Goal: Task Accomplishment & Management: Use online tool/utility

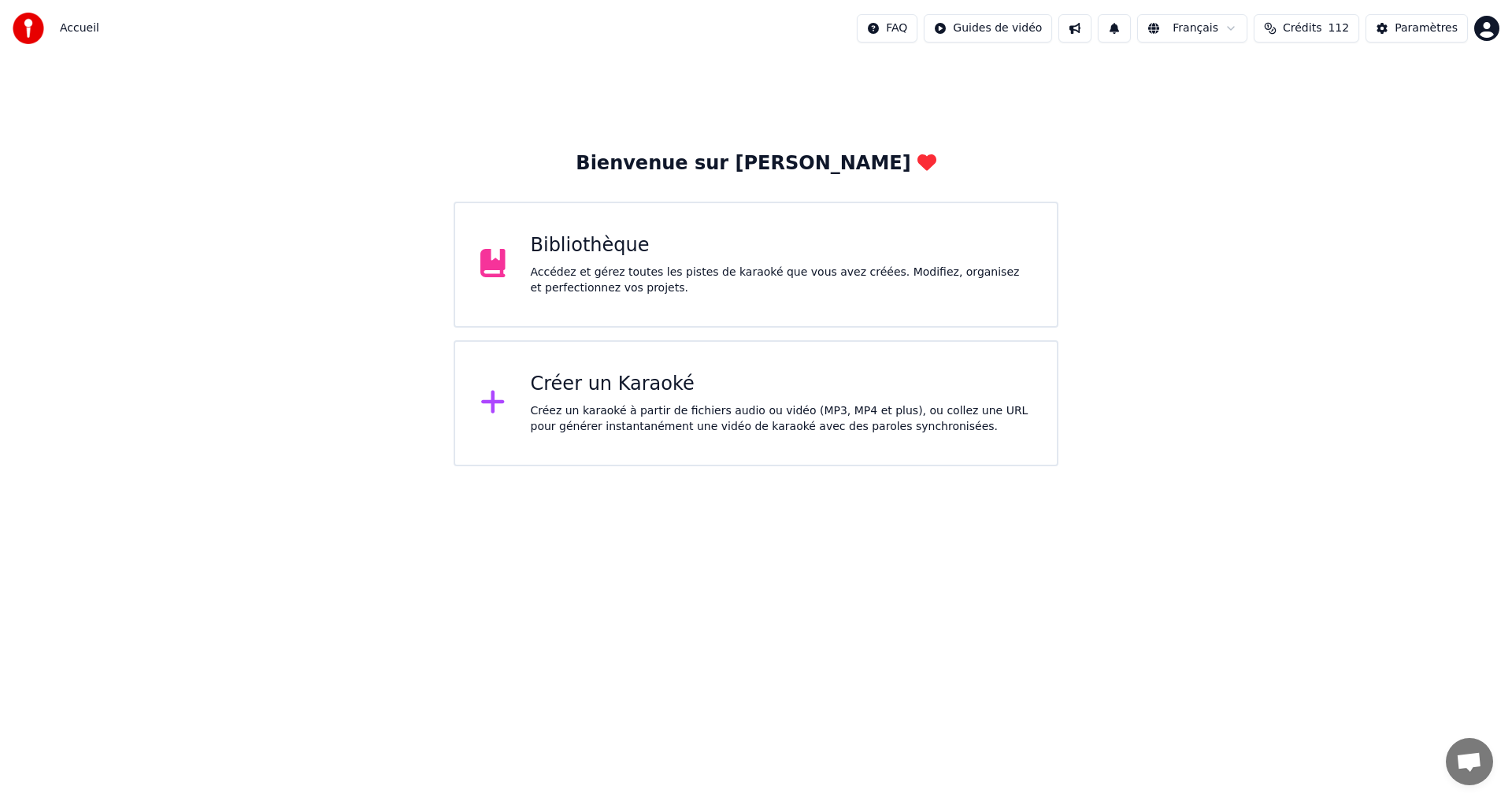
click at [687, 401] on div "Créer un Karaoké Créez un karaoké à partir de fichiers audio ou vidéo (MP3, MP4…" at bounding box center [781, 403] width 502 height 63
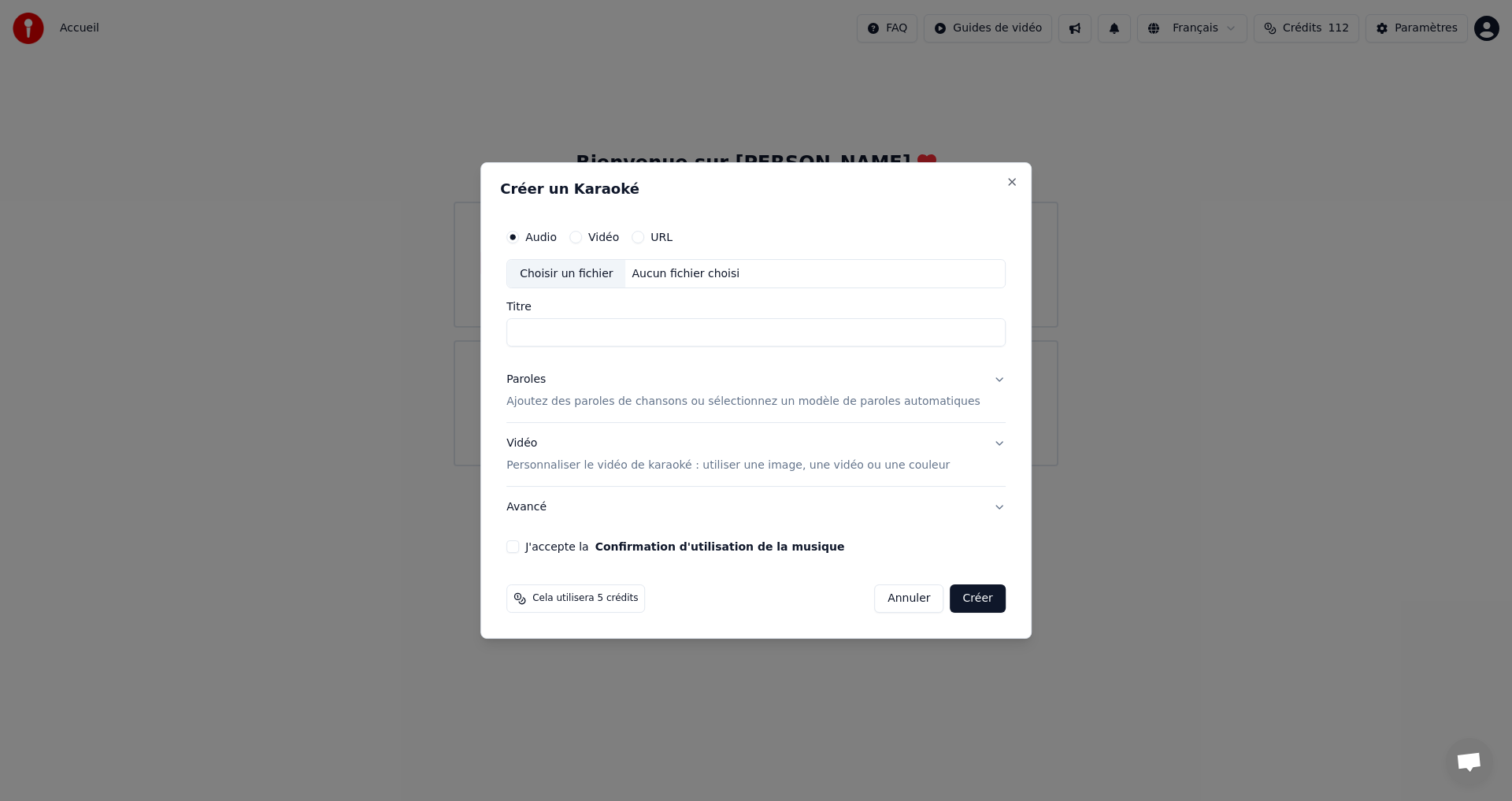
click at [580, 276] on div "Choisir un fichier" at bounding box center [566, 274] width 118 height 28
type input "**********"
click at [914, 401] on p "Ajoutez des paroles de chansons ou sélectionnez un modèle de paroles automatiqu…" at bounding box center [743, 402] width 474 height 16
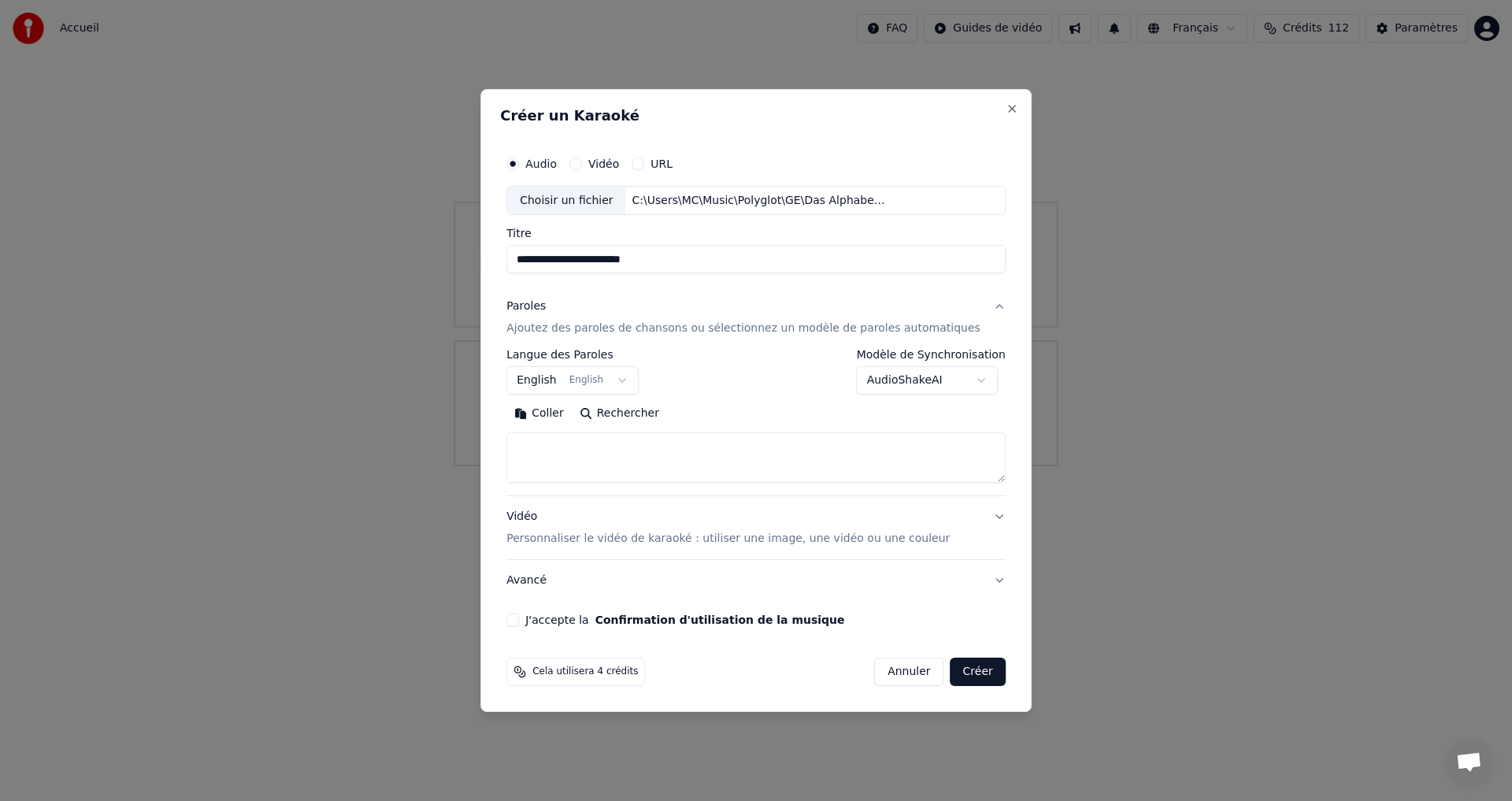
click at [609, 472] on textarea at bounding box center [756, 458] width 499 height 50
paste textarea "**********"
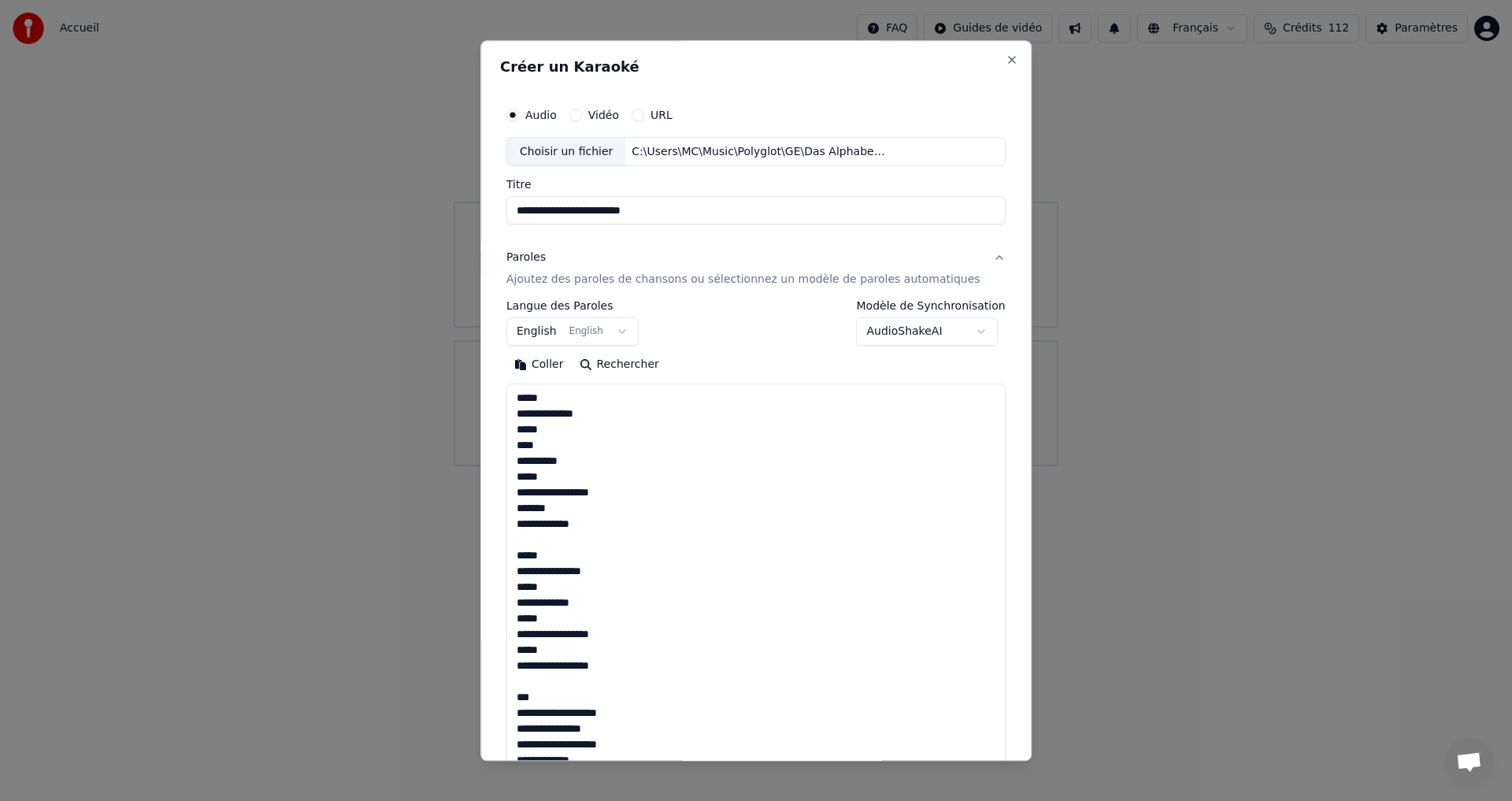
scroll to position [791, 0]
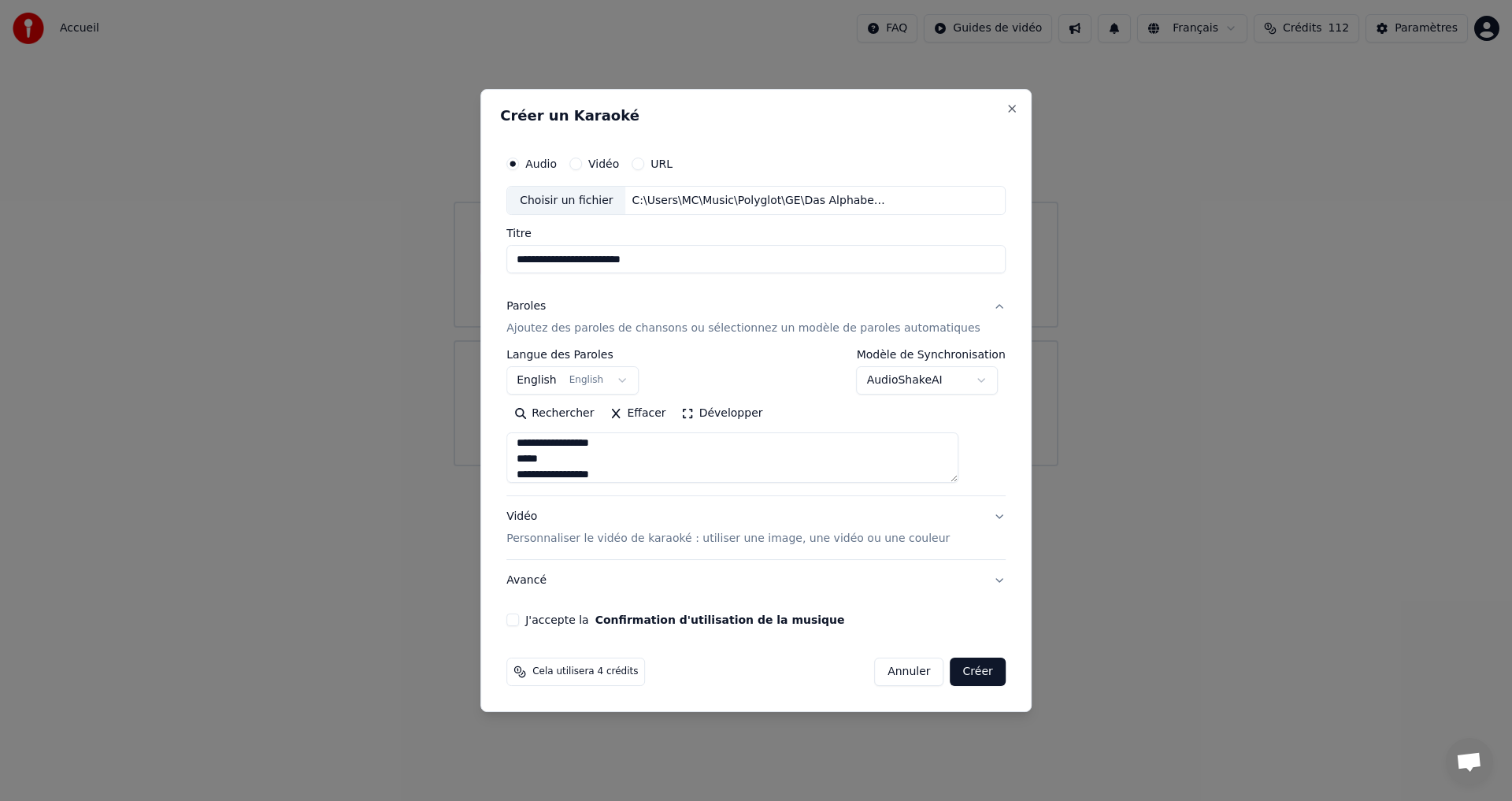
type textarea "**********"
click at [631, 378] on button "English English" at bounding box center [573, 381] width 132 height 28
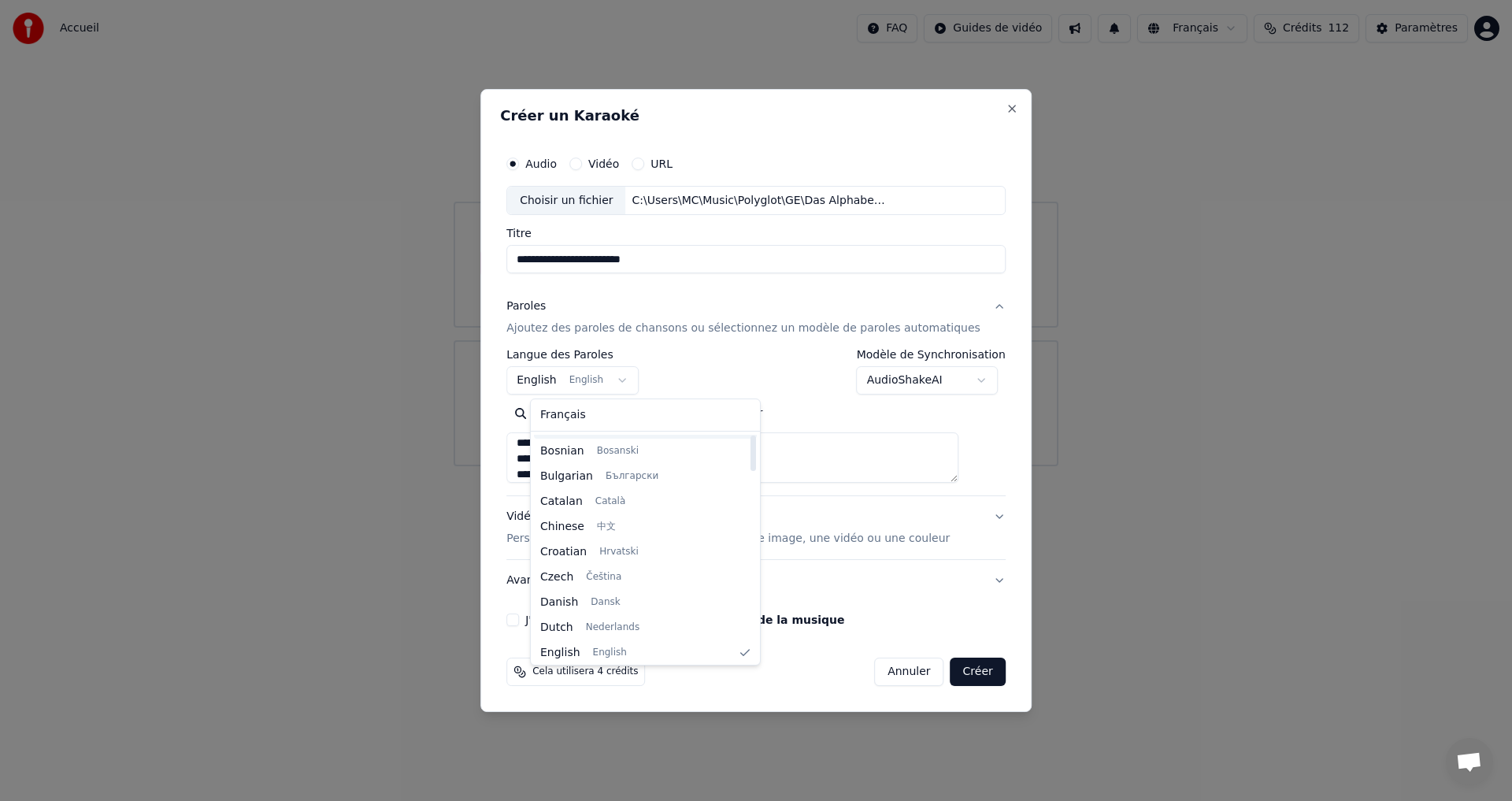
scroll to position [157, 0]
click at [545, 378] on body "**********" at bounding box center [756, 233] width 1512 height 466
select select "**"
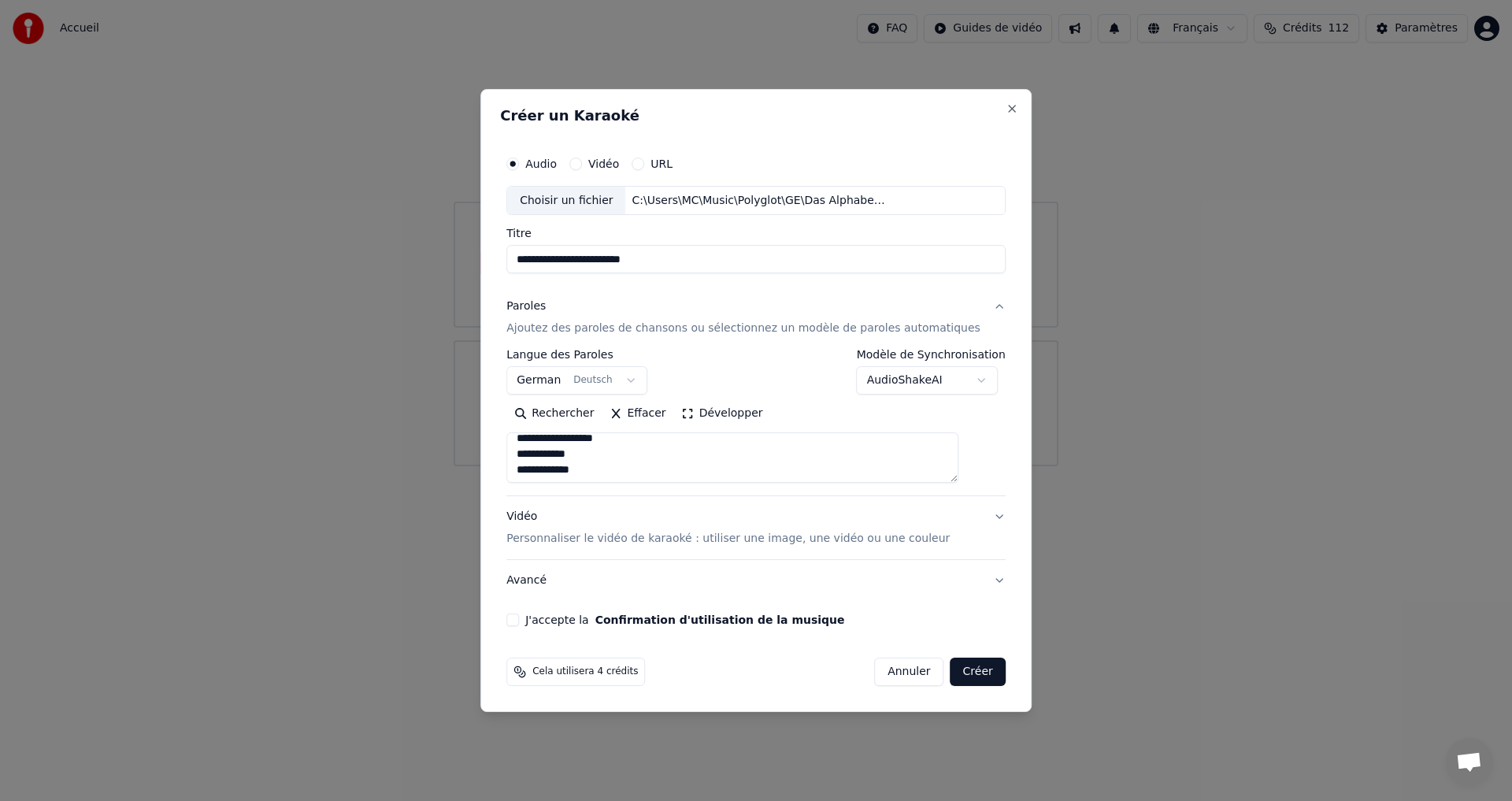
scroll to position [319, 0]
click at [704, 413] on button "Développer" at bounding box center [722, 414] width 97 height 25
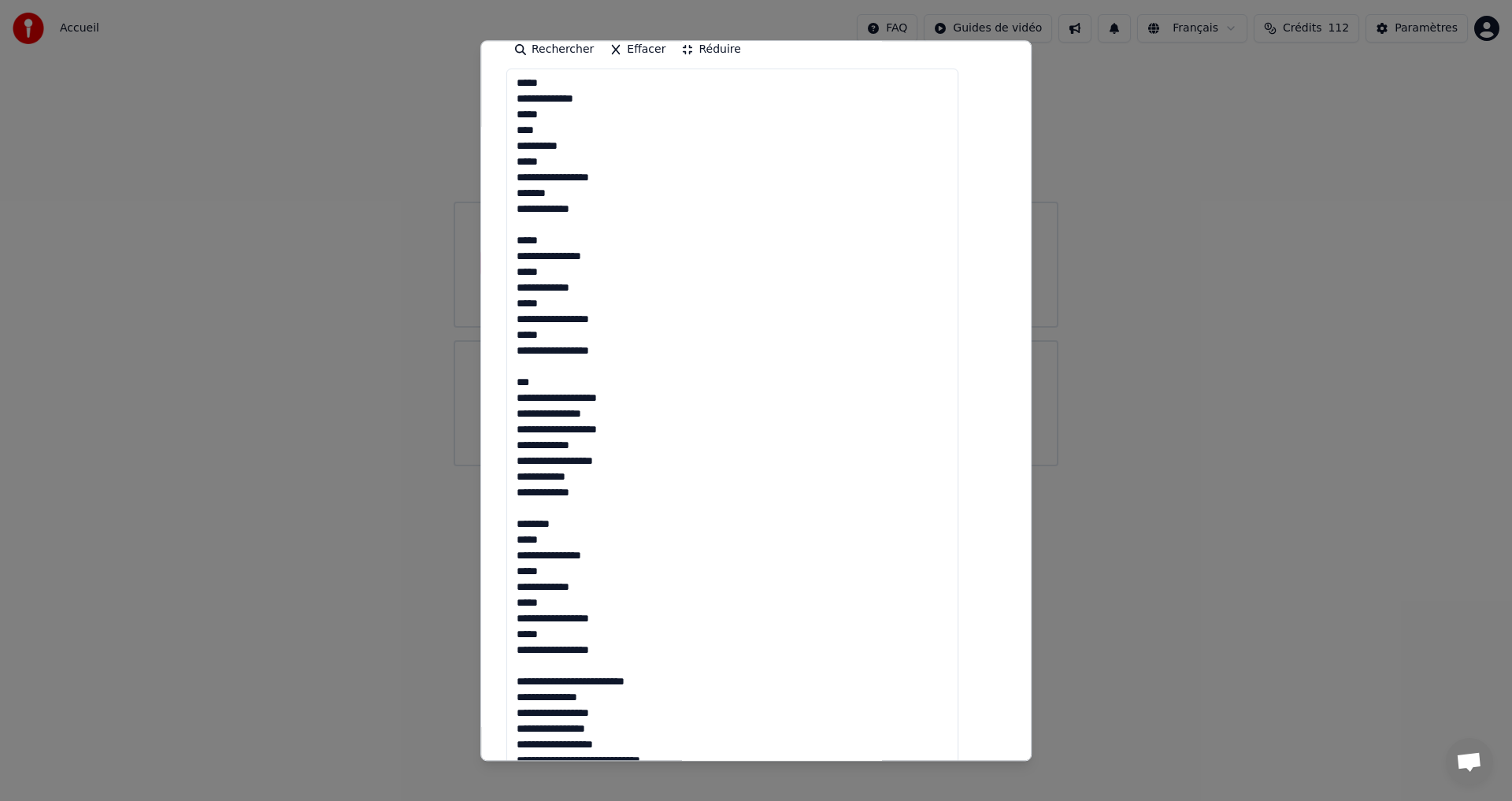
scroll to position [0, 0]
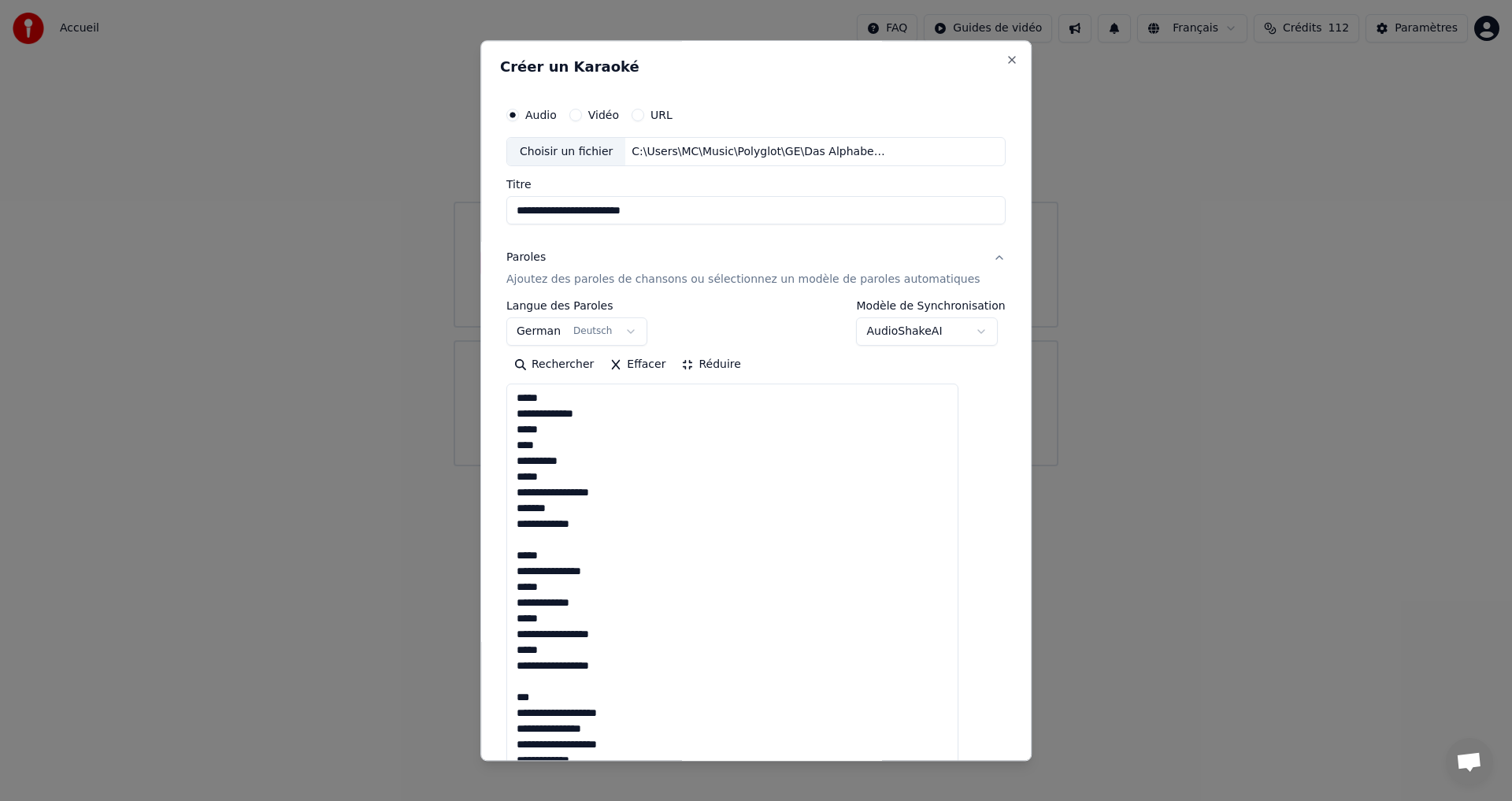
click at [692, 364] on button "Réduire" at bounding box center [711, 365] width 74 height 25
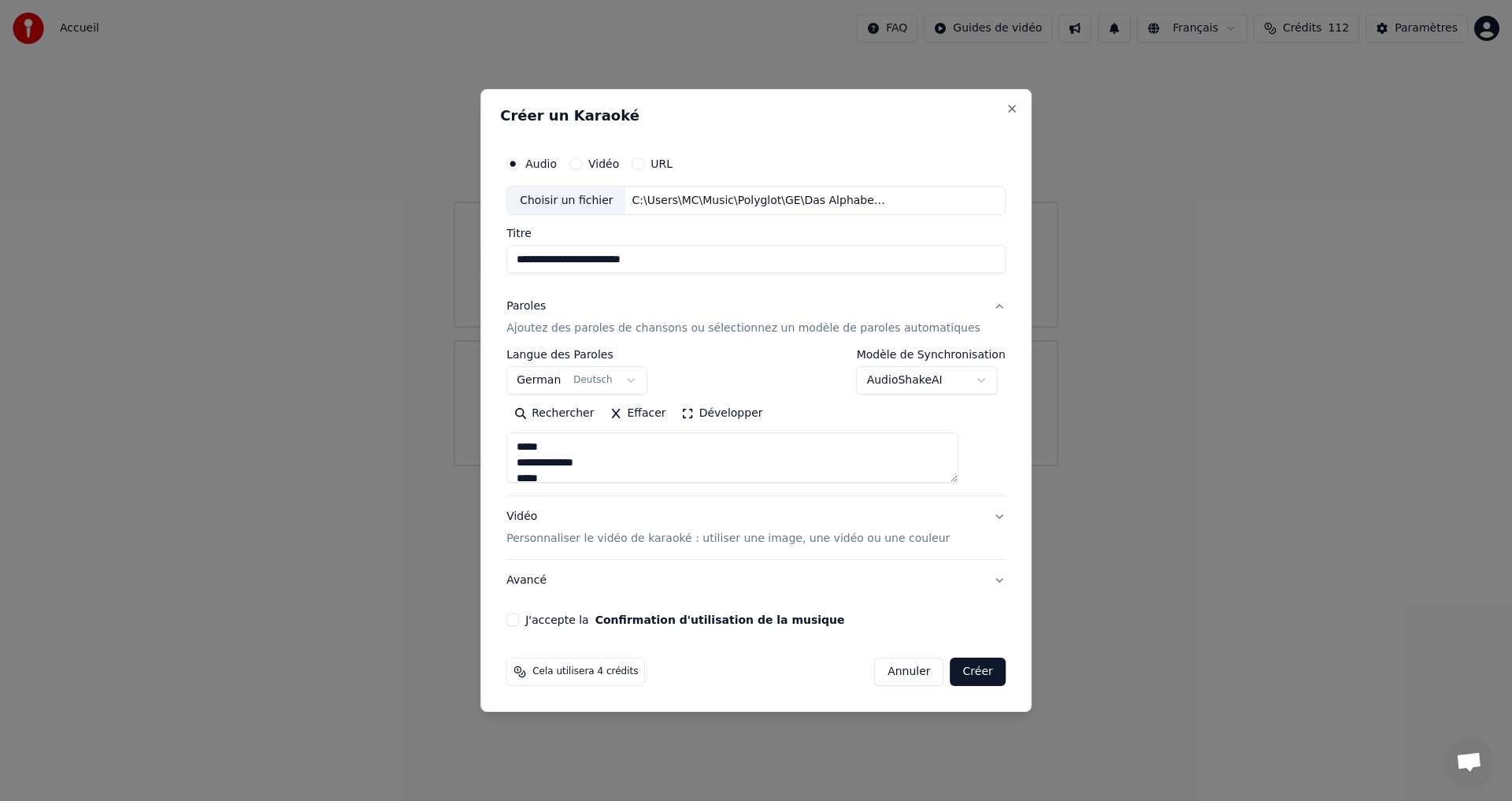
click at [557, 538] on p "Personnaliser le vidéo de karaoké : utiliser une image, une vidéo ou une couleur" at bounding box center [728, 538] width 444 height 16
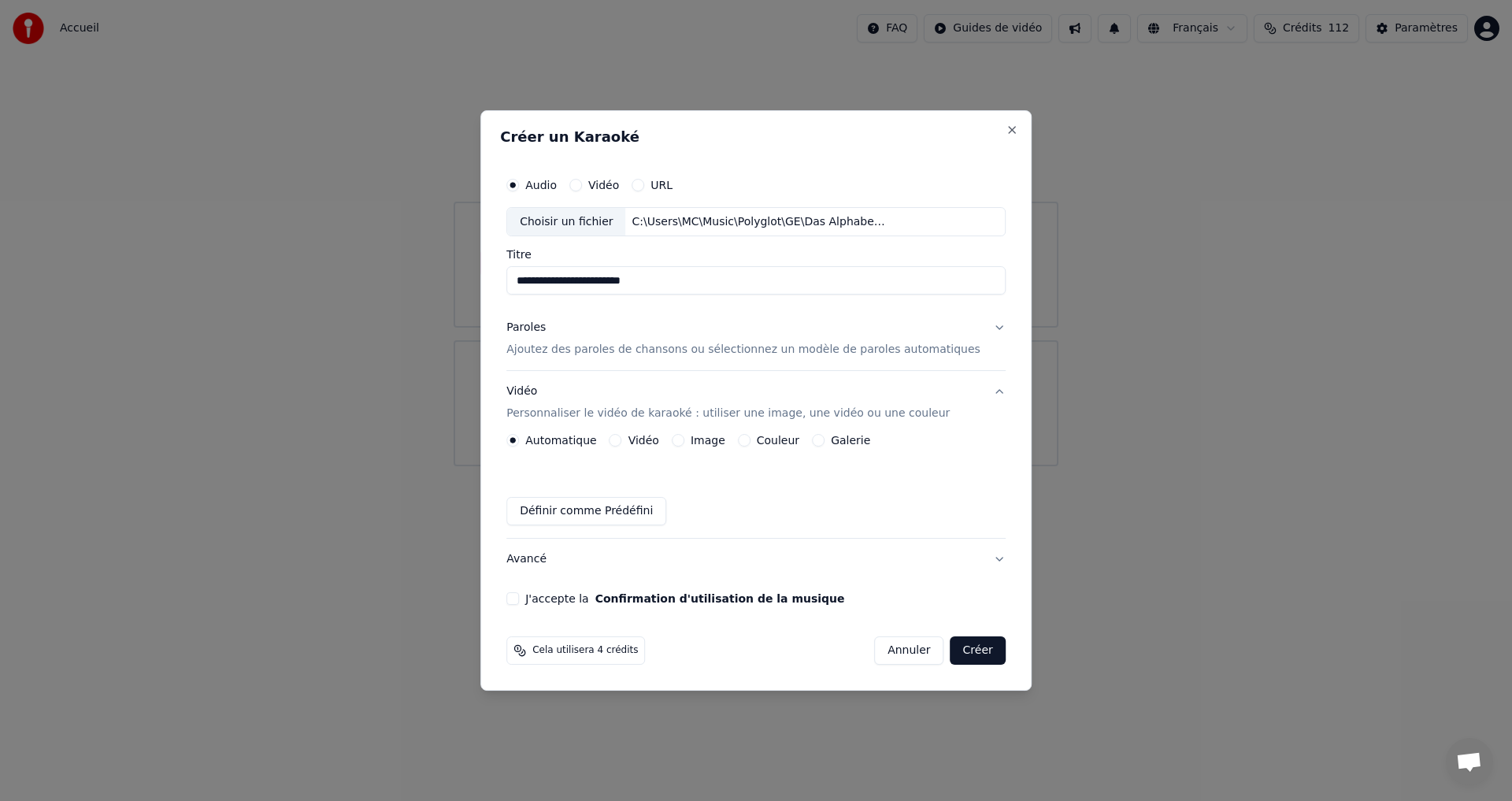
click at [684, 441] on button "Image" at bounding box center [677, 439] width 12 height 12
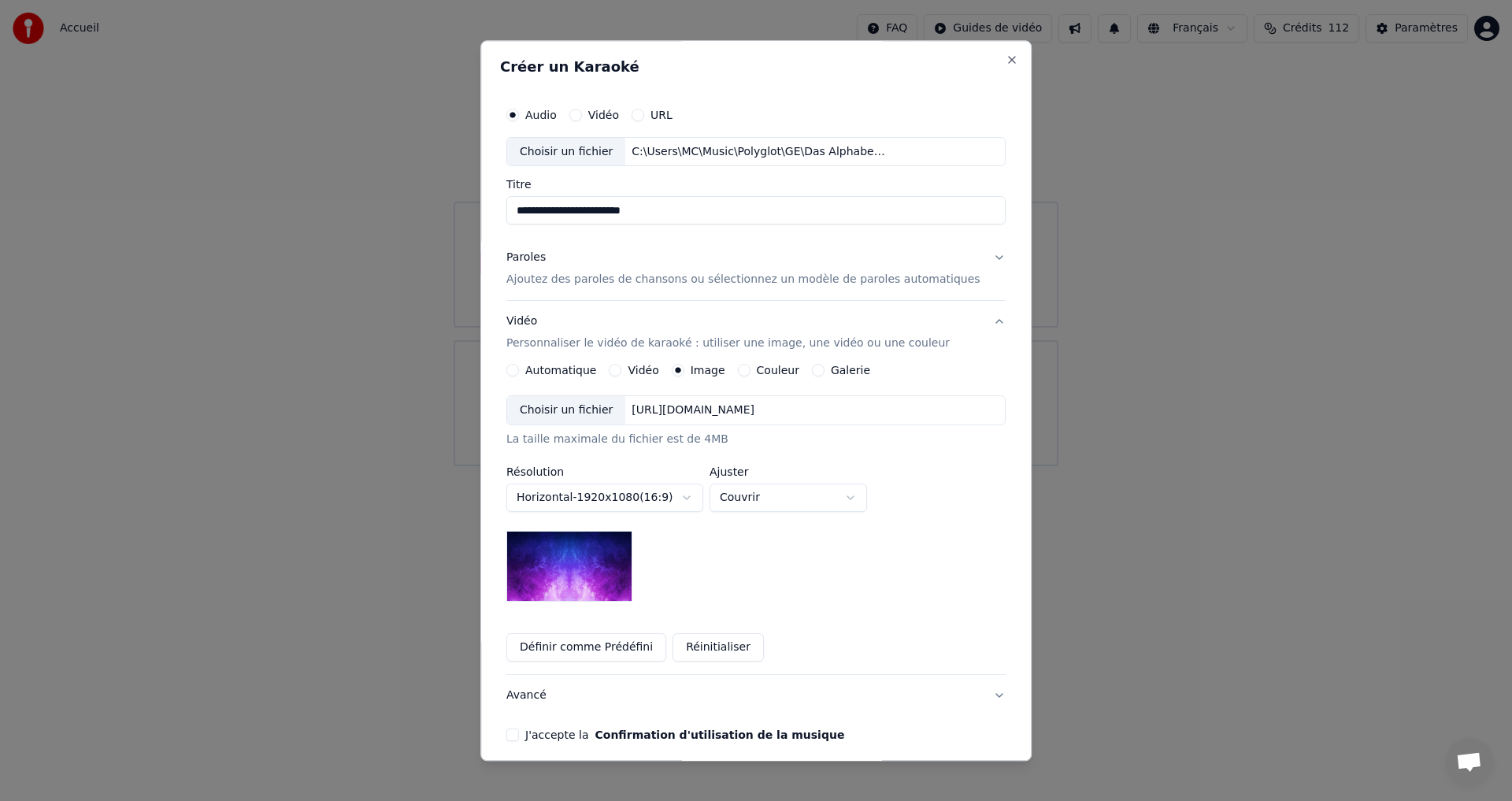
click at [572, 411] on div "Choisir un fichier" at bounding box center [566, 410] width 118 height 28
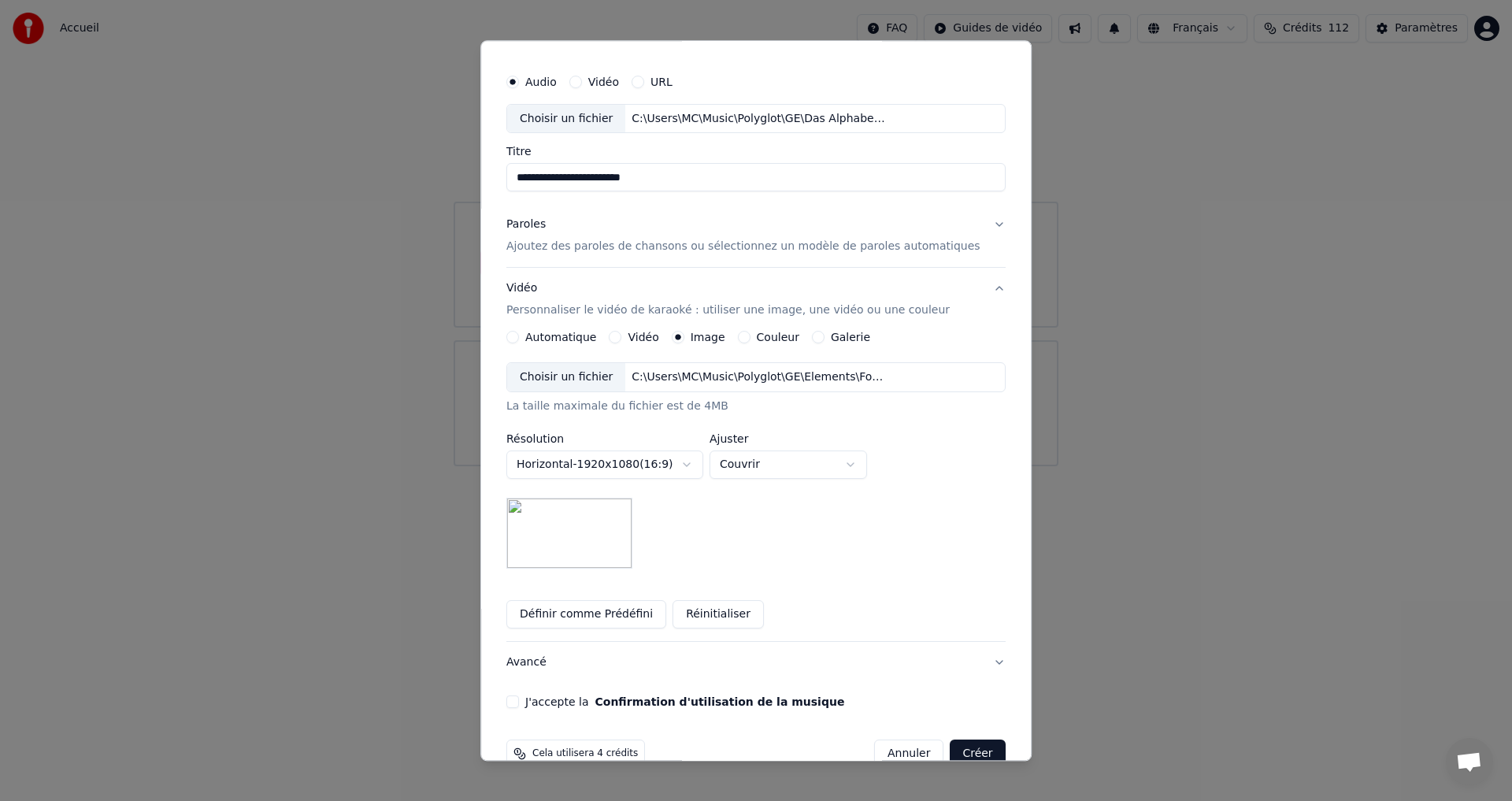
scroll to position [66, 0]
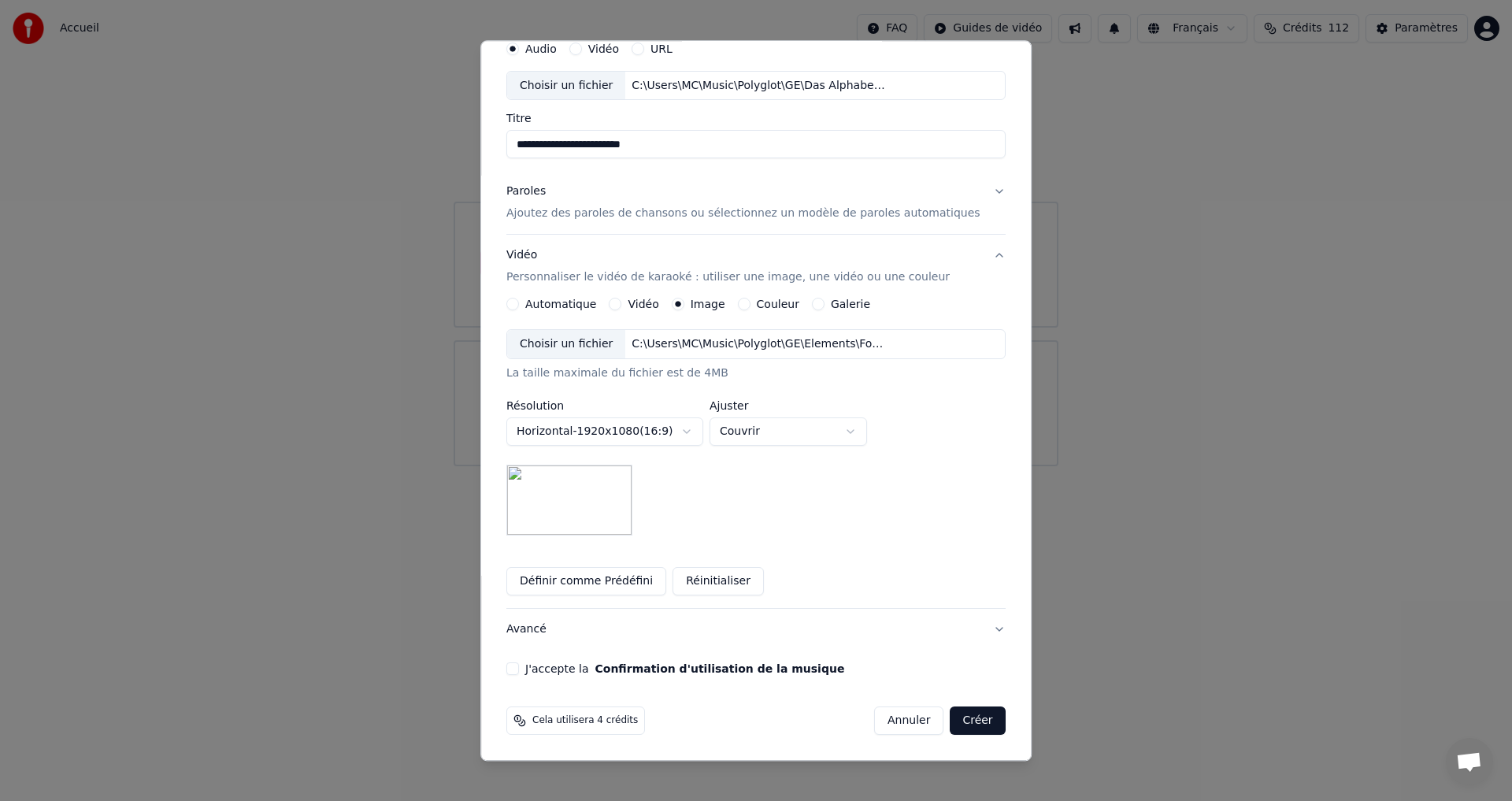
click at [519, 663] on button "J'accepte la Confirmation d'utilisation de la musique" at bounding box center [512, 669] width 12 height 12
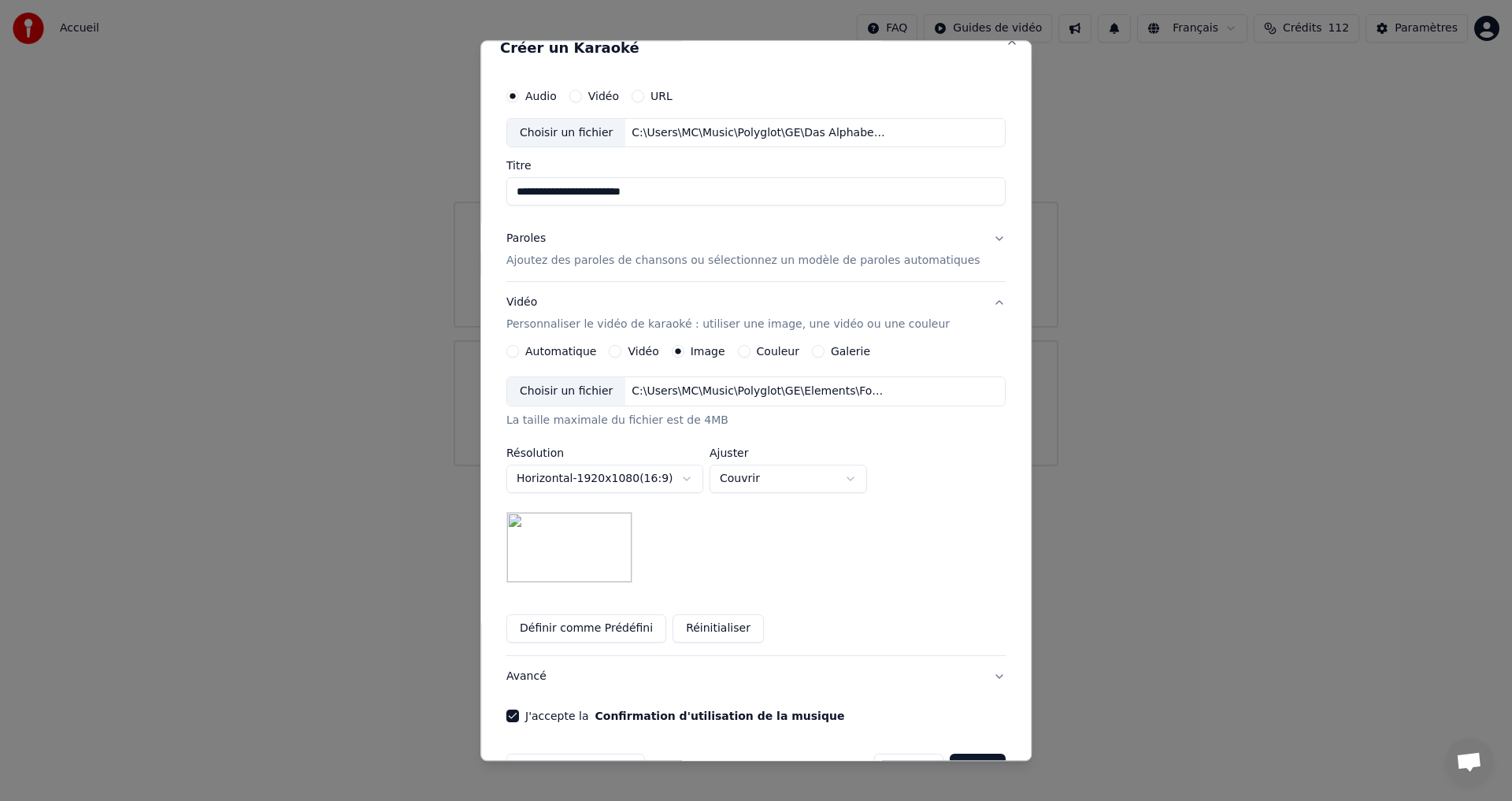
scroll to position [0, 0]
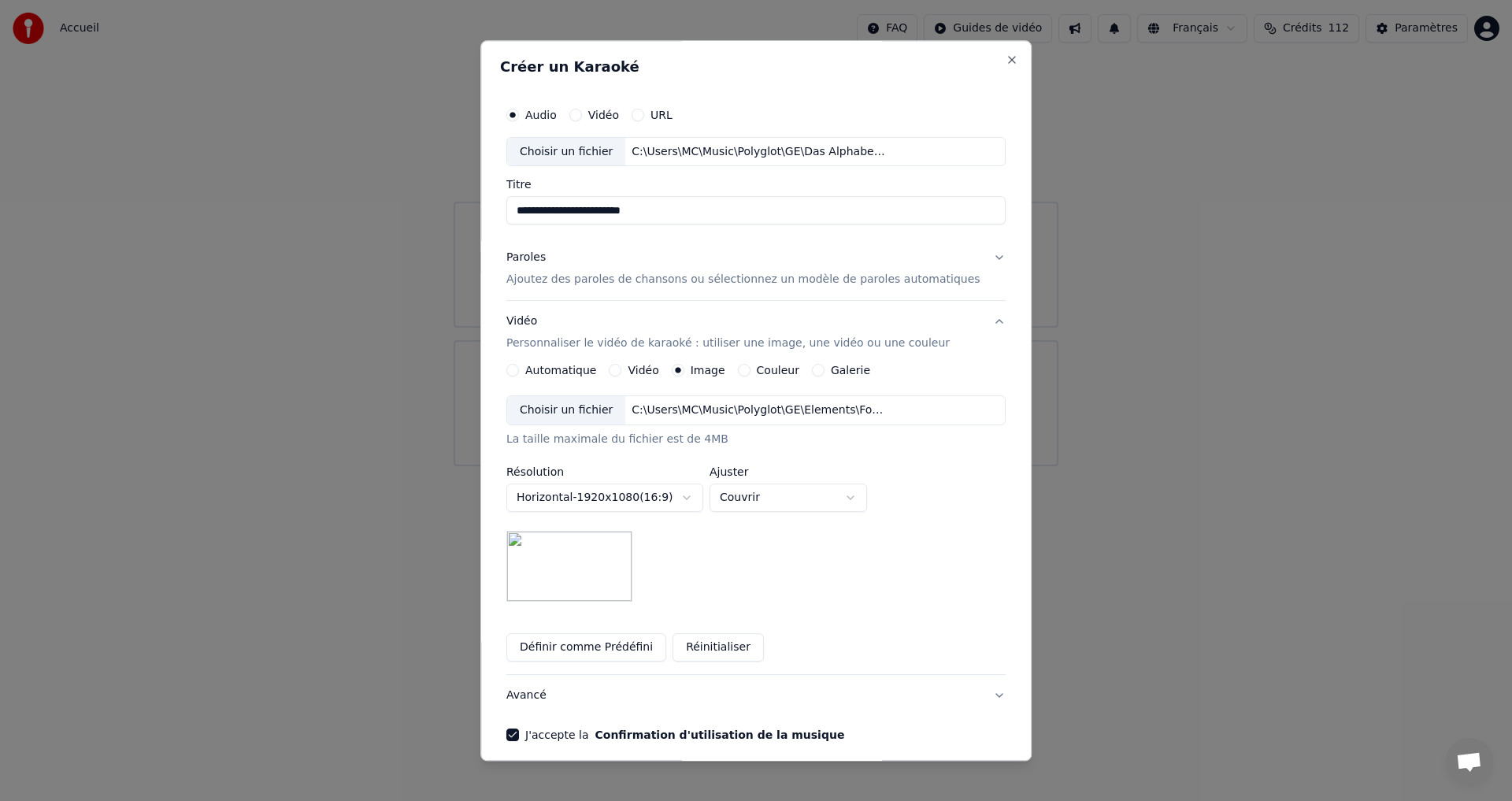
click at [590, 146] on div "Choisir un fichier" at bounding box center [566, 151] width 118 height 28
type input "**********"
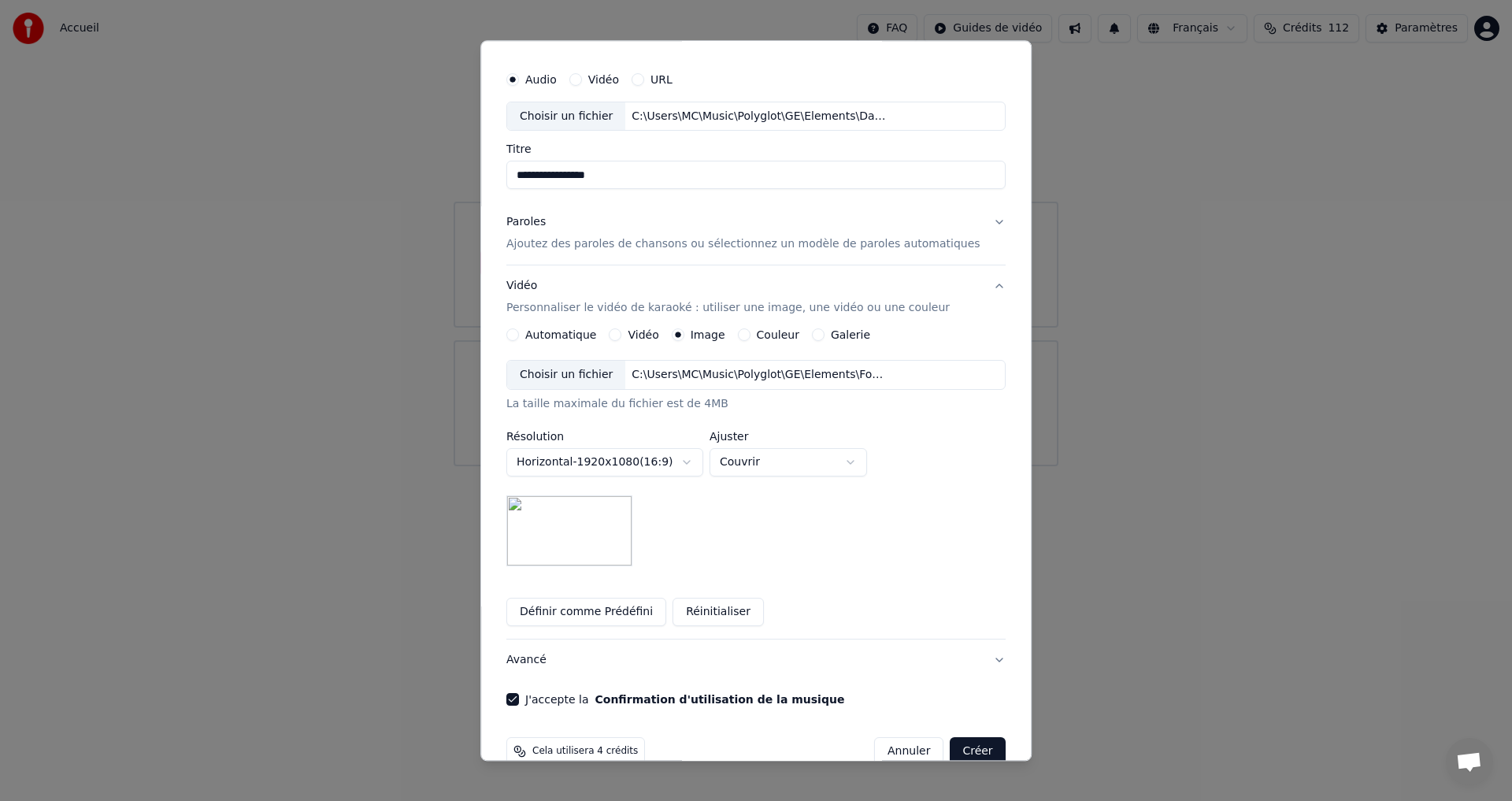
scroll to position [66, 0]
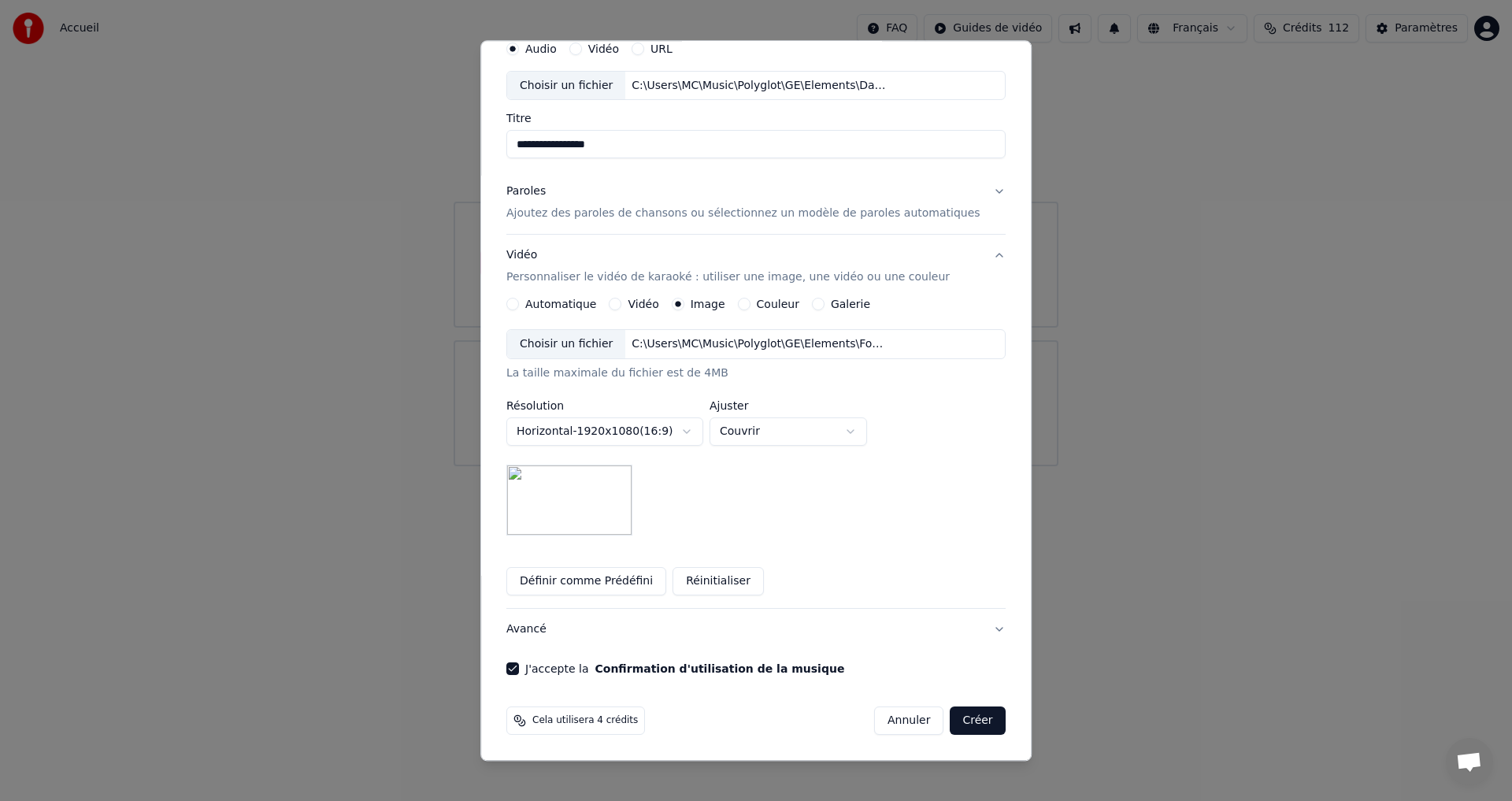
click at [950, 718] on button "Créer" at bounding box center [977, 721] width 55 height 28
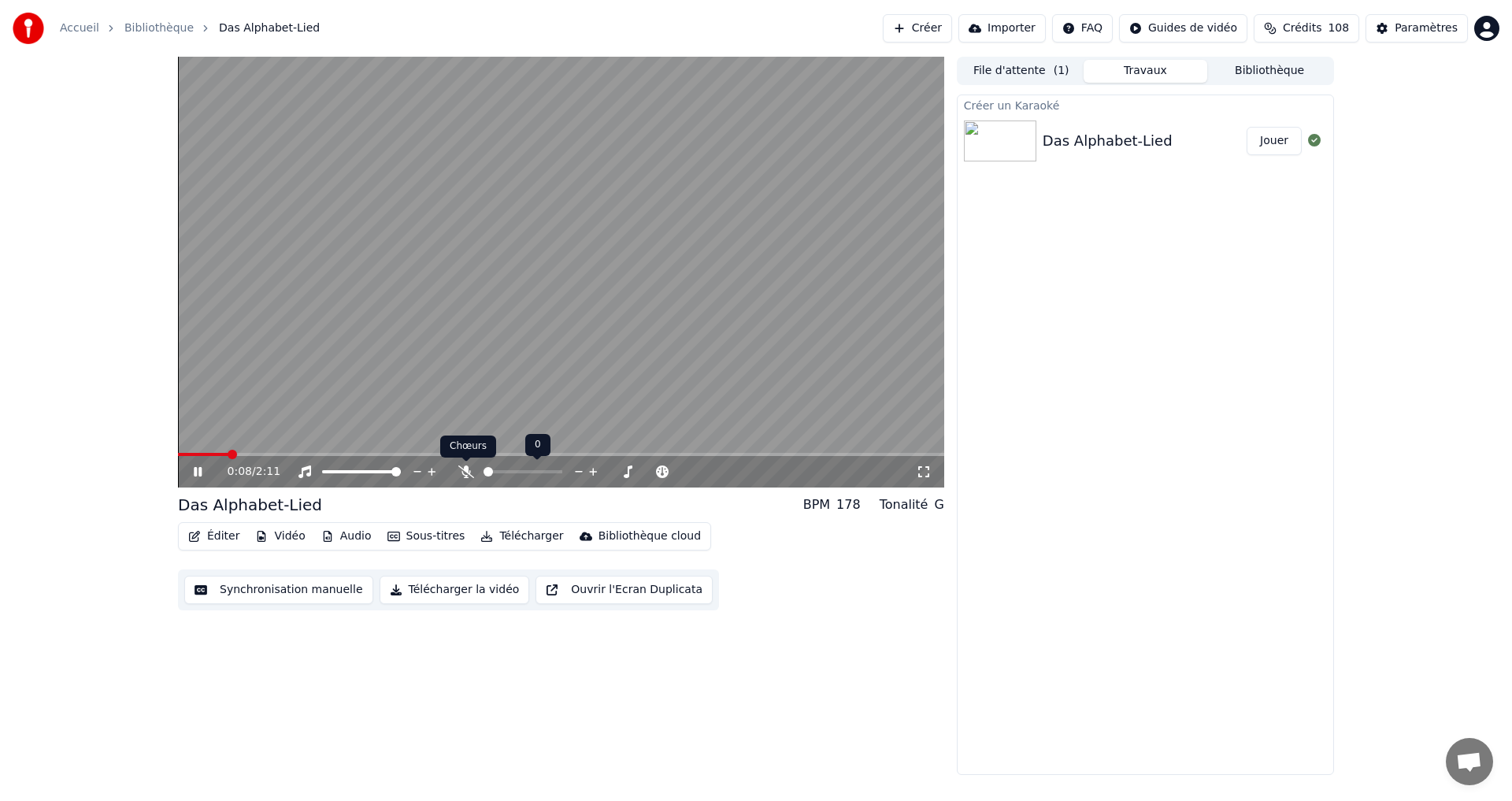
click at [464, 475] on icon at bounding box center [466, 471] width 16 height 12
click at [186, 456] on span at bounding box center [226, 454] width 97 height 3
click at [189, 469] on div "0:01 / 2:11" at bounding box center [561, 471] width 753 height 16
drag, startPoint x: 192, startPoint y: 468, endPoint x: 181, endPoint y: 475, distance: 13.0
click at [193, 472] on icon at bounding box center [209, 471] width 37 height 12
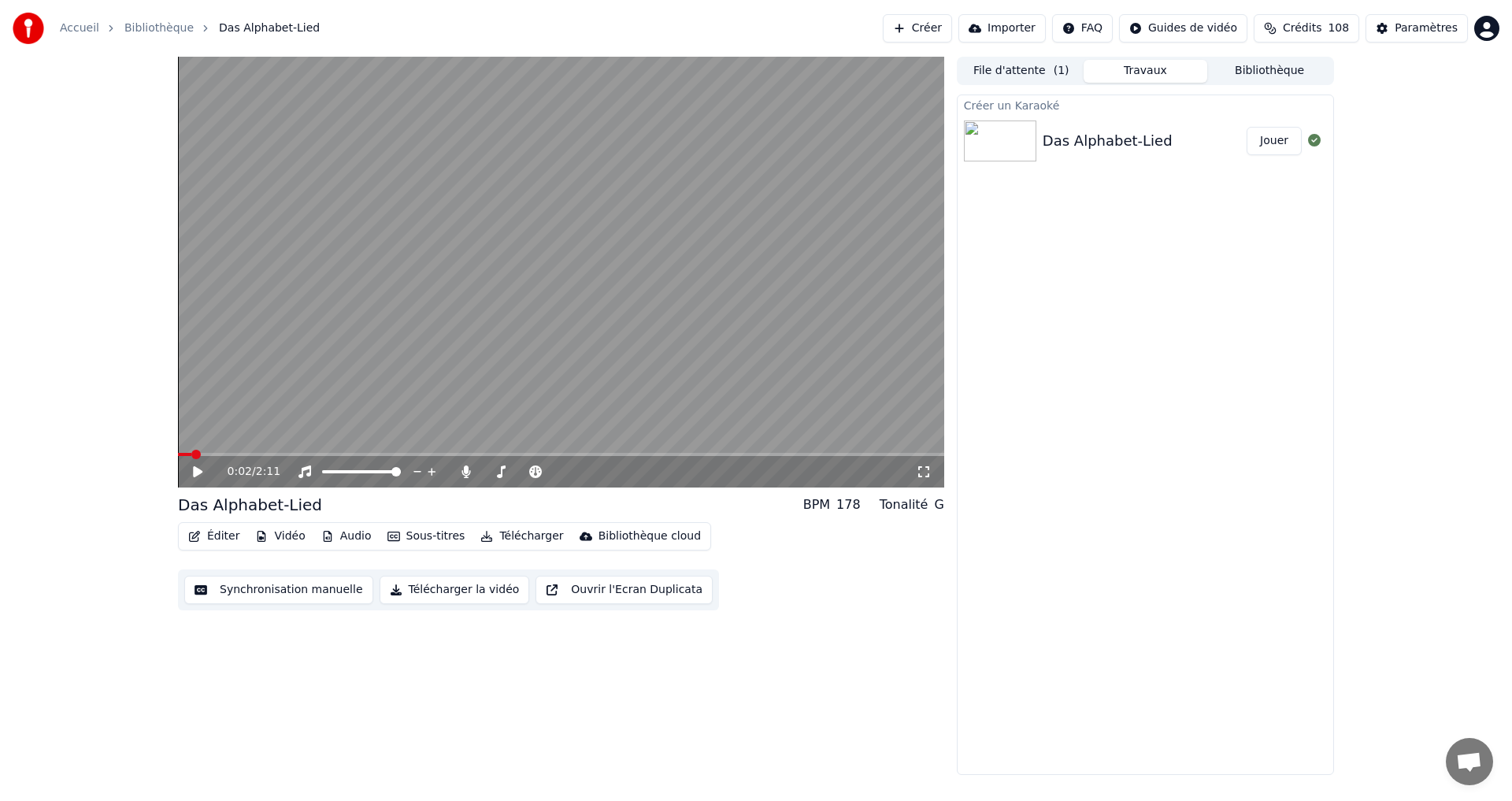
click at [195, 536] on icon "button" at bounding box center [194, 535] width 12 height 11
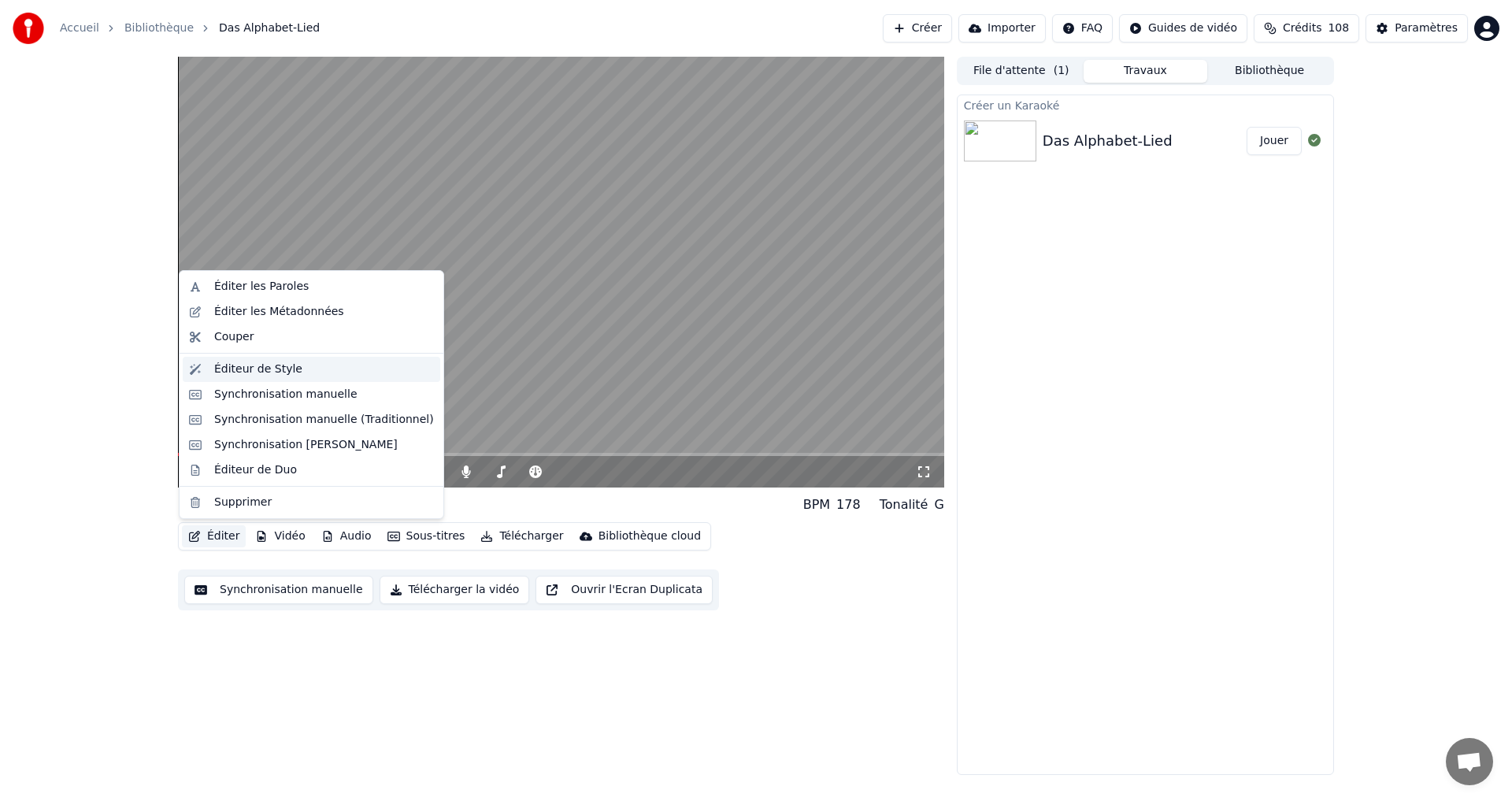
click at [251, 364] on div "Éditeur de Style" at bounding box center [258, 369] width 89 height 16
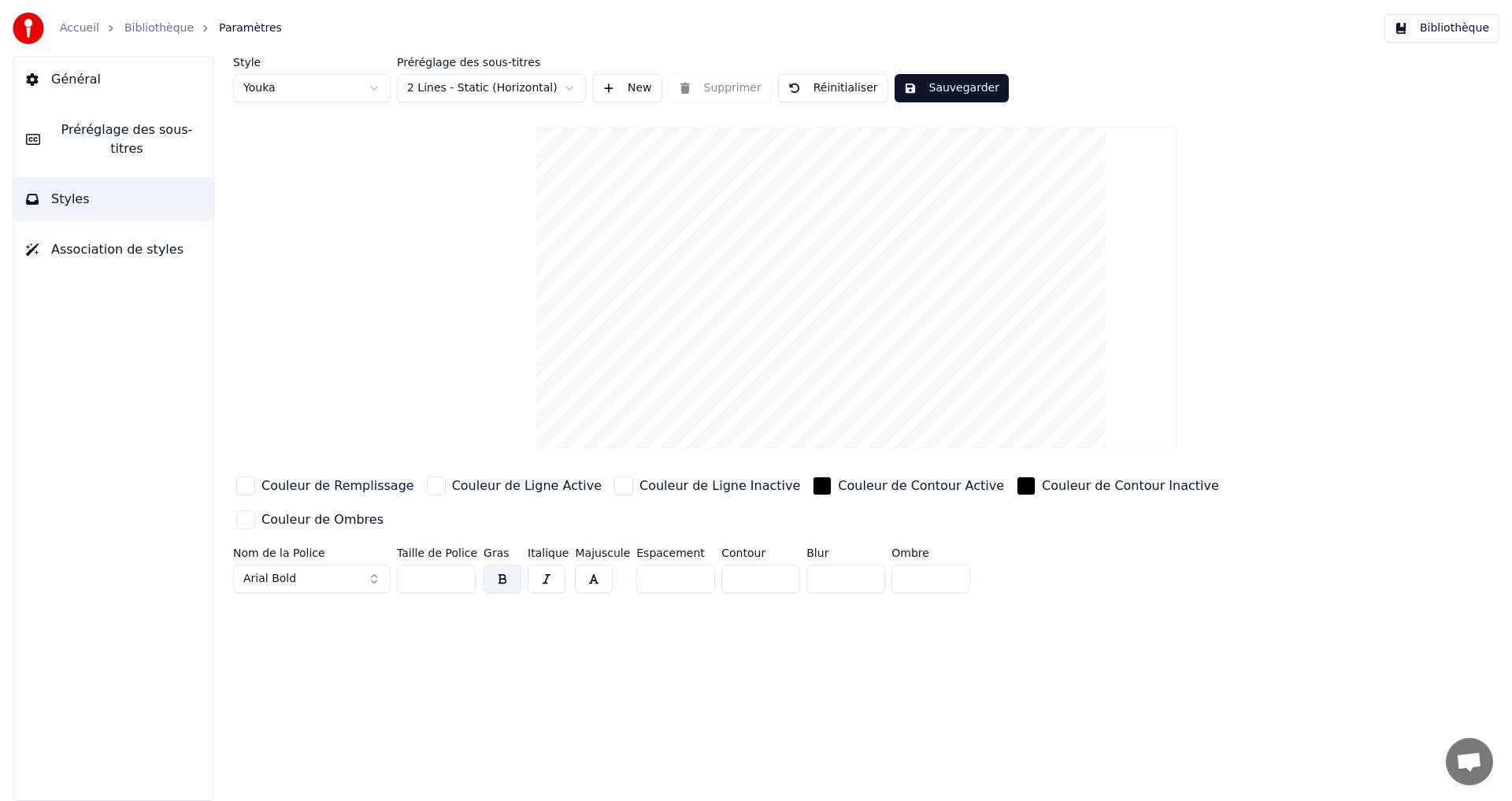
click at [248, 491] on div "button" at bounding box center [245, 486] width 19 height 19
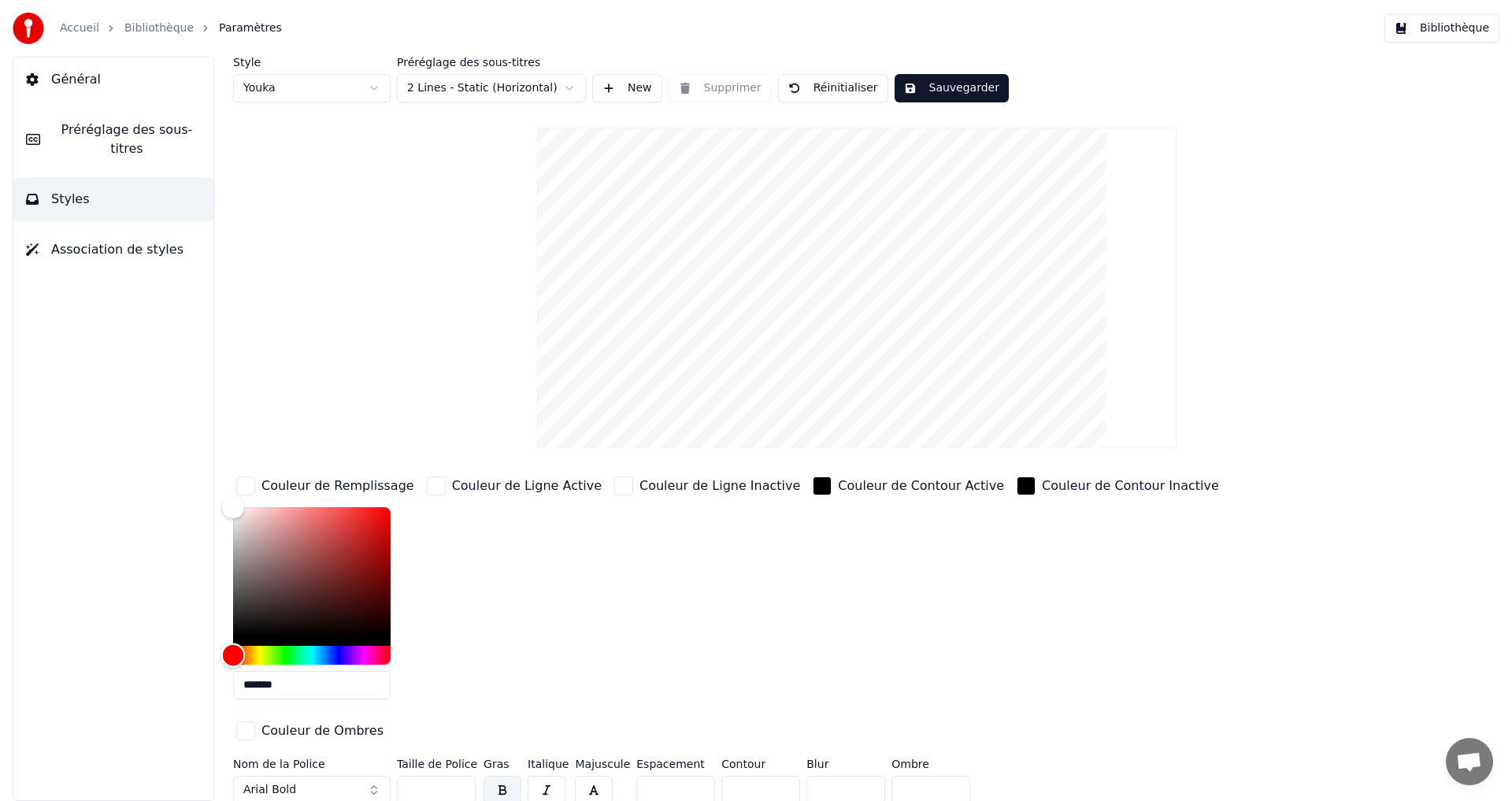
click at [356, 650] on div "Hue" at bounding box center [312, 655] width 157 height 19
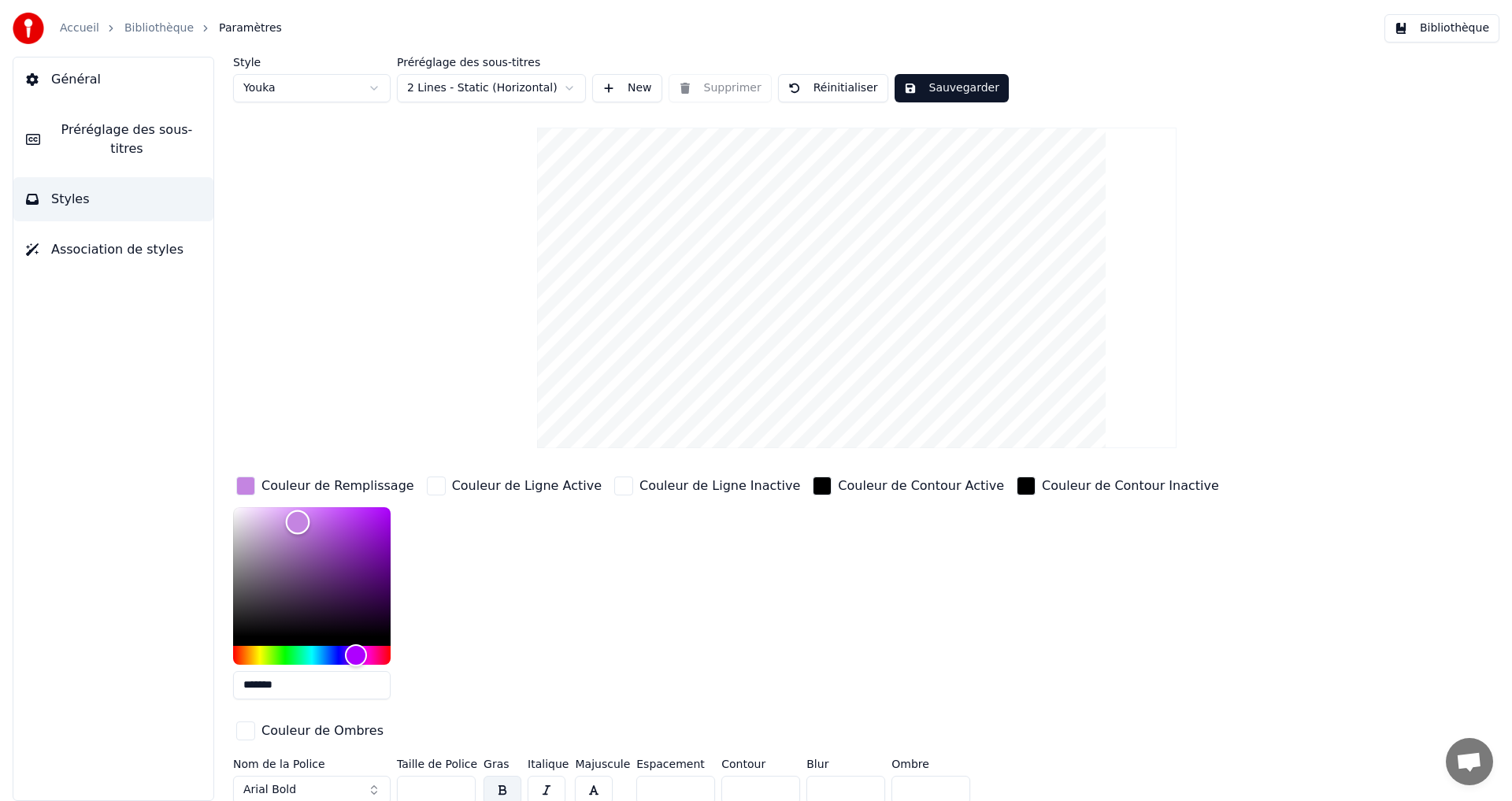
drag, startPoint x: 297, startPoint y: 494, endPoint x: 307, endPoint y: 519, distance: 26.9
click at [299, 521] on div "Color" at bounding box center [312, 572] width 157 height 129
click at [309, 520] on div "Color" at bounding box center [298, 521] width 24 height 24
click at [247, 507] on div "Color" at bounding box center [312, 572] width 157 height 129
type input "*******"
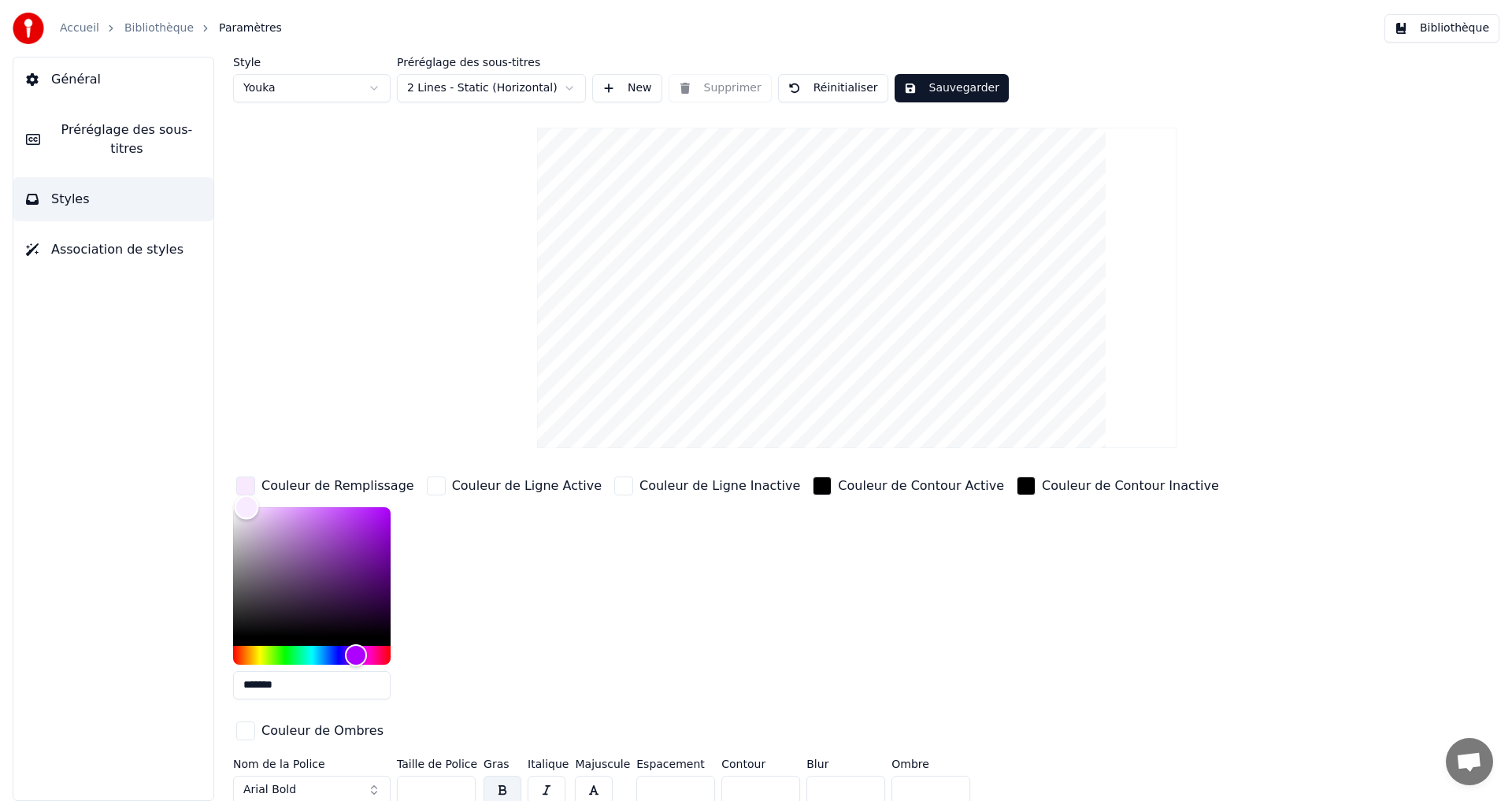
click at [259, 520] on div "Color" at bounding box center [312, 572] width 157 height 129
click at [932, 89] on button "Sauvegarder" at bounding box center [952, 88] width 114 height 28
click at [942, 84] on button "Terminé" at bounding box center [938, 88] width 88 height 28
click at [1468, 41] on button "Bibliothèque" at bounding box center [1441, 28] width 115 height 28
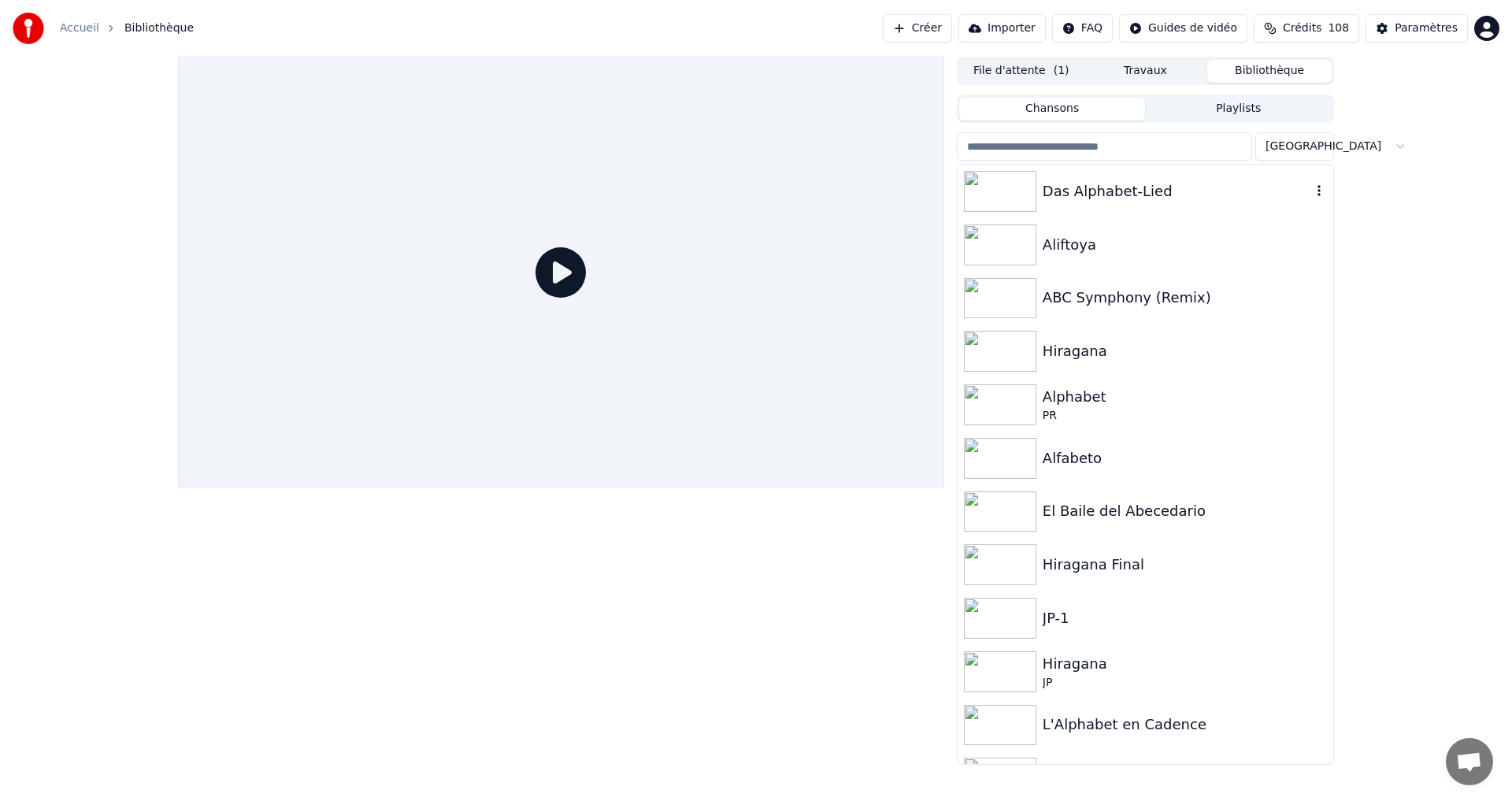
click at [1110, 191] on div "Das Alphabet-Lied" at bounding box center [1177, 191] width 268 height 22
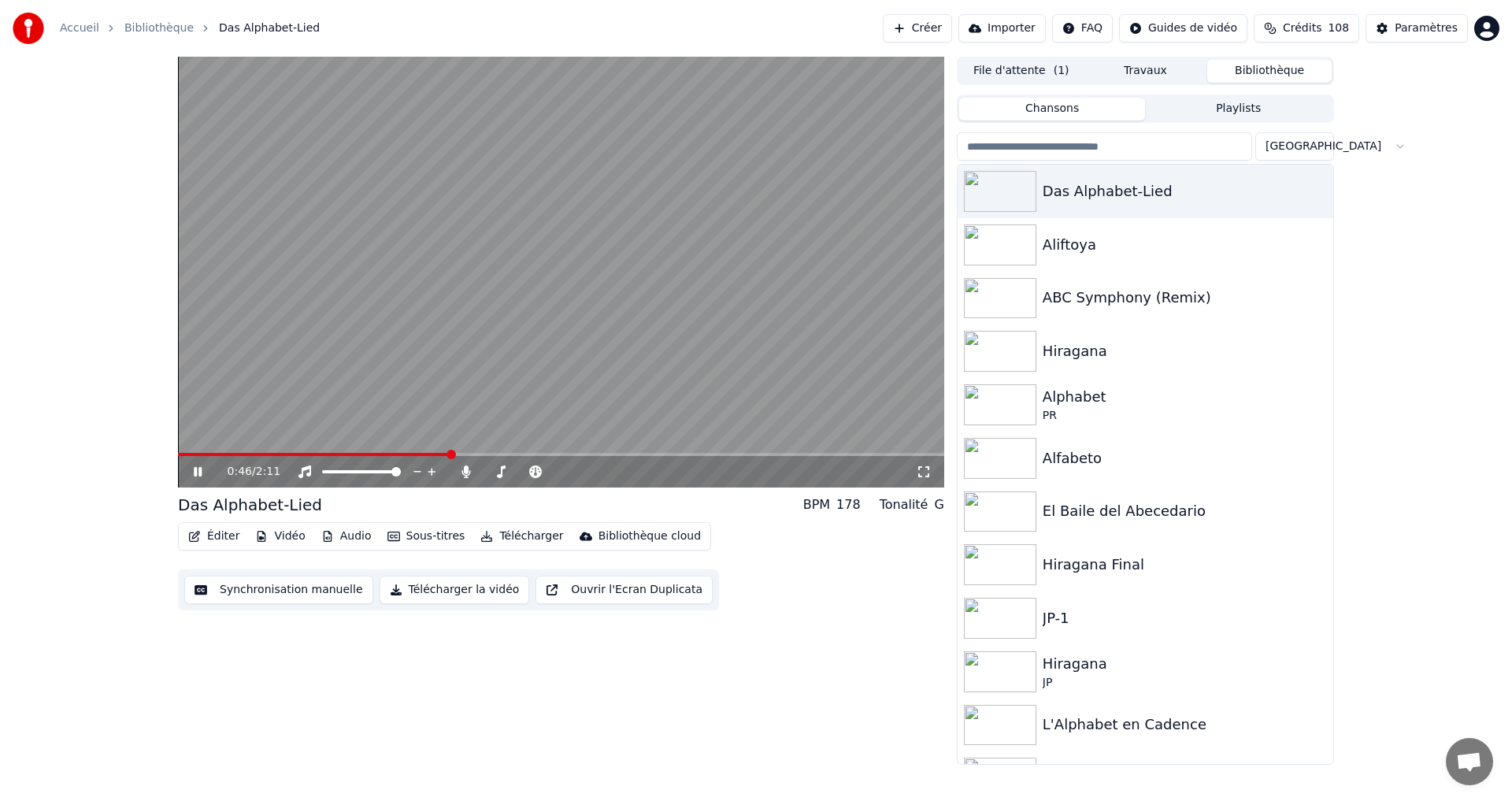
drag, startPoint x: 193, startPoint y: 468, endPoint x: 181, endPoint y: 464, distance: 12.6
click at [193, 473] on icon at bounding box center [209, 471] width 37 height 12
click at [195, 479] on div "0:47 / 2:11" at bounding box center [561, 471] width 753 height 16
click at [194, 465] on icon at bounding box center [209, 471] width 37 height 12
click at [195, 476] on icon at bounding box center [198, 471] width 8 height 9
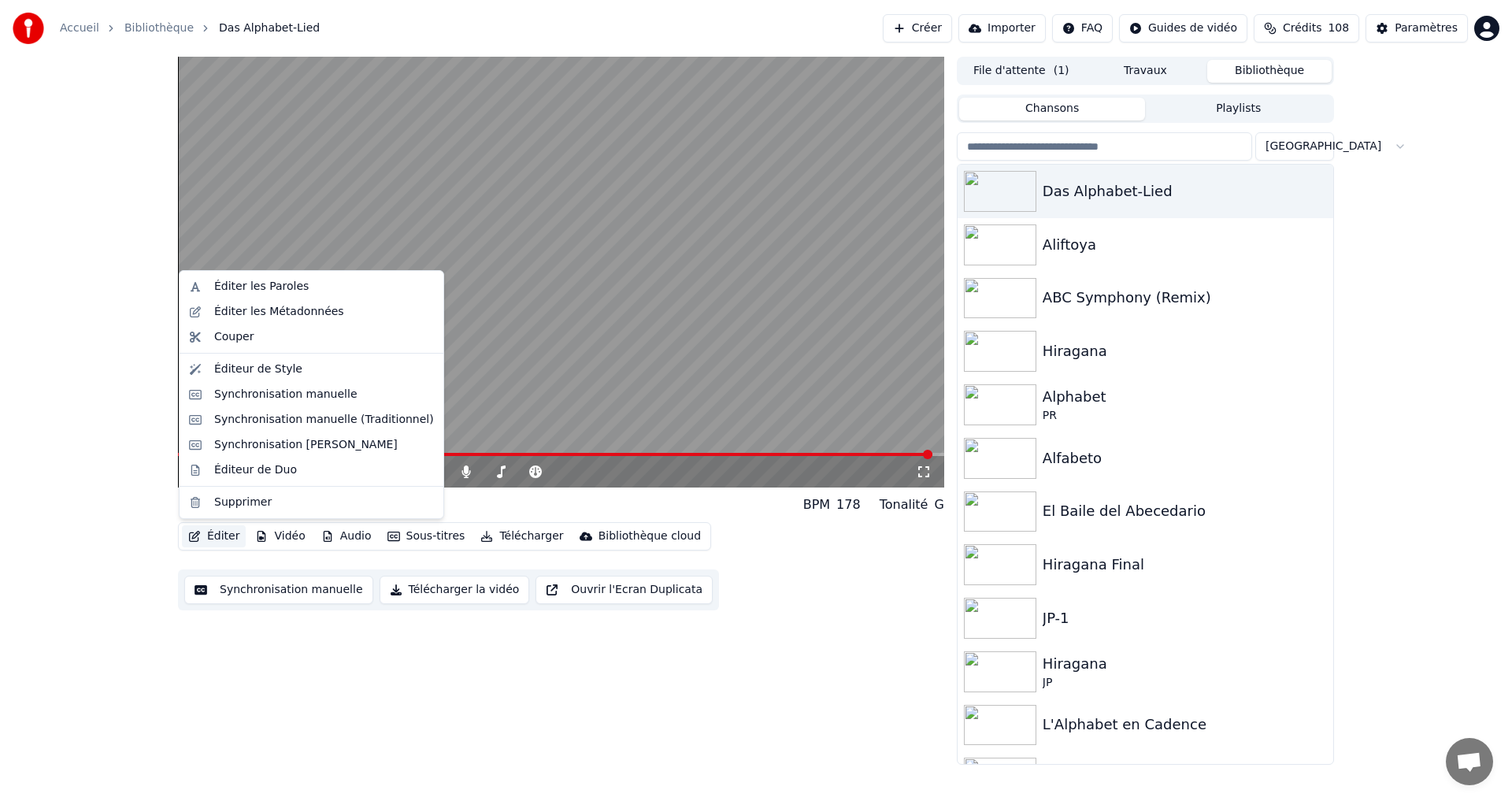
click at [219, 541] on button "Éditer" at bounding box center [214, 536] width 64 height 22
click at [224, 369] on div "Éditeur de Style" at bounding box center [258, 369] width 89 height 16
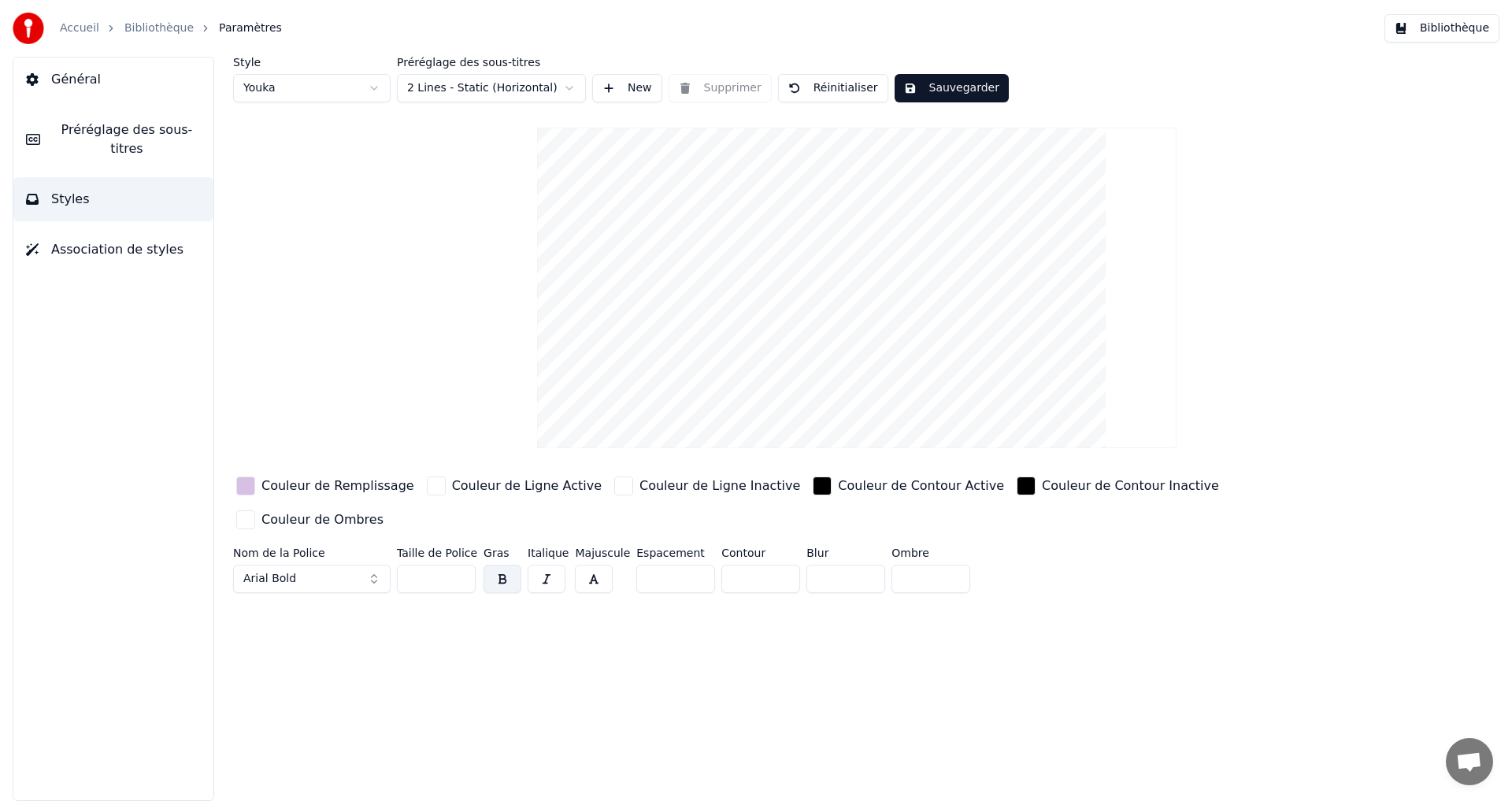
click at [253, 488] on div "button" at bounding box center [245, 486] width 19 height 19
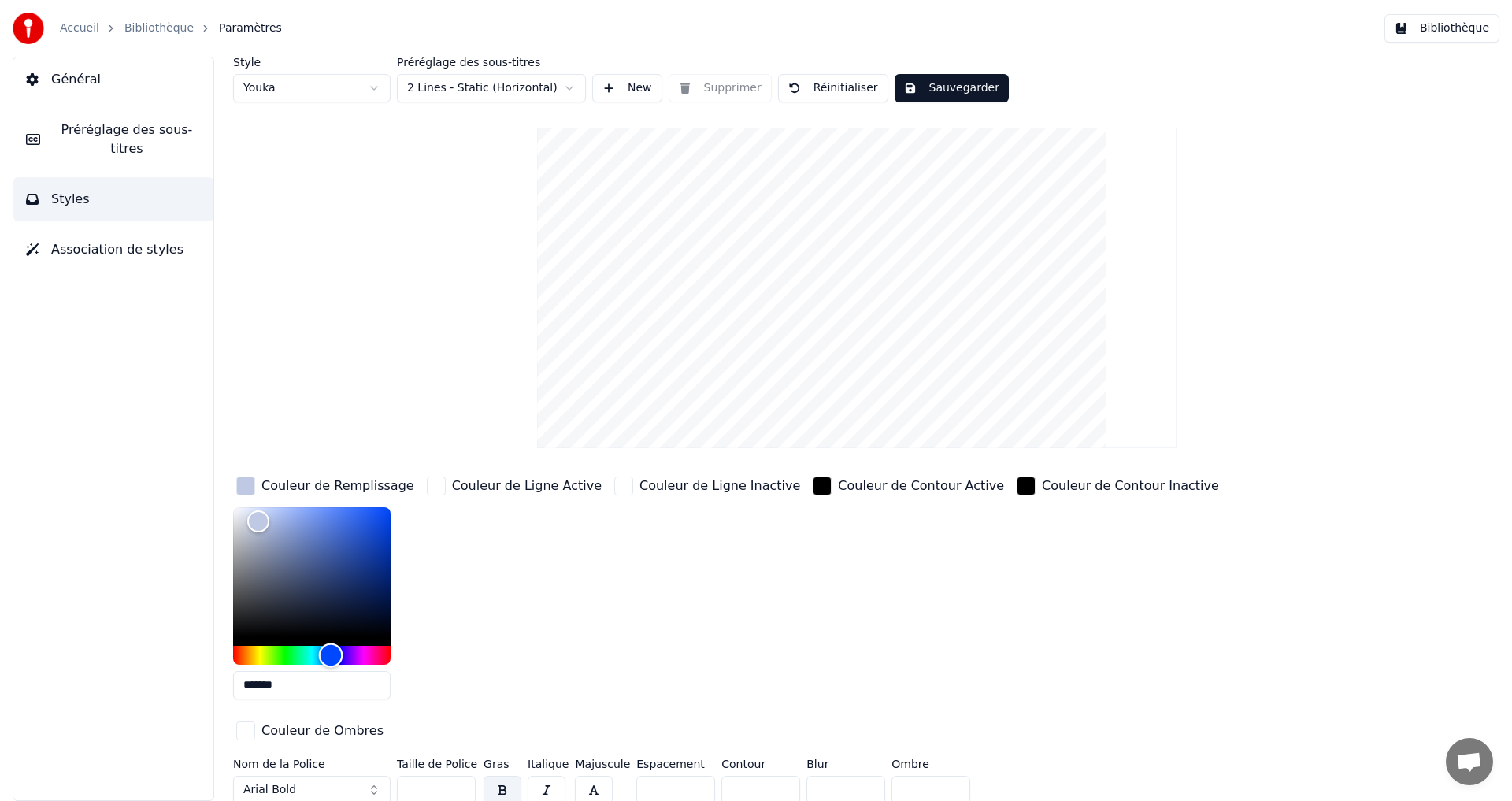
type input "*******"
click at [330, 655] on div "Hue" at bounding box center [312, 655] width 157 height 19
click at [330, 655] on div "Hue" at bounding box center [329, 654] width 24 height 24
click at [962, 89] on button "Sauvegarder" at bounding box center [952, 88] width 114 height 28
click at [943, 91] on button "Terminé" at bounding box center [938, 88] width 88 height 28
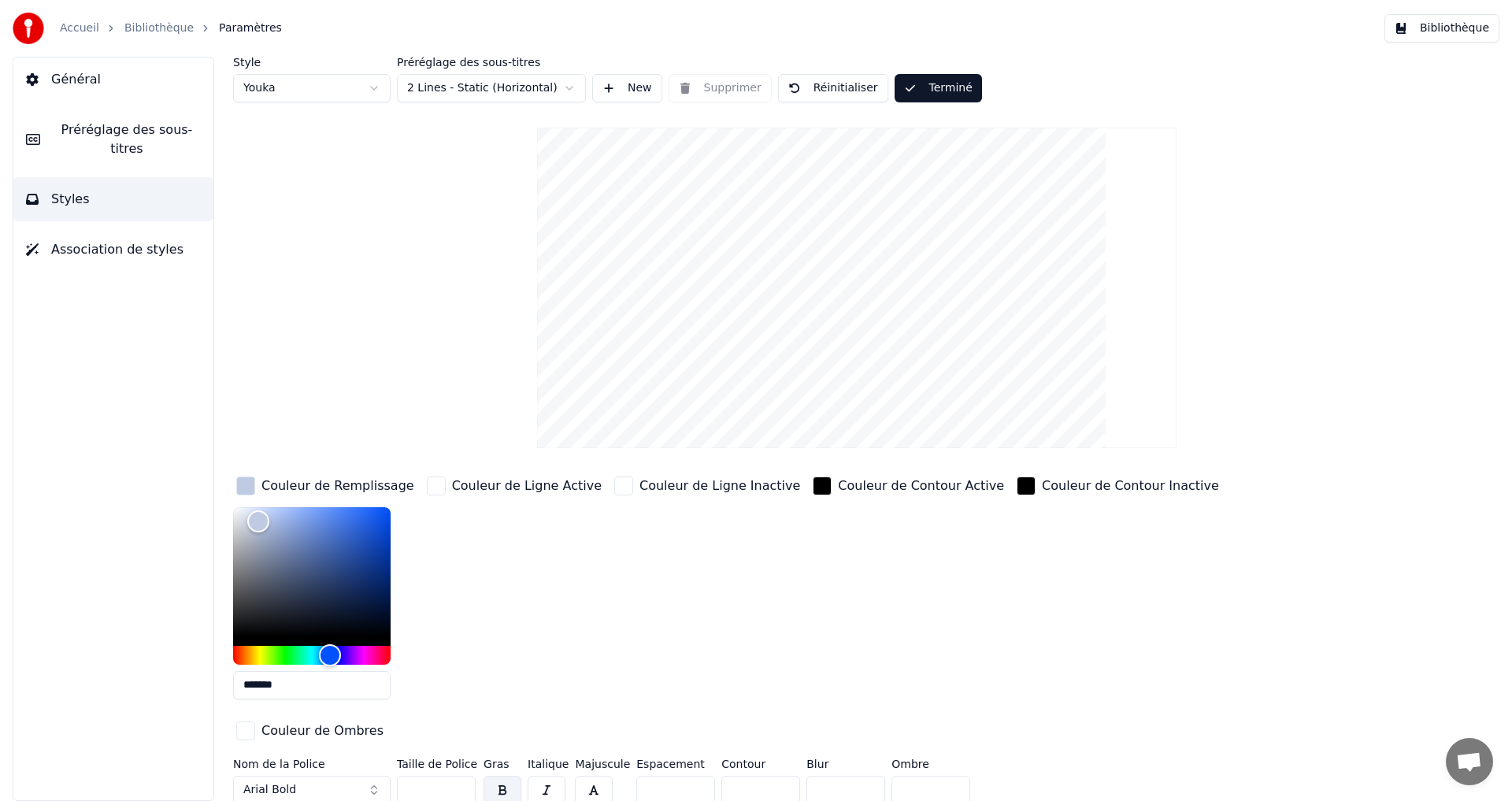
click at [1442, 31] on button "Bibliothèque" at bounding box center [1441, 28] width 115 height 28
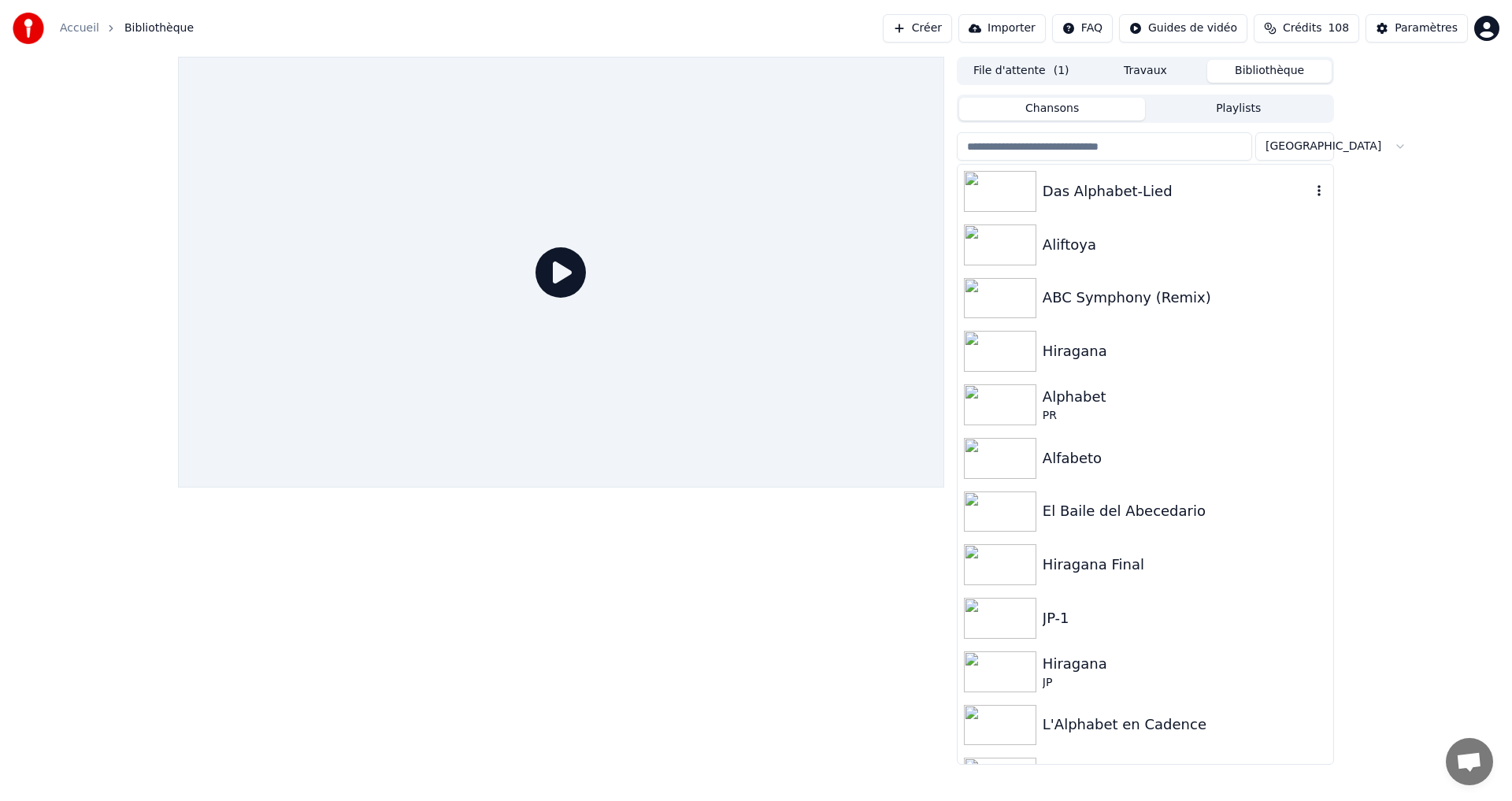
click at [1159, 192] on div "Das Alphabet-Lied" at bounding box center [1177, 191] width 268 height 22
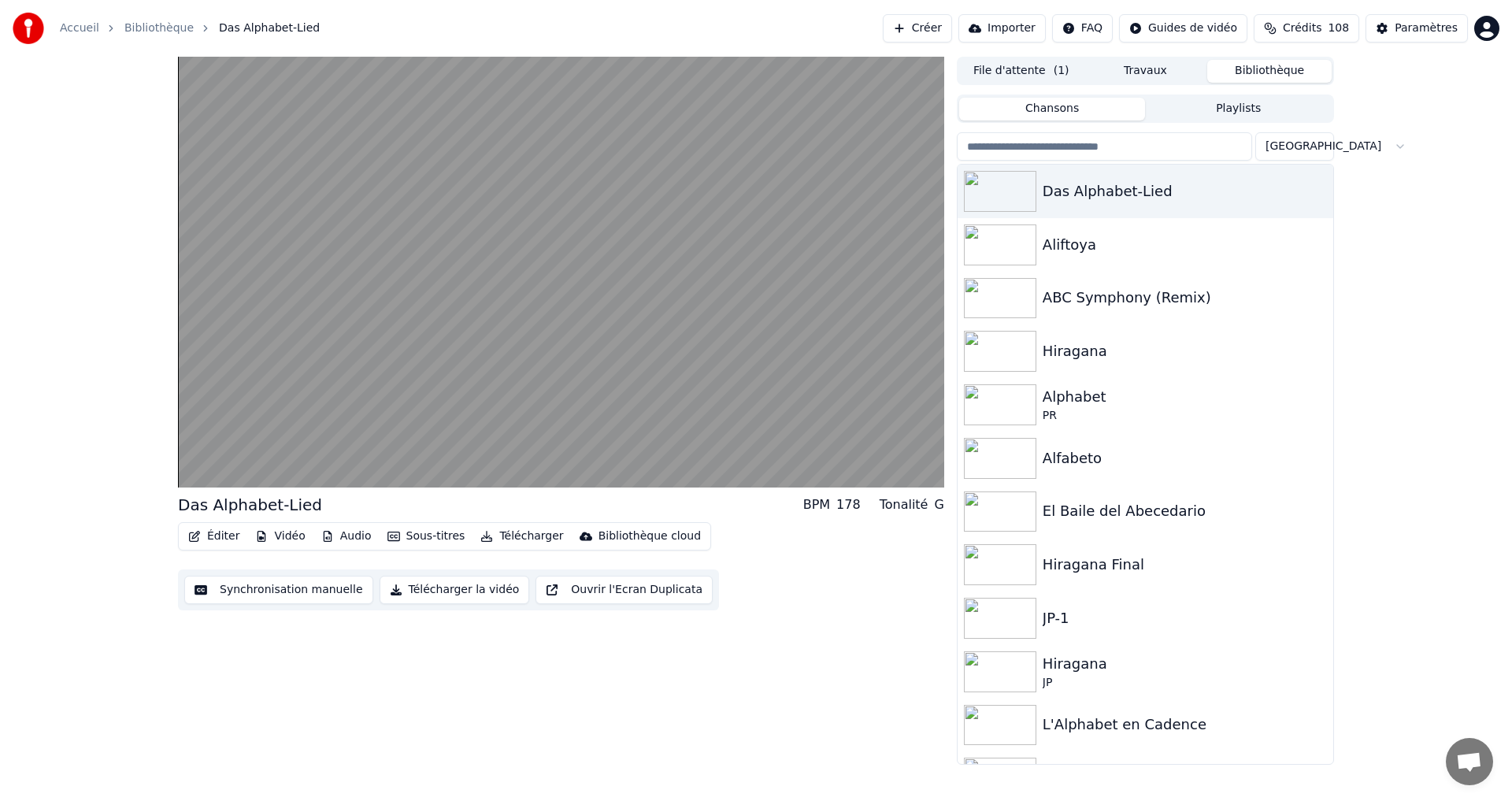
click at [243, 585] on button "Synchronisation manuelle" at bounding box center [279, 589] width 189 height 28
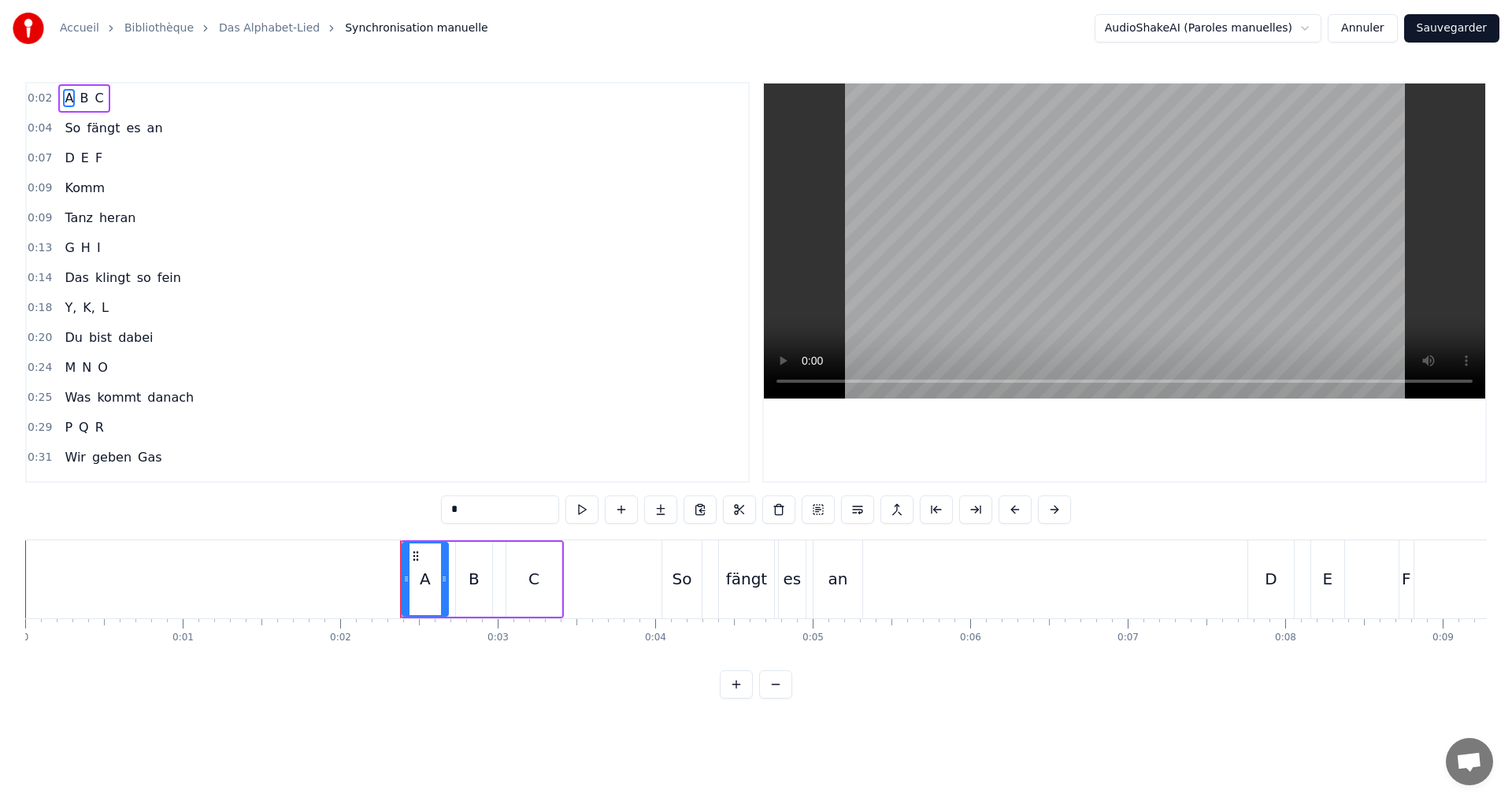
click at [1378, 26] on button "Annuler" at bounding box center [1362, 28] width 70 height 28
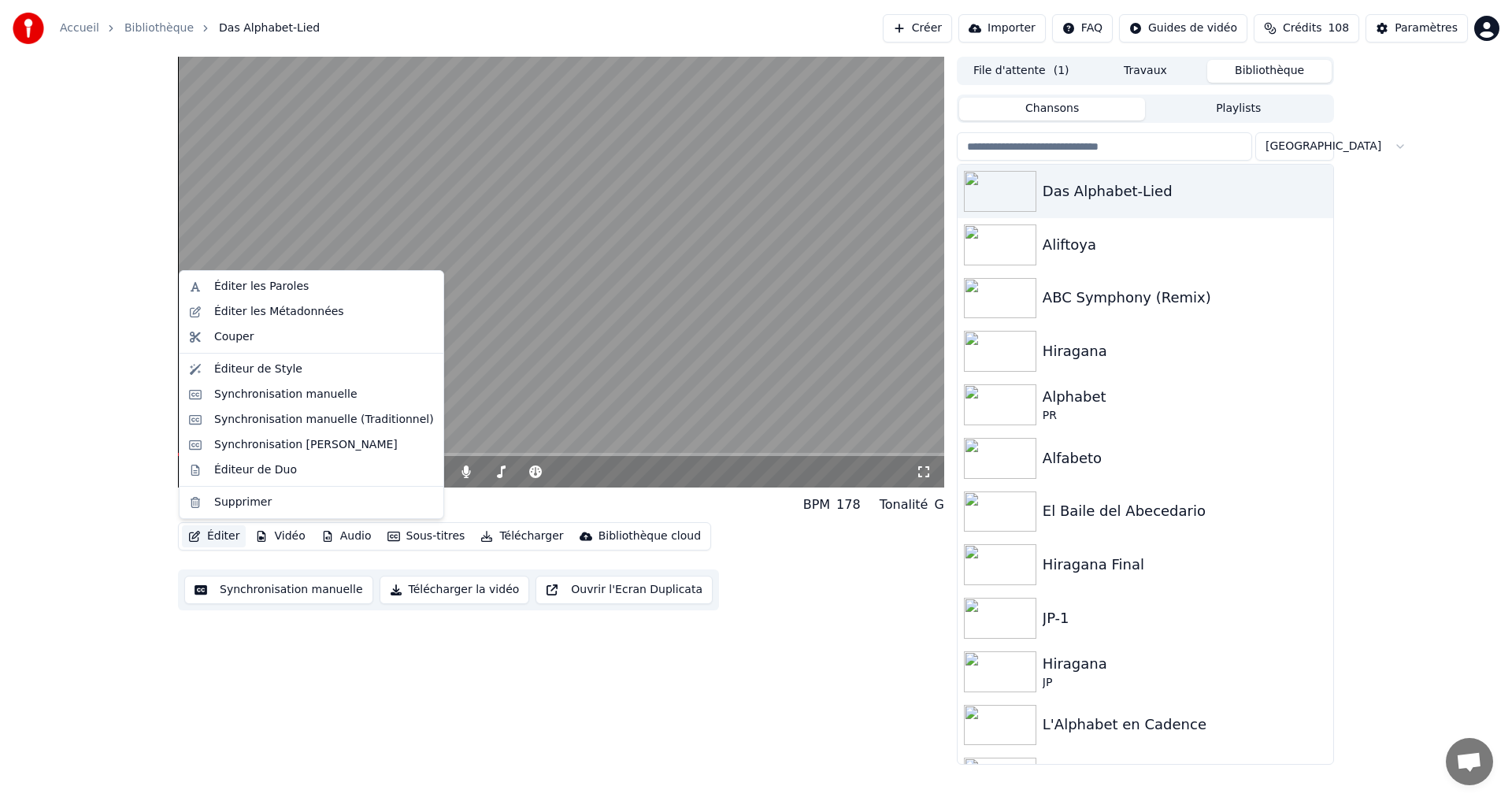
click at [216, 535] on button "Éditer" at bounding box center [214, 536] width 64 height 22
click at [276, 372] on div "Éditeur de Style" at bounding box center [258, 369] width 89 height 16
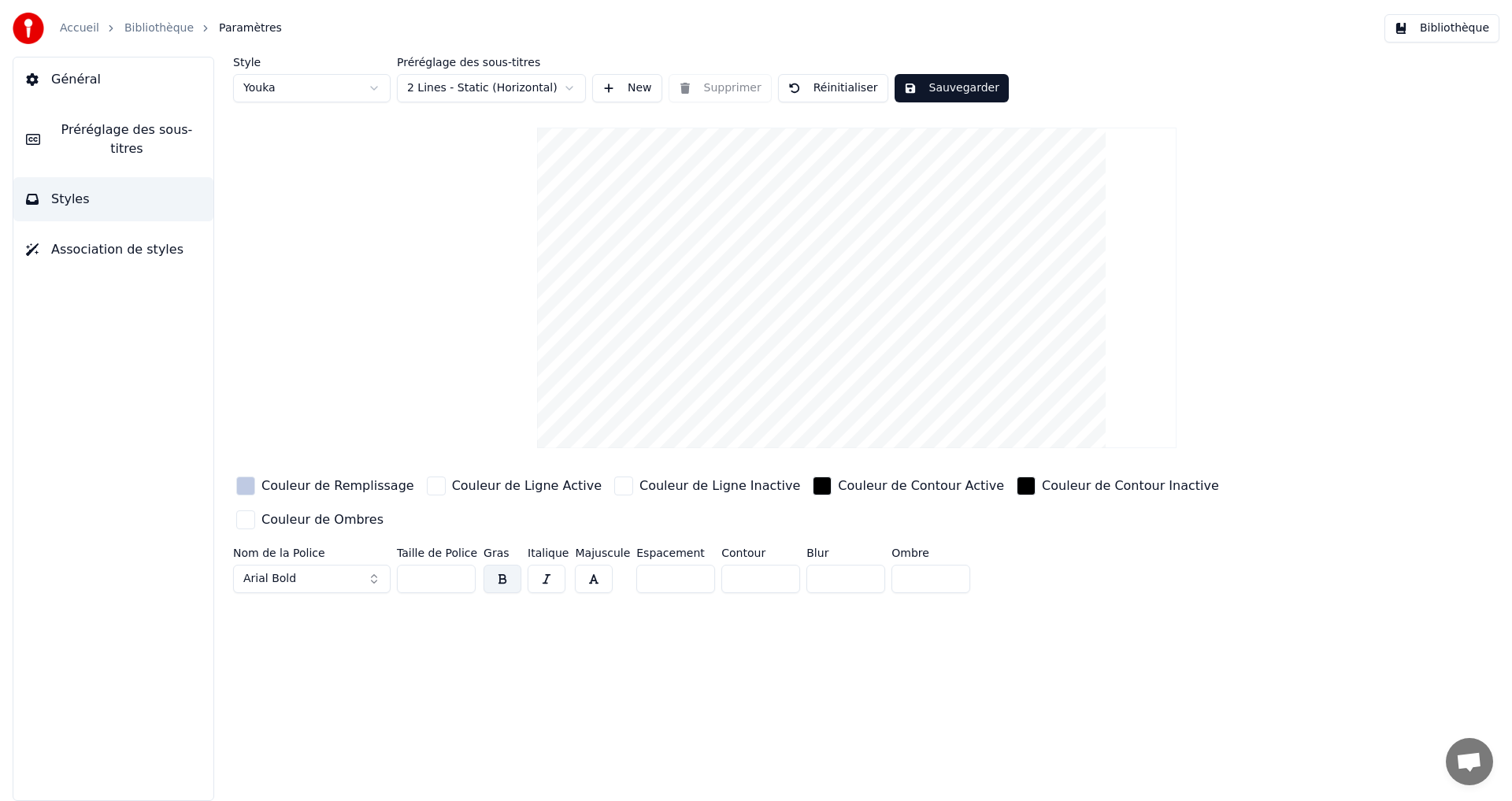
drag, startPoint x: 242, startPoint y: 480, endPoint x: 249, endPoint y: 461, distance: 20.2
click at [242, 481] on div "button" at bounding box center [245, 486] width 19 height 19
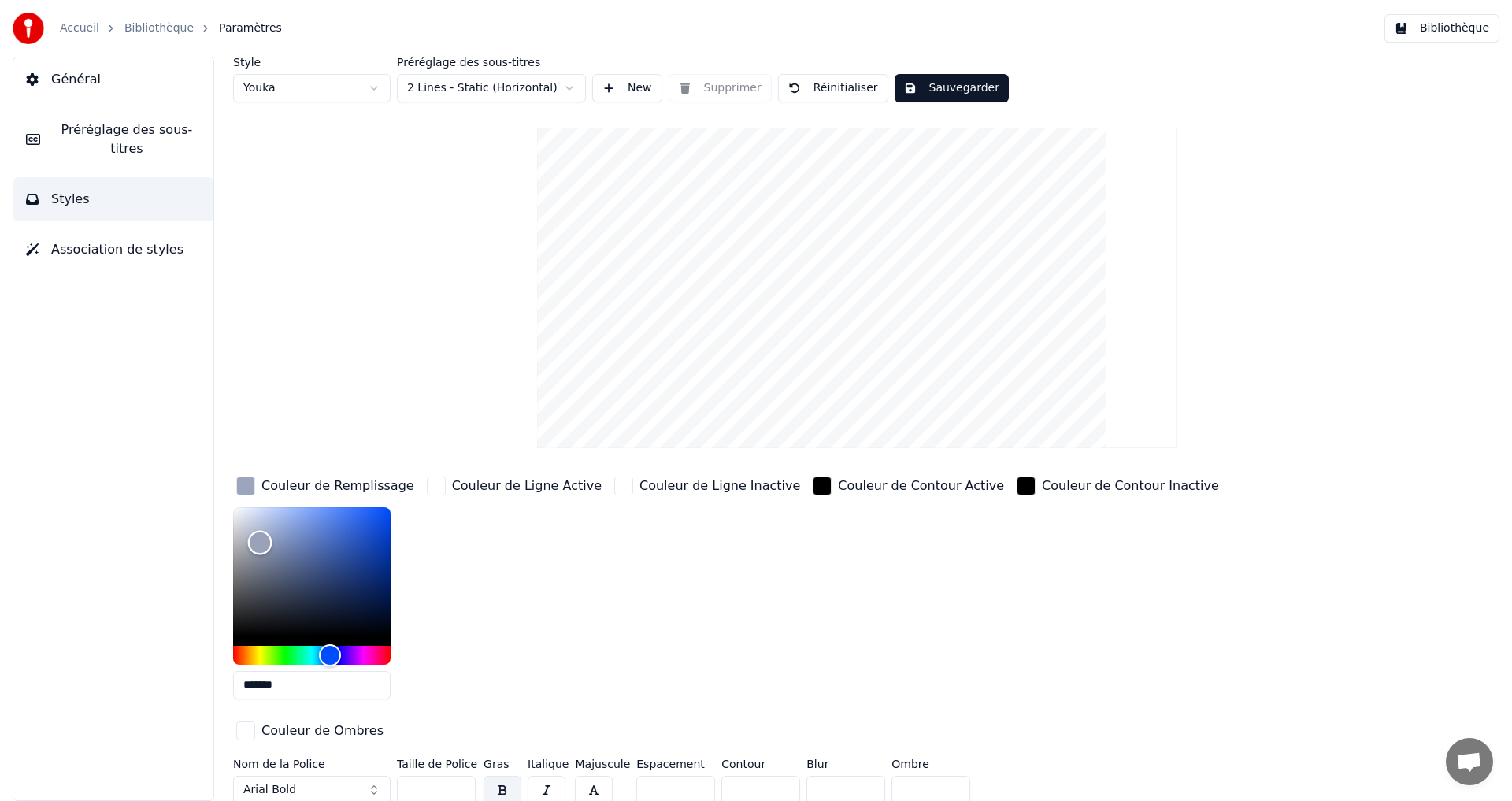
click at [260, 542] on div "Color" at bounding box center [312, 572] width 157 height 129
drag, startPoint x: 263, startPoint y: 535, endPoint x: 309, endPoint y: 518, distance: 49.0
click at [295, 529] on div "Color" at bounding box center [293, 530] width 24 height 24
type input "*******"
click at [941, 89] on button "Sauvegarder" at bounding box center [952, 88] width 114 height 28
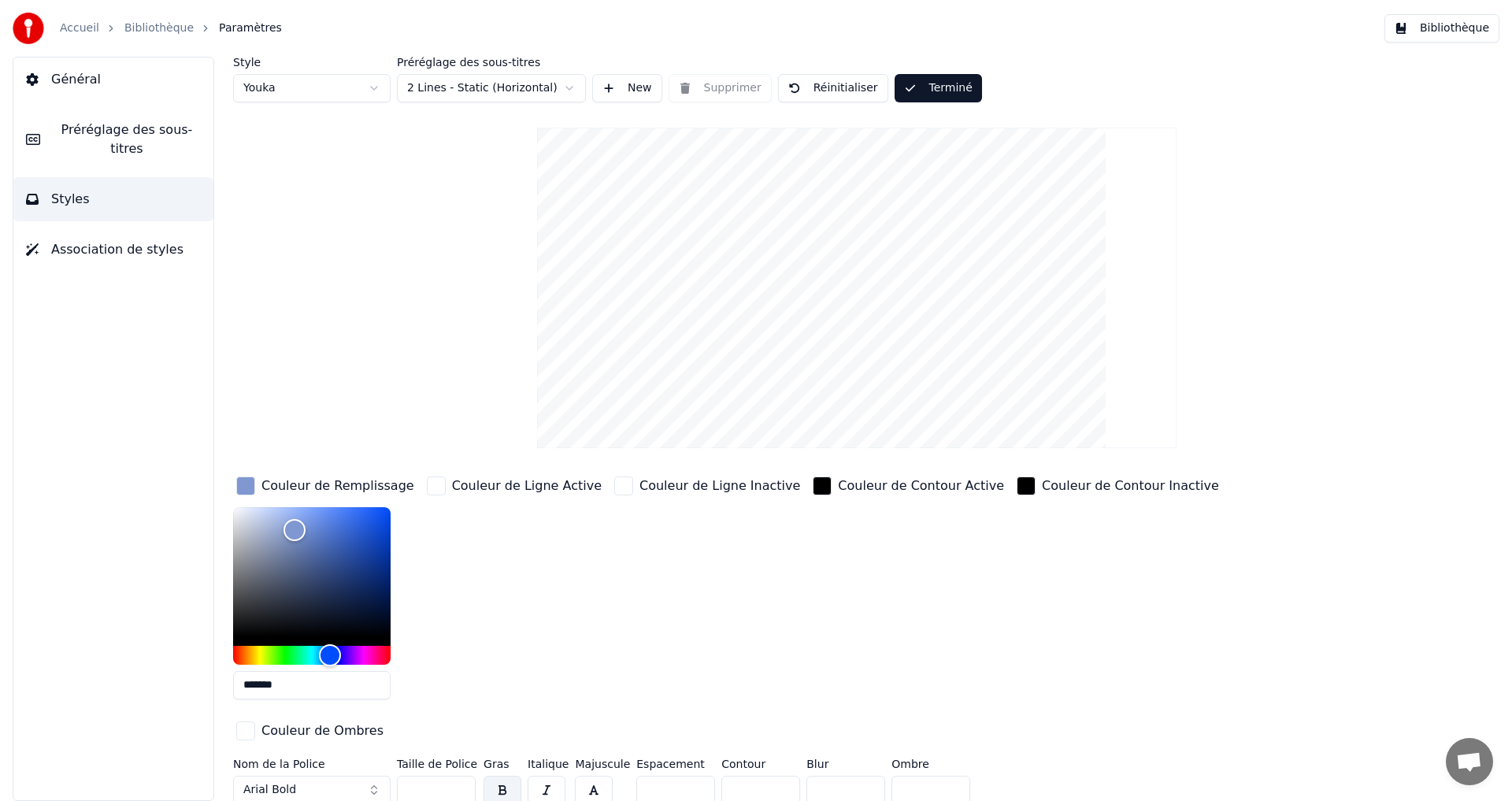
drag, startPoint x: 927, startPoint y: 79, endPoint x: 1002, endPoint y: 76, distance: 75.1
click at [929, 83] on button "Terminé" at bounding box center [938, 88] width 88 height 28
click at [1484, 24] on button "Bibliothèque" at bounding box center [1441, 28] width 115 height 28
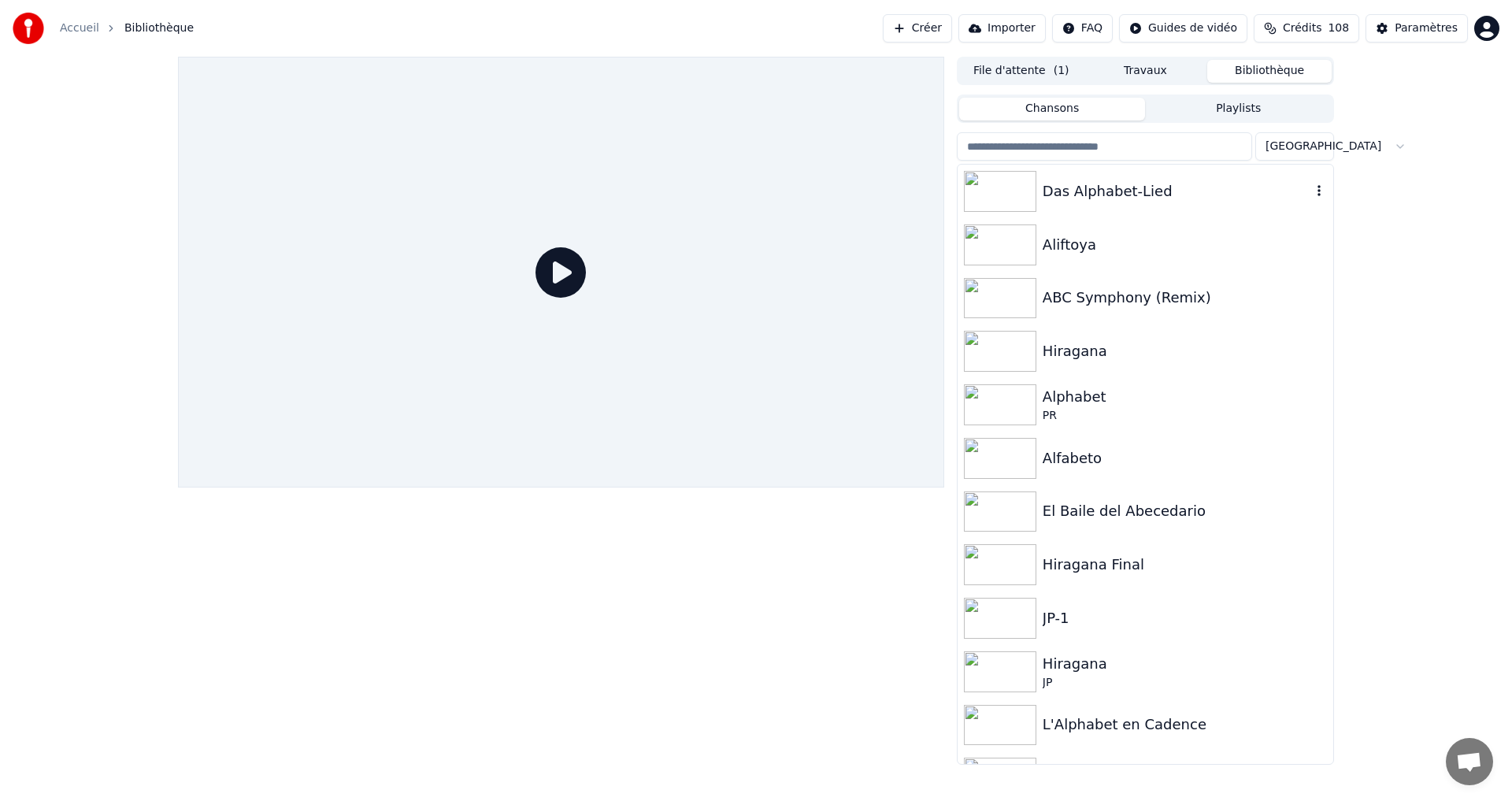
click at [1088, 209] on div "Das Alphabet-Lied" at bounding box center [1145, 191] width 376 height 54
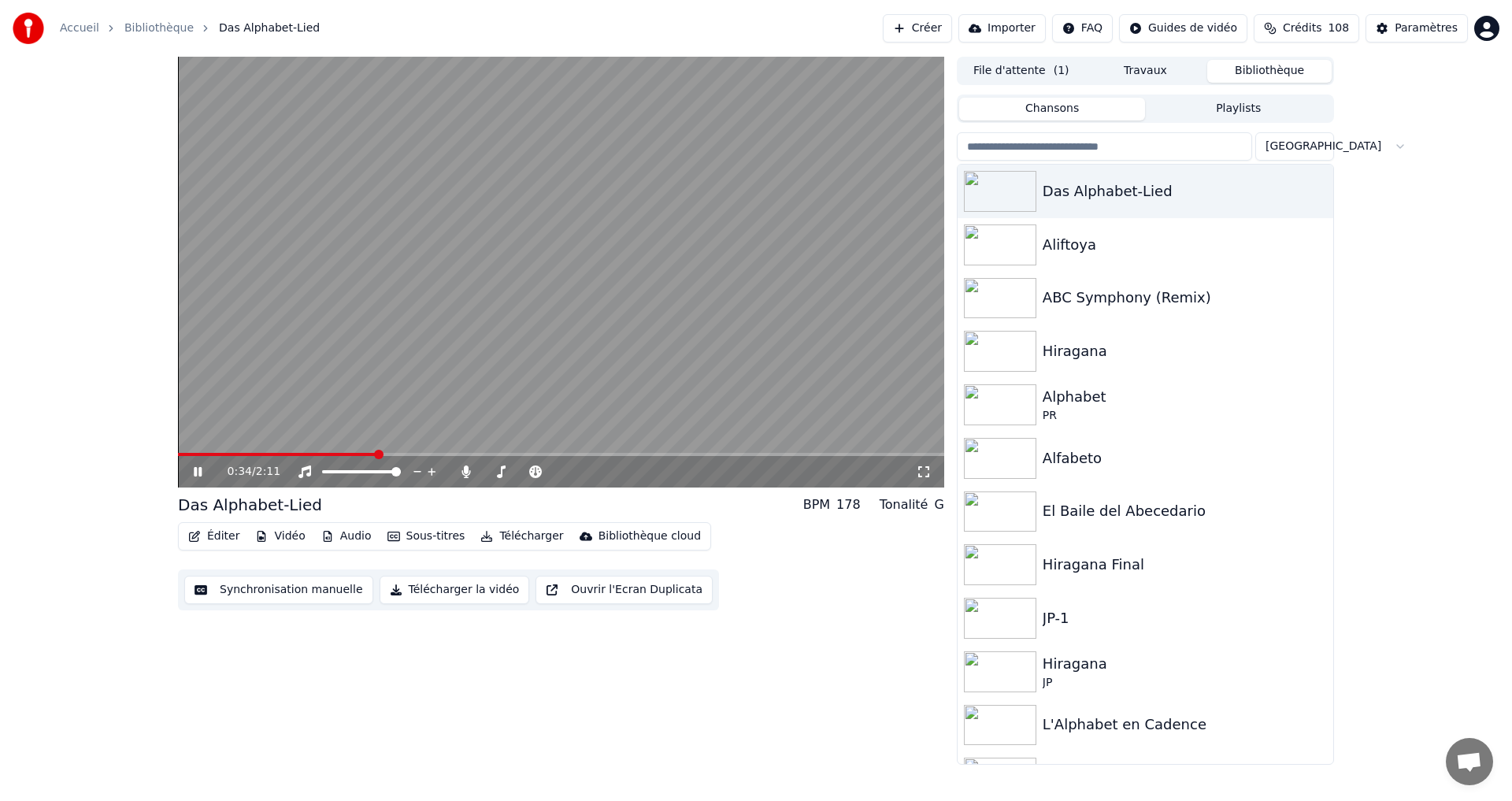
click at [202, 539] on button "Éditer" at bounding box center [214, 536] width 64 height 22
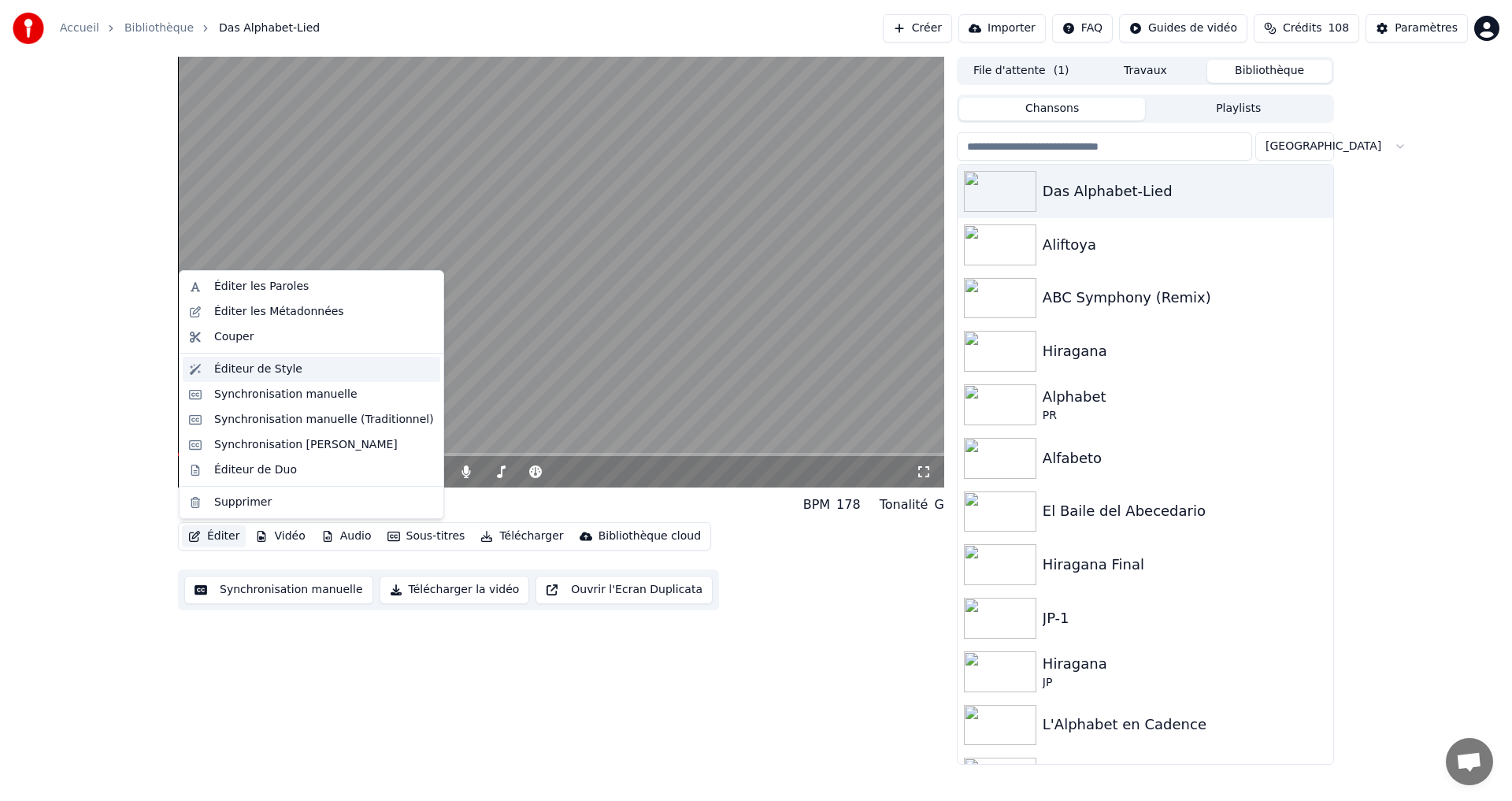
click at [268, 368] on div "Éditeur de Style" at bounding box center [258, 369] width 89 height 16
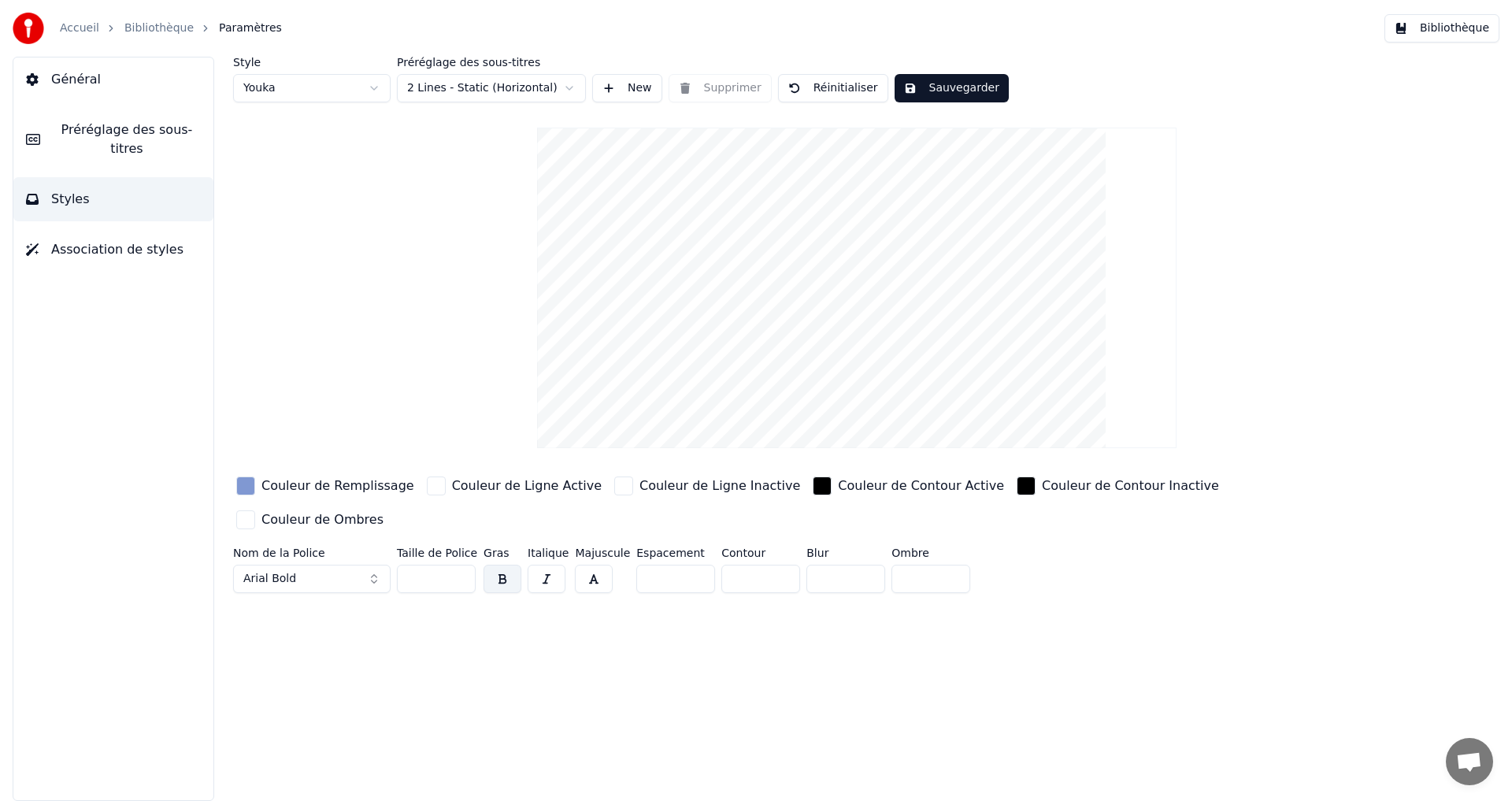
click at [503, 83] on html "Accueil Bibliothèque Paramètres Bibliothèque Général Préréglage des sous-titres…" at bounding box center [756, 400] width 1512 height 801
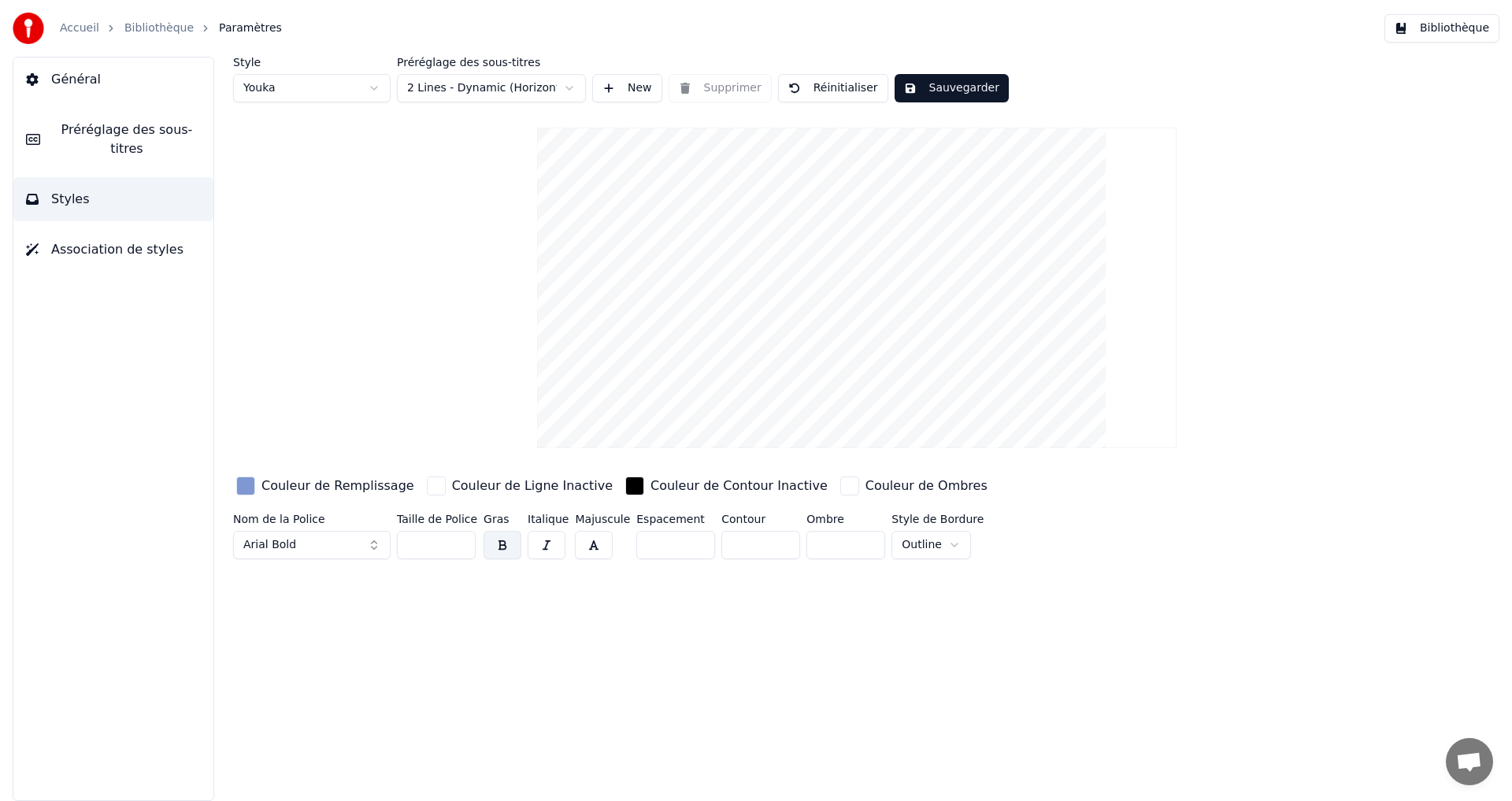
click at [933, 85] on button "Sauvegarder" at bounding box center [952, 88] width 114 height 28
click at [936, 92] on button "Terminé" at bounding box center [938, 88] width 88 height 28
click at [1462, 27] on button "Bibliothèque" at bounding box center [1441, 28] width 115 height 28
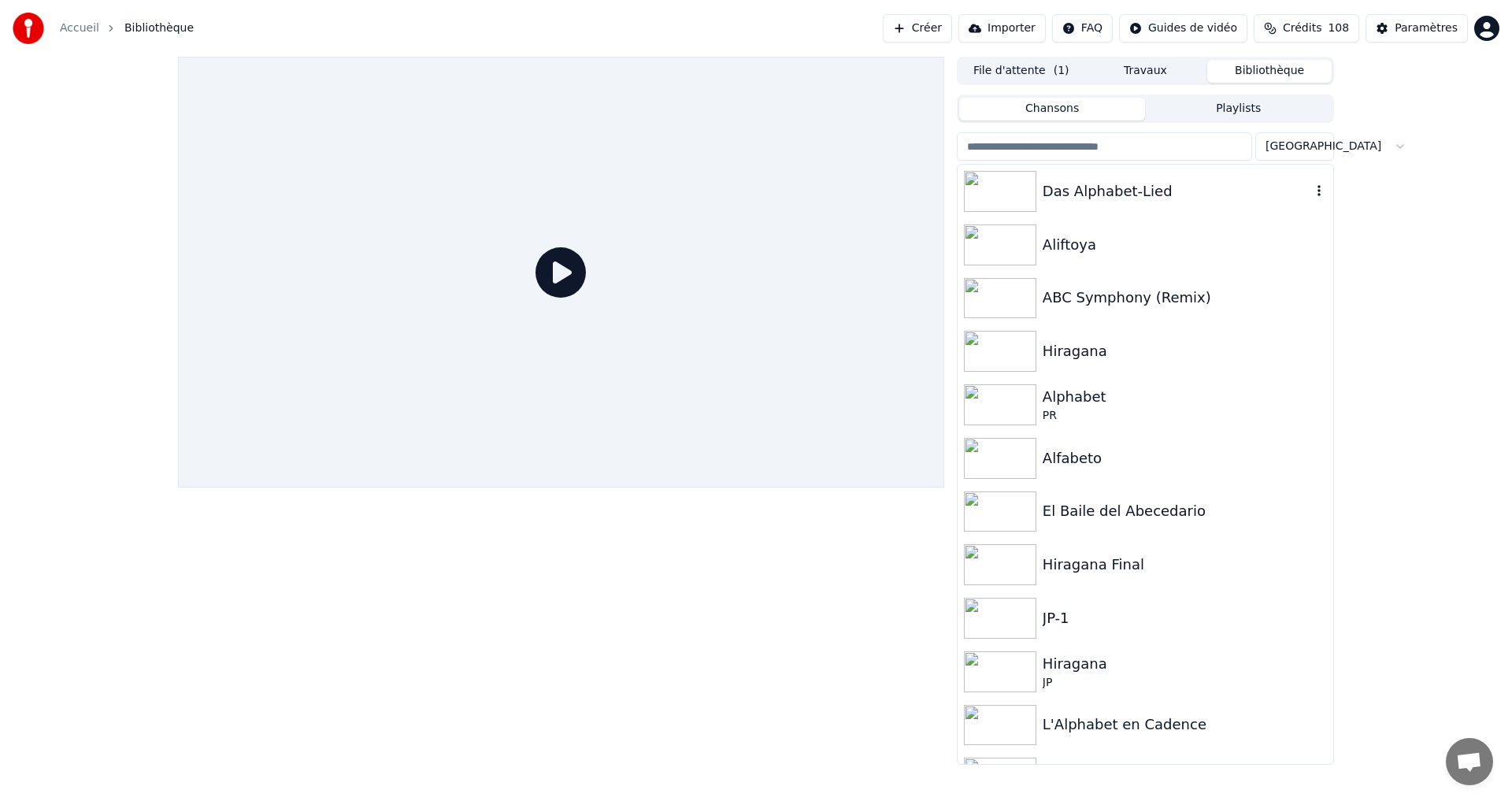
click at [1156, 186] on div "Das Alphabet-Lied" at bounding box center [1177, 191] width 268 height 22
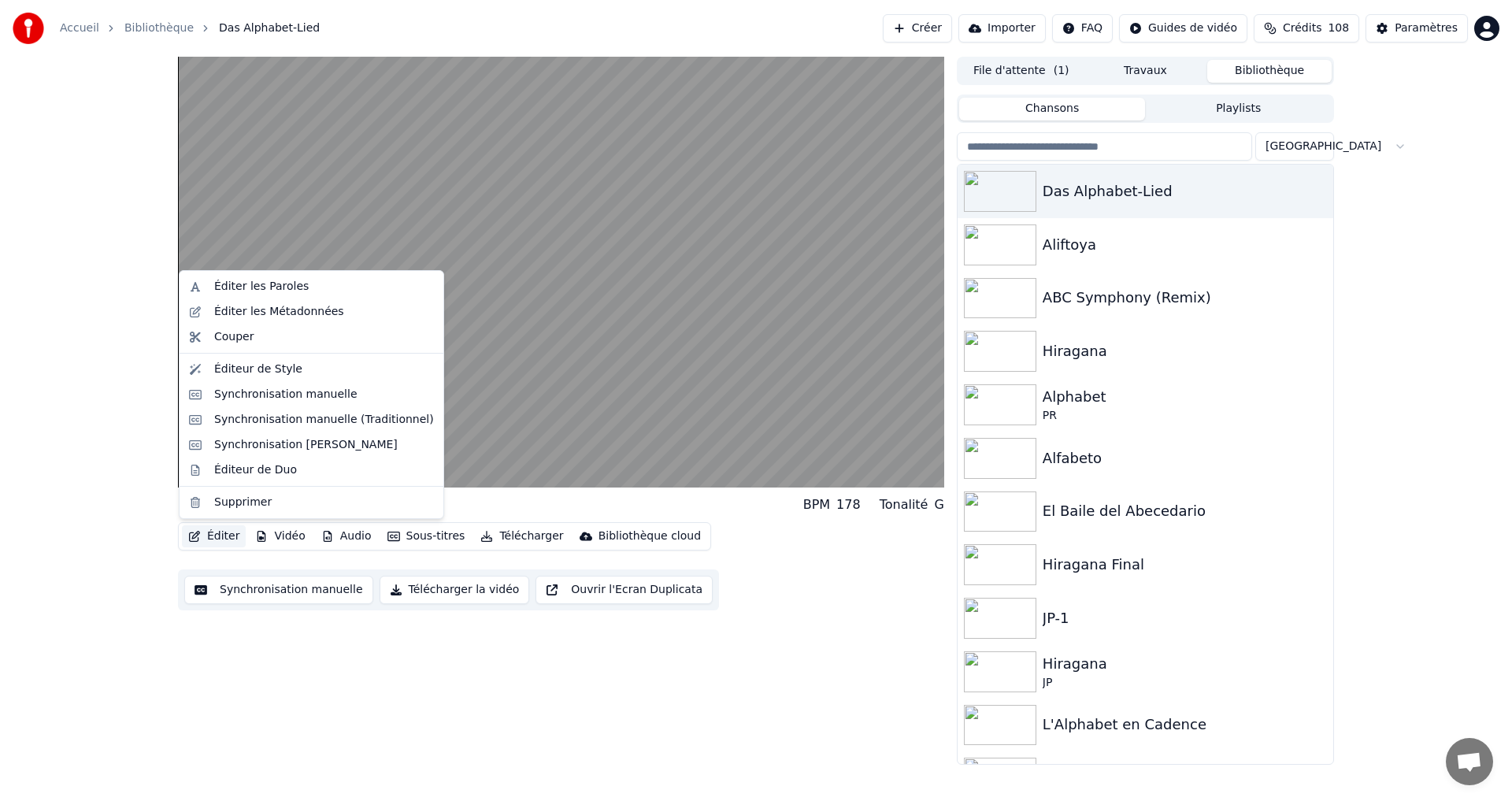
click at [199, 535] on icon "button" at bounding box center [194, 535] width 12 height 11
click at [269, 290] on div "Éditer les Paroles" at bounding box center [262, 286] width 94 height 16
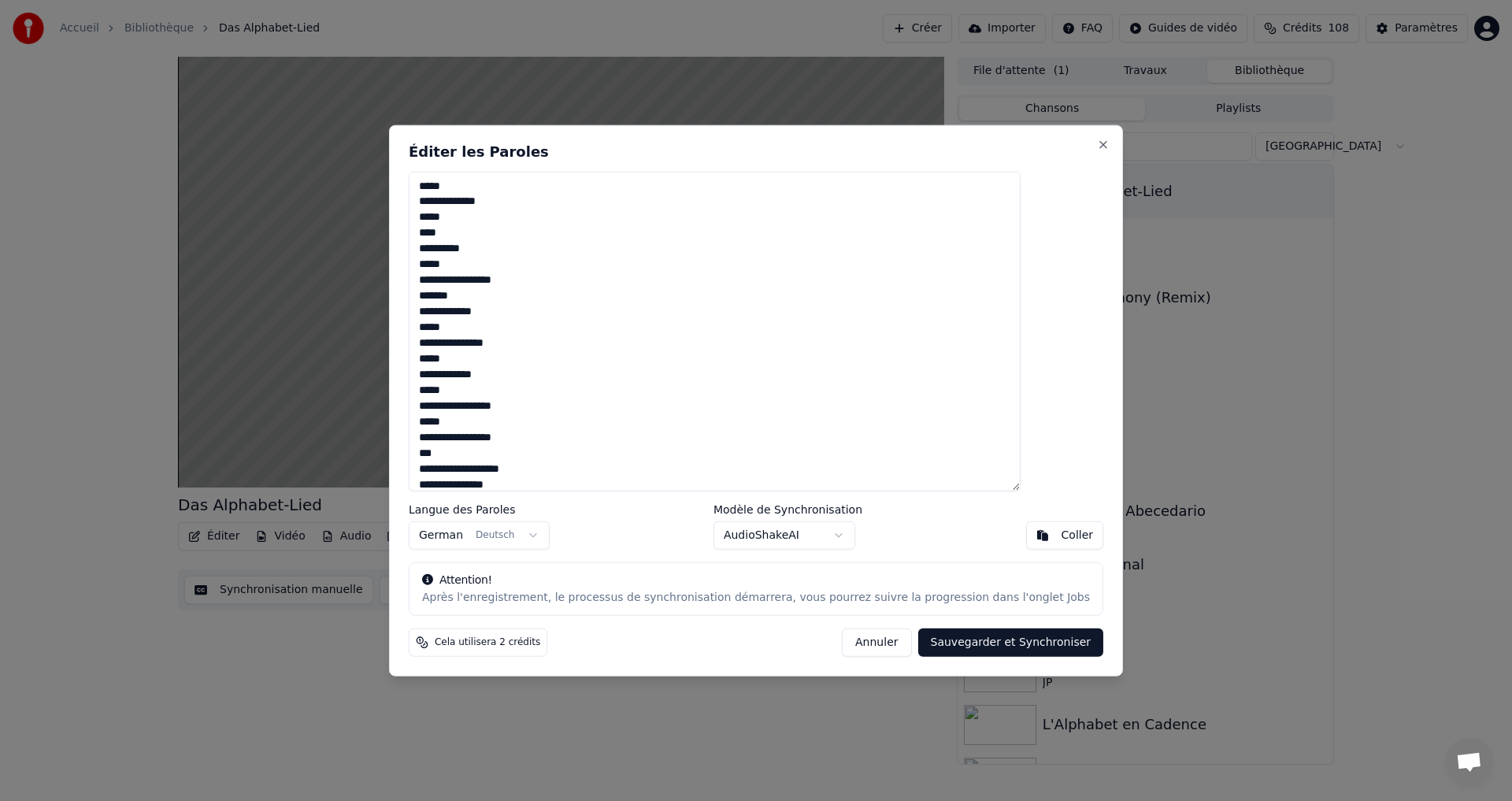
drag, startPoint x: 833, startPoint y: 640, endPoint x: 789, endPoint y: 640, distance: 44.0
click at [842, 649] on button "Annuler" at bounding box center [876, 642] width 70 height 28
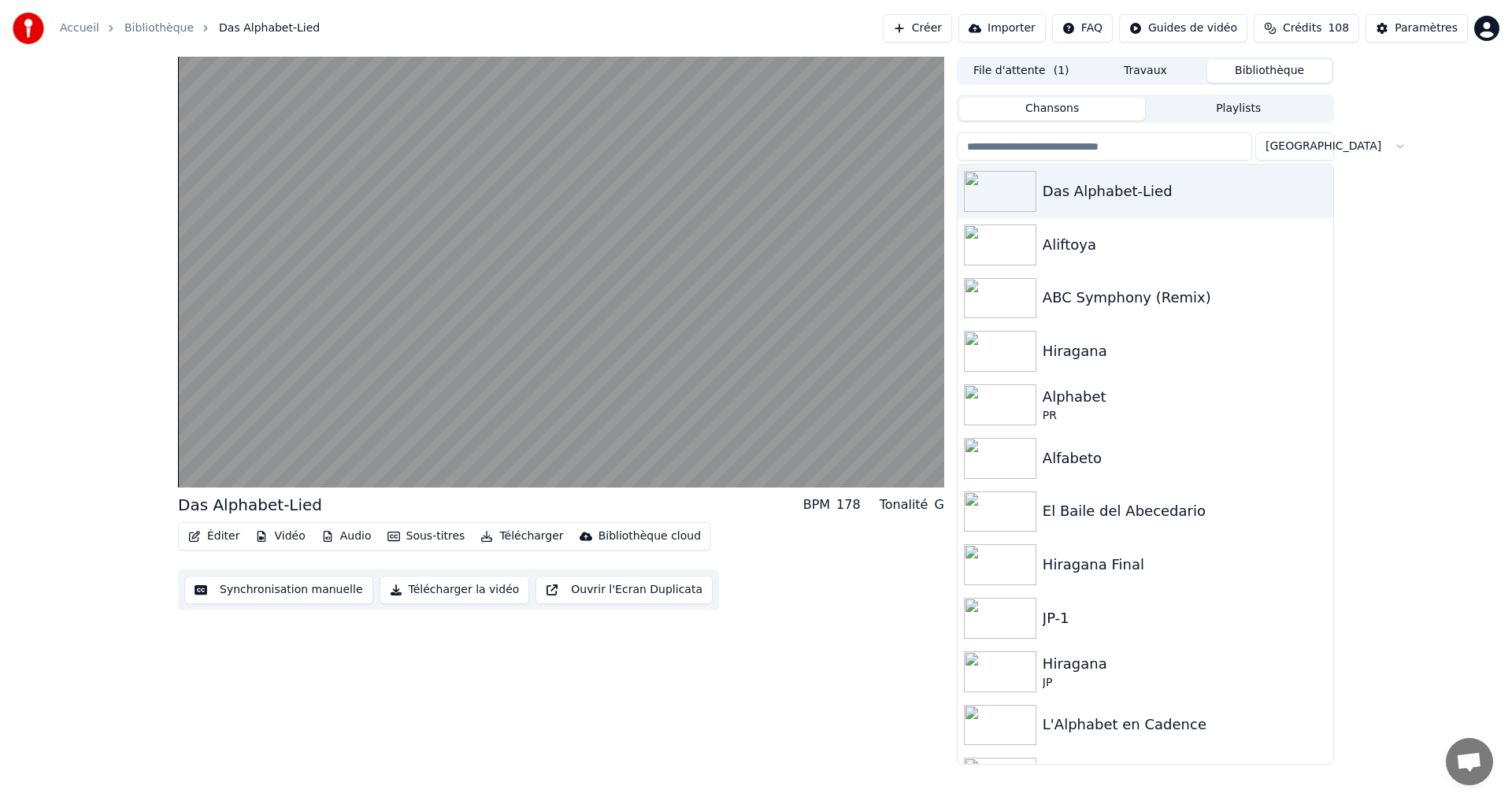
click at [229, 588] on button "Synchronisation manuelle" at bounding box center [279, 589] width 189 height 28
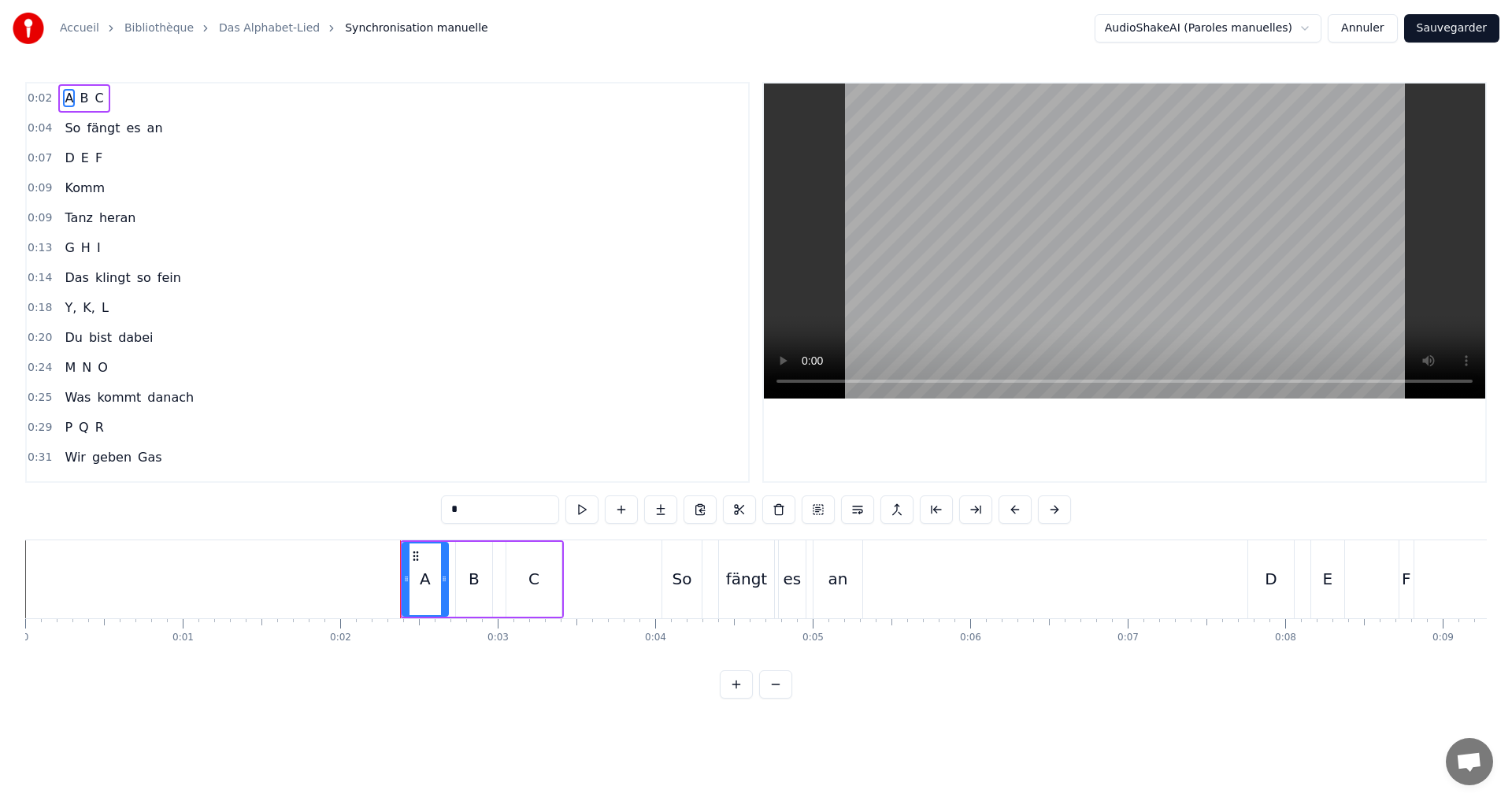
click at [1396, 32] on button "Annuler" at bounding box center [1362, 28] width 70 height 28
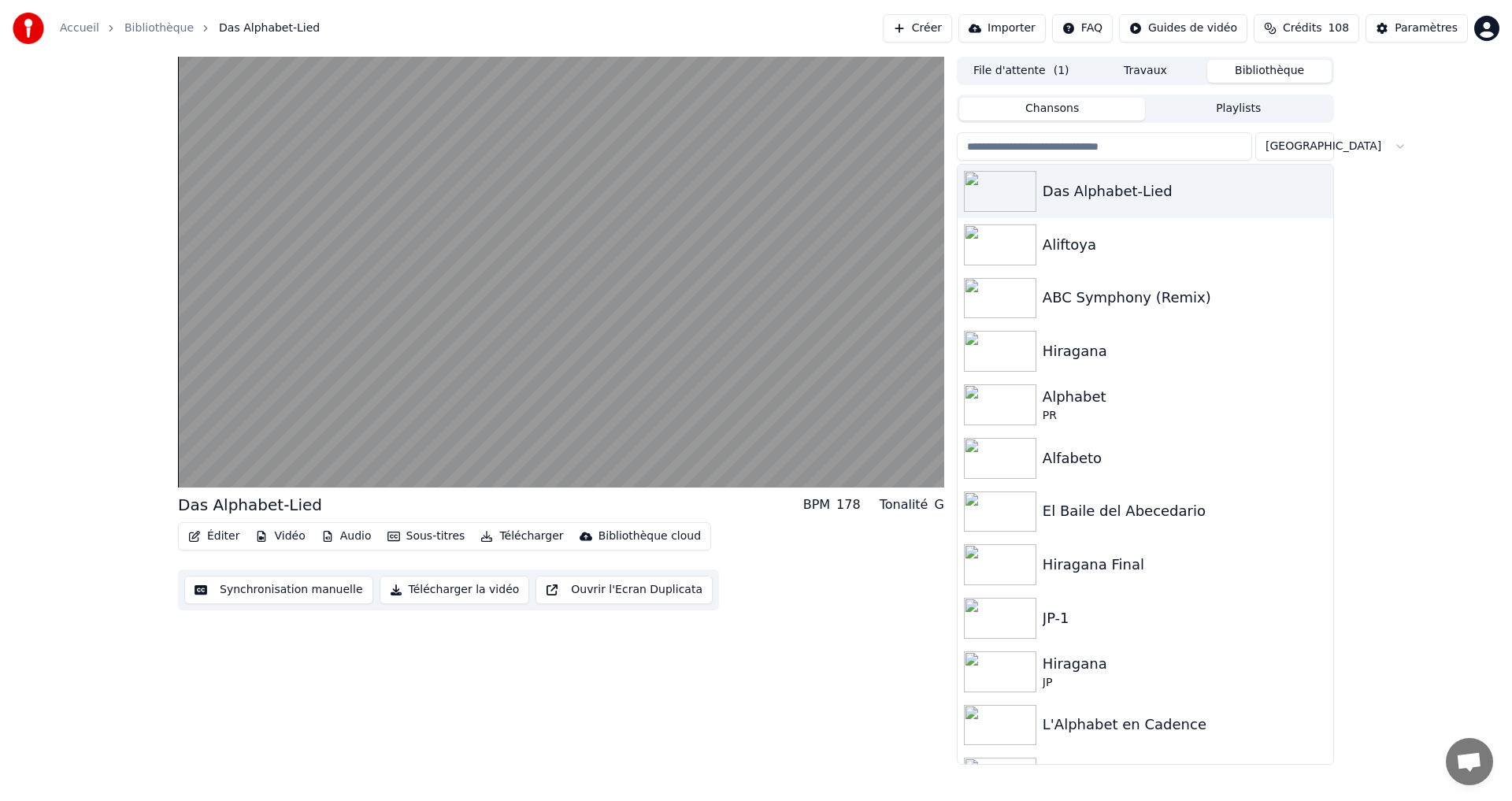
click at [218, 530] on button "Éditer" at bounding box center [214, 536] width 64 height 22
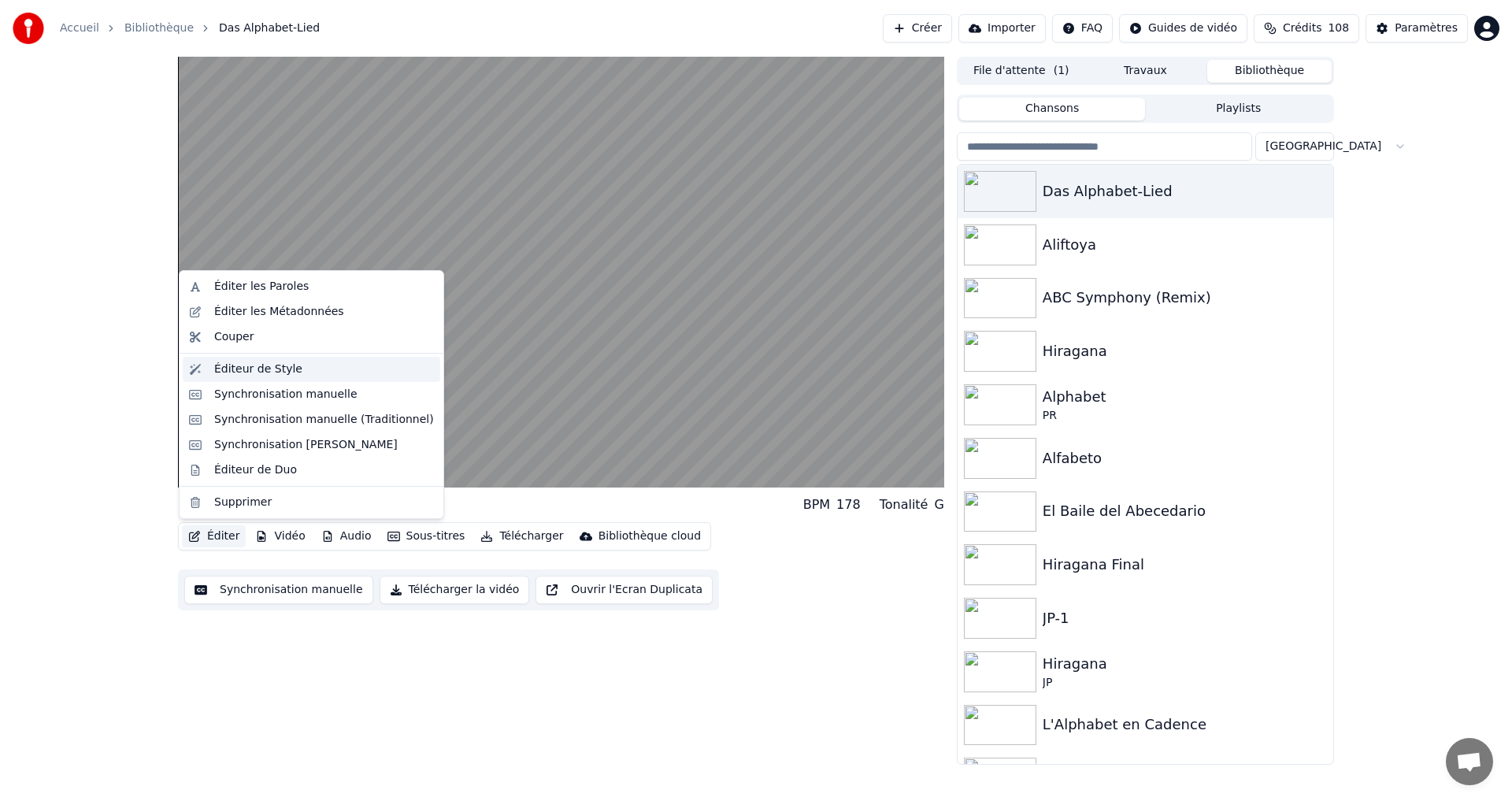
click at [302, 372] on div "Éditeur de Style" at bounding box center [324, 369] width 219 height 16
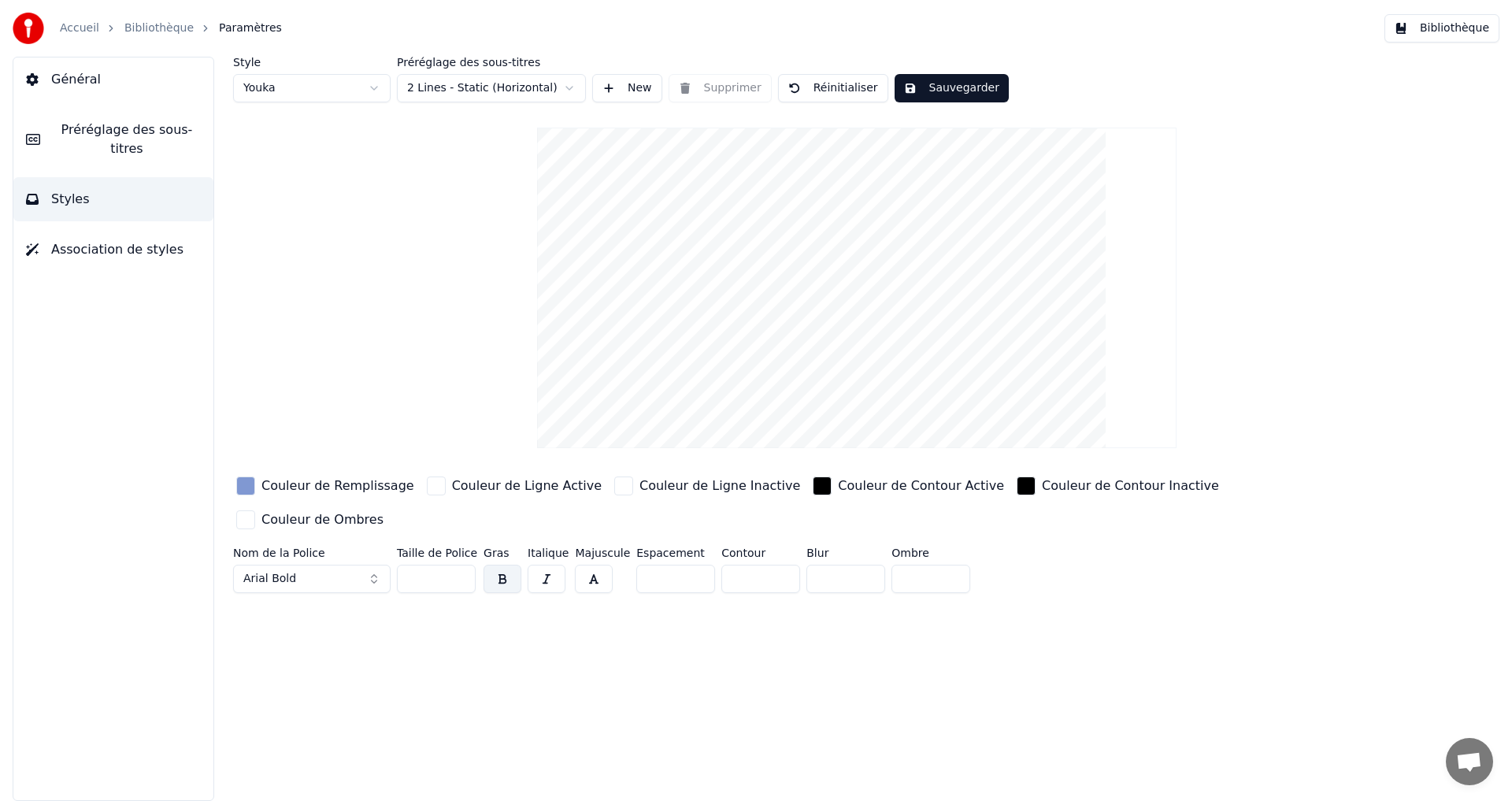
click at [473, 89] on html "Accueil Bibliothèque Paramètres Bibliothèque Général Préréglage des sous-titres…" at bounding box center [756, 400] width 1512 height 801
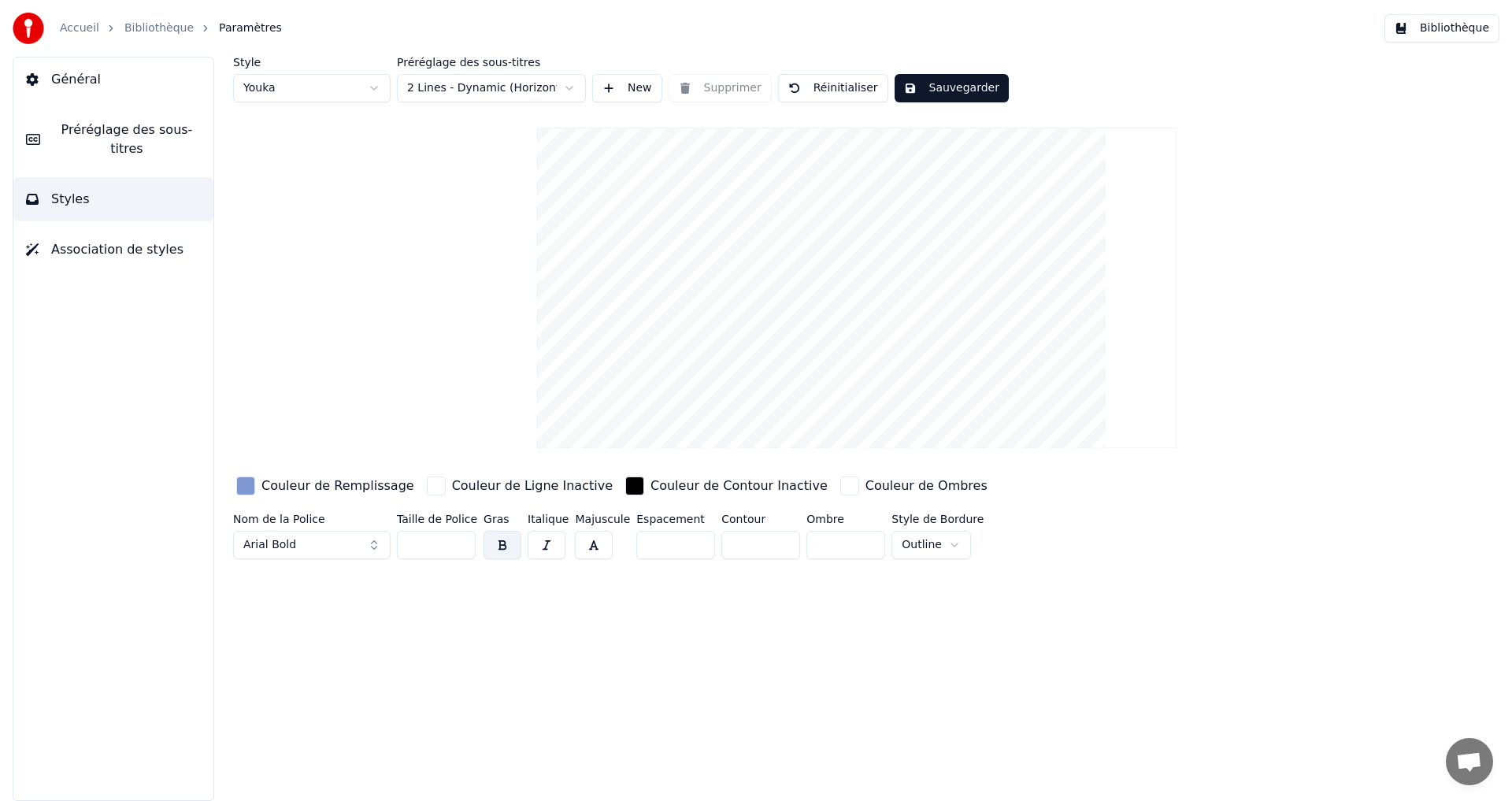
click at [918, 84] on button "Sauvegarder" at bounding box center [952, 88] width 114 height 28
click at [143, 123] on span "Préréglage des sous-titres" at bounding box center [127, 140] width 148 height 38
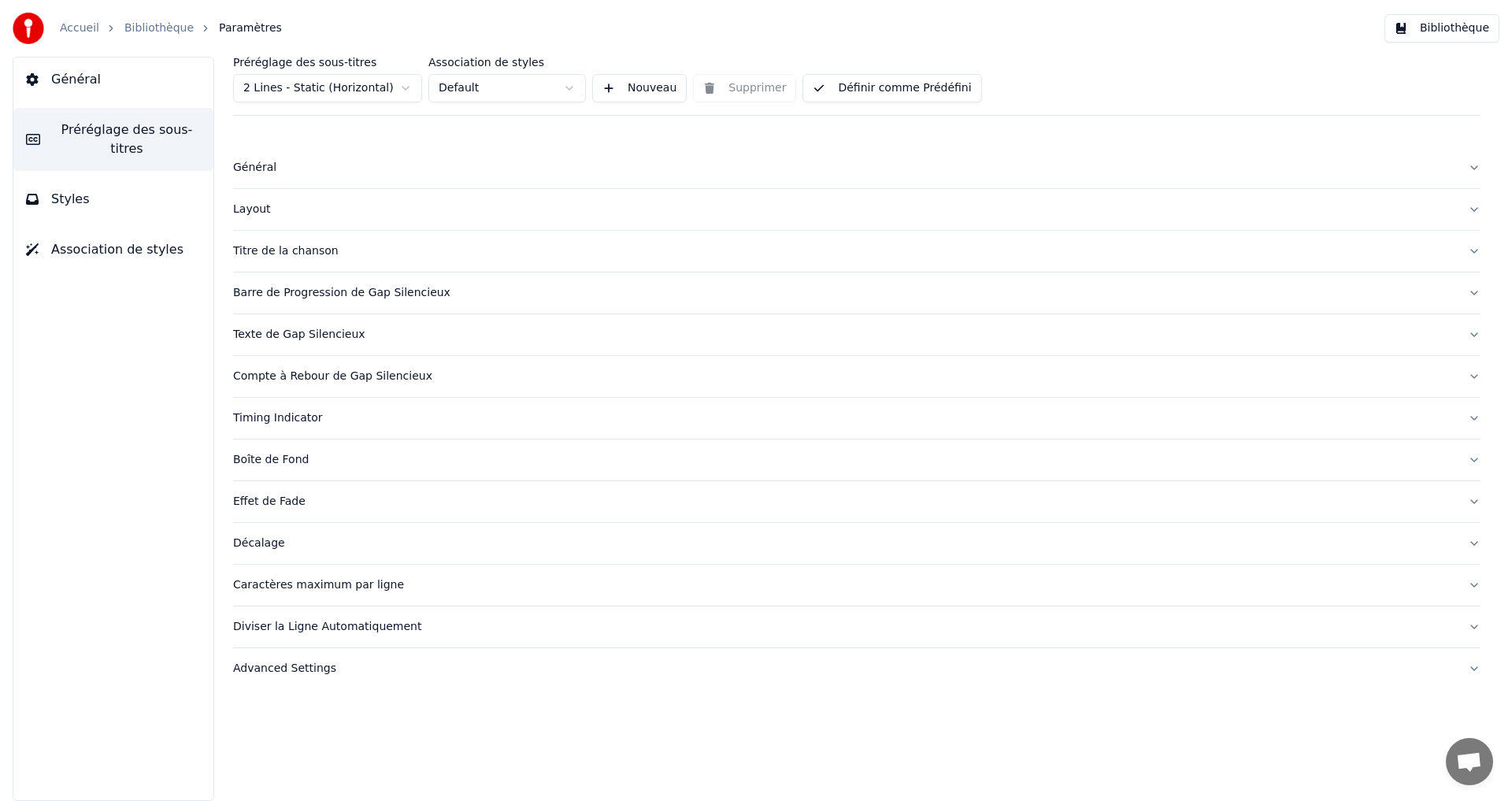
drag, startPoint x: 900, startPoint y: 89, endPoint x: 889, endPoint y: 91, distance: 11.2
click at [900, 96] on button "Définir comme Prédéfini" at bounding box center [891, 88] width 179 height 28
click at [1445, 34] on button "Bibliothèque" at bounding box center [1441, 28] width 115 height 28
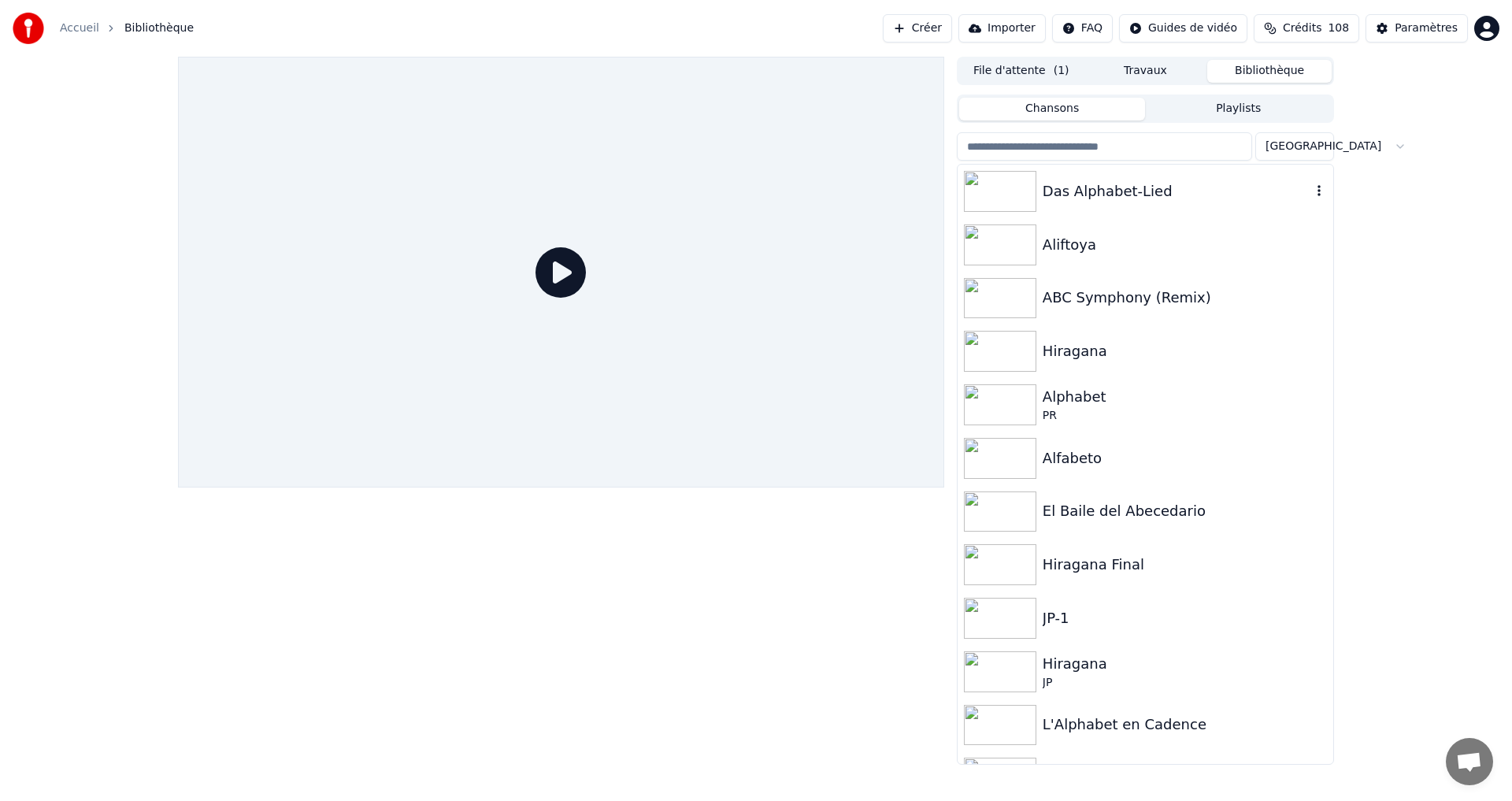
drag, startPoint x: 1220, startPoint y: 192, endPoint x: 1128, endPoint y: 218, distance: 95.6
click at [1220, 195] on div "Das Alphabet-Lied" at bounding box center [1177, 191] width 268 height 22
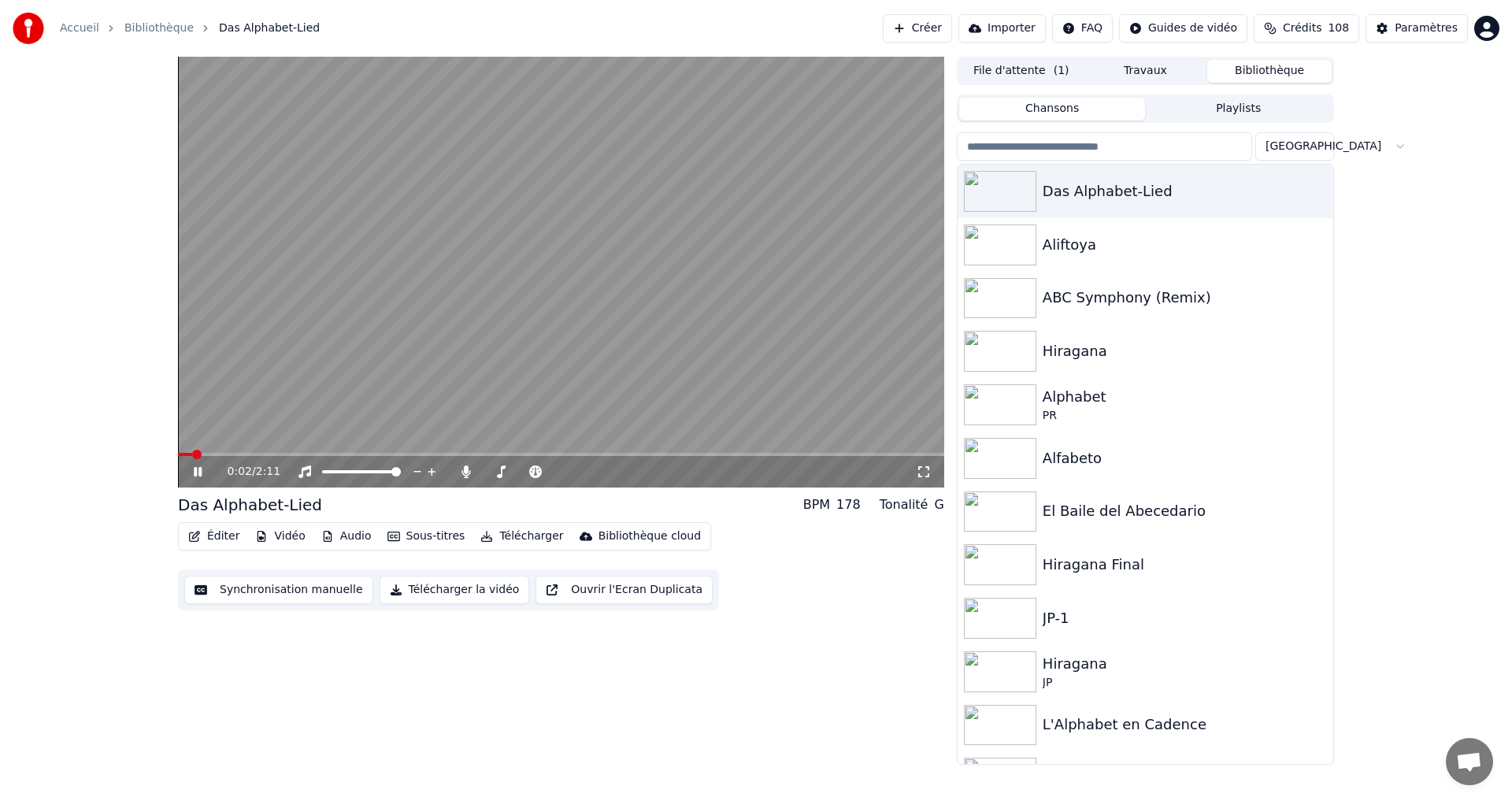
click at [1003, 78] on button "File d'attente ( 1 )" at bounding box center [1021, 71] width 124 height 23
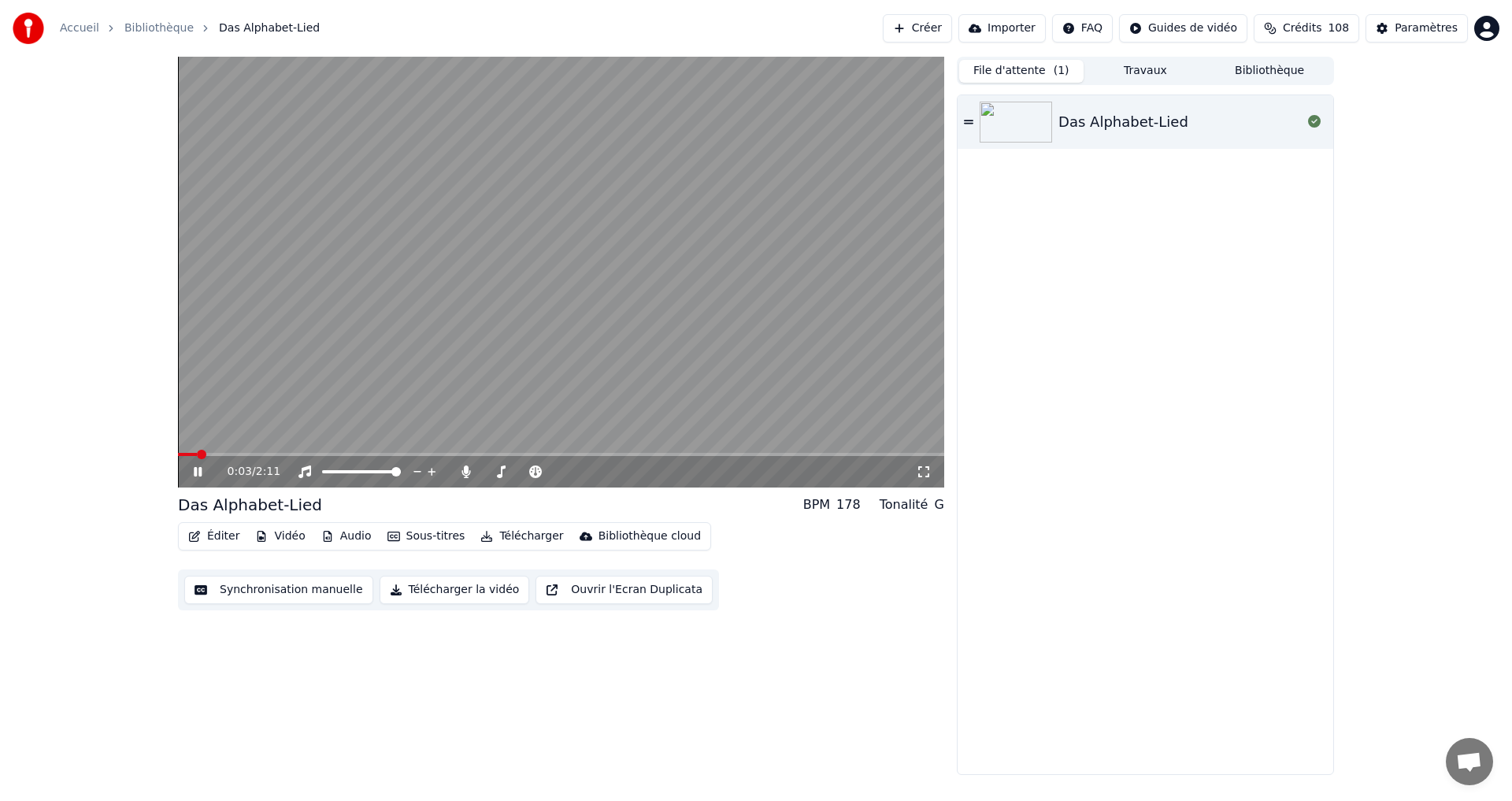
click at [1220, 122] on div "Das Alphabet-Lied" at bounding box center [1180, 122] width 243 height 22
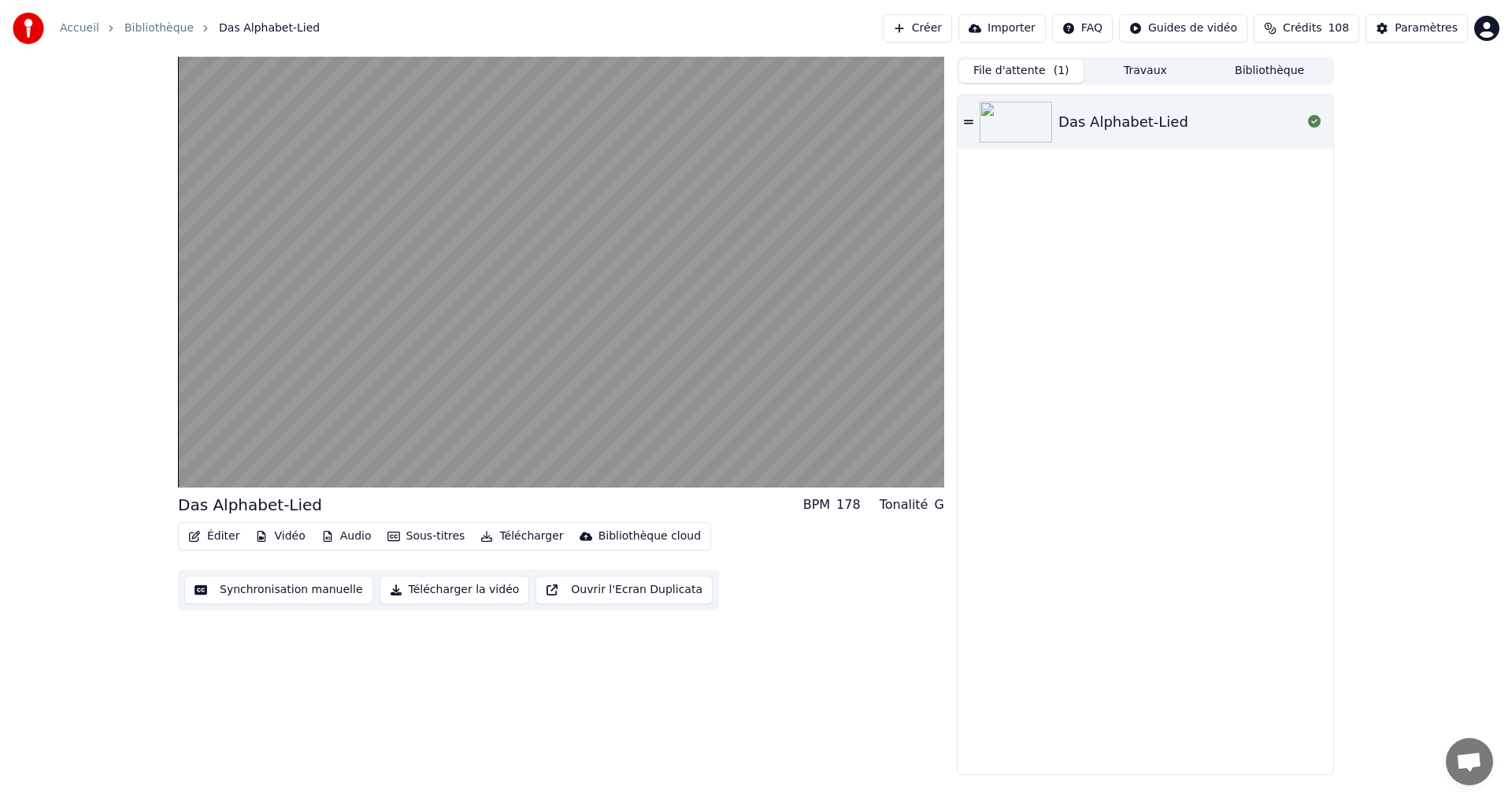
click at [239, 585] on button "Synchronisation manuelle" at bounding box center [279, 589] width 189 height 28
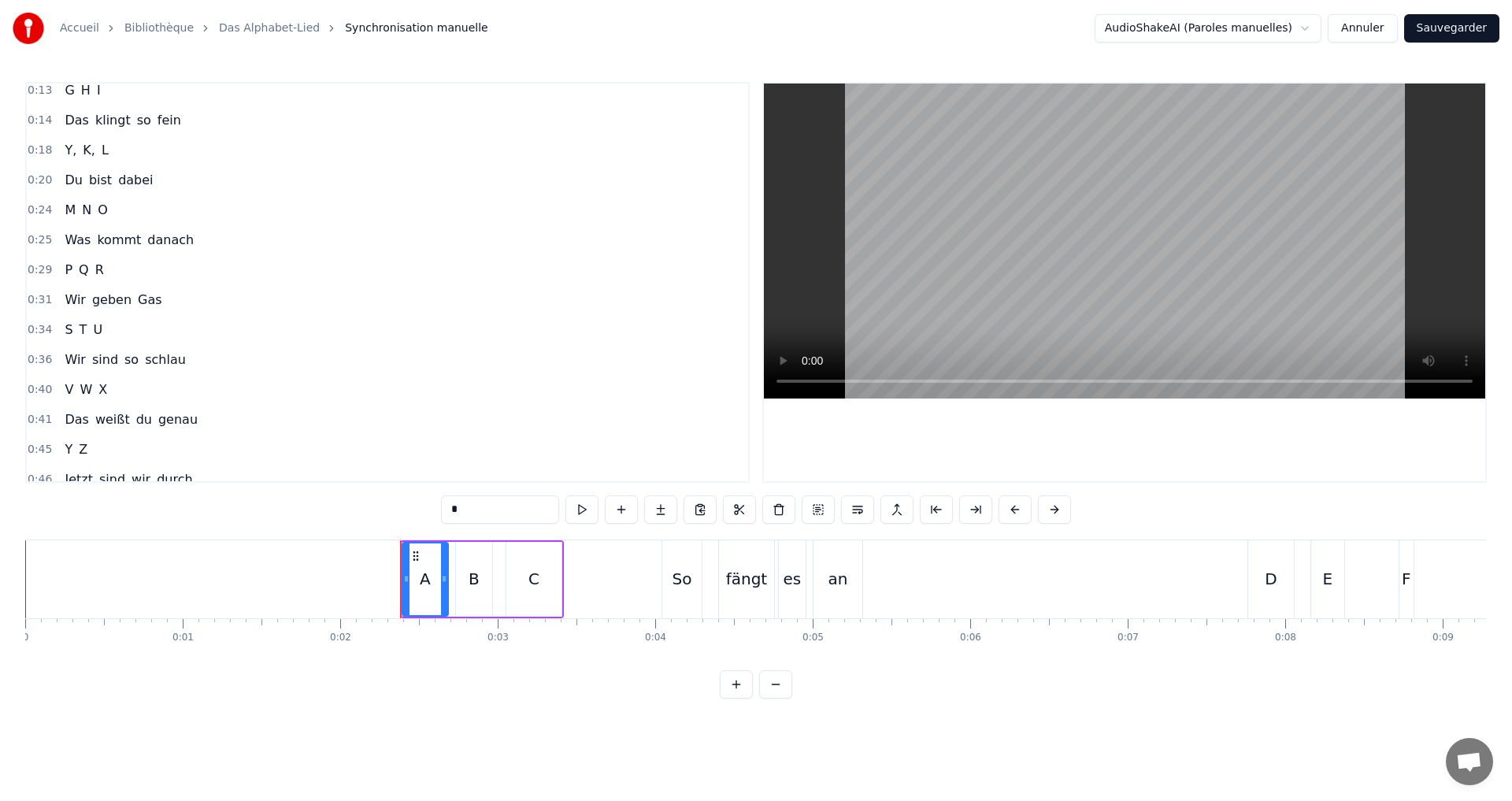
click at [84, 142] on span "K," at bounding box center [89, 150] width 16 height 18
type input "**"
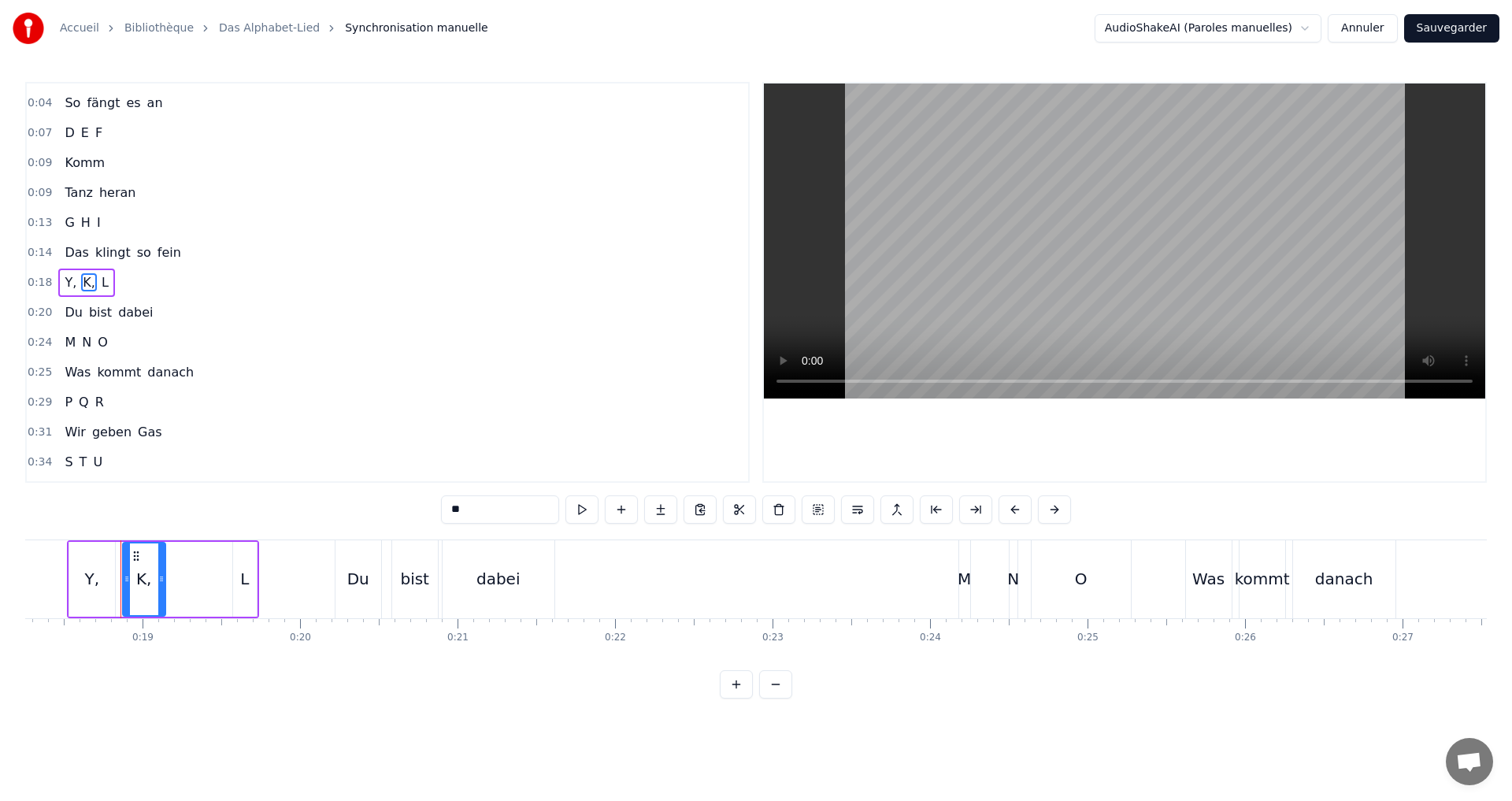
click at [133, 284] on div "0:18 Y, K, L" at bounding box center [386, 282] width 721 height 30
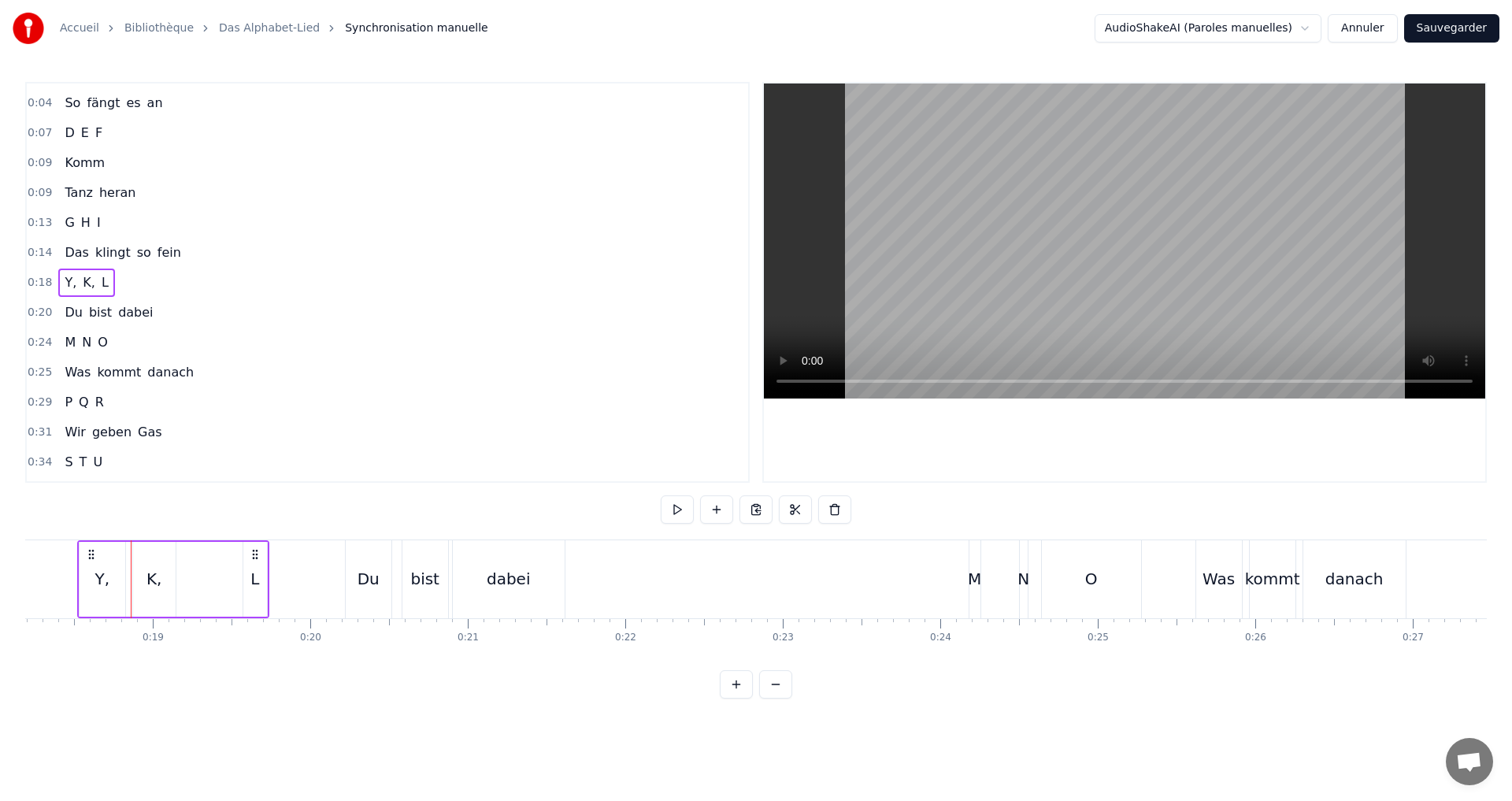
scroll to position [0, 2837]
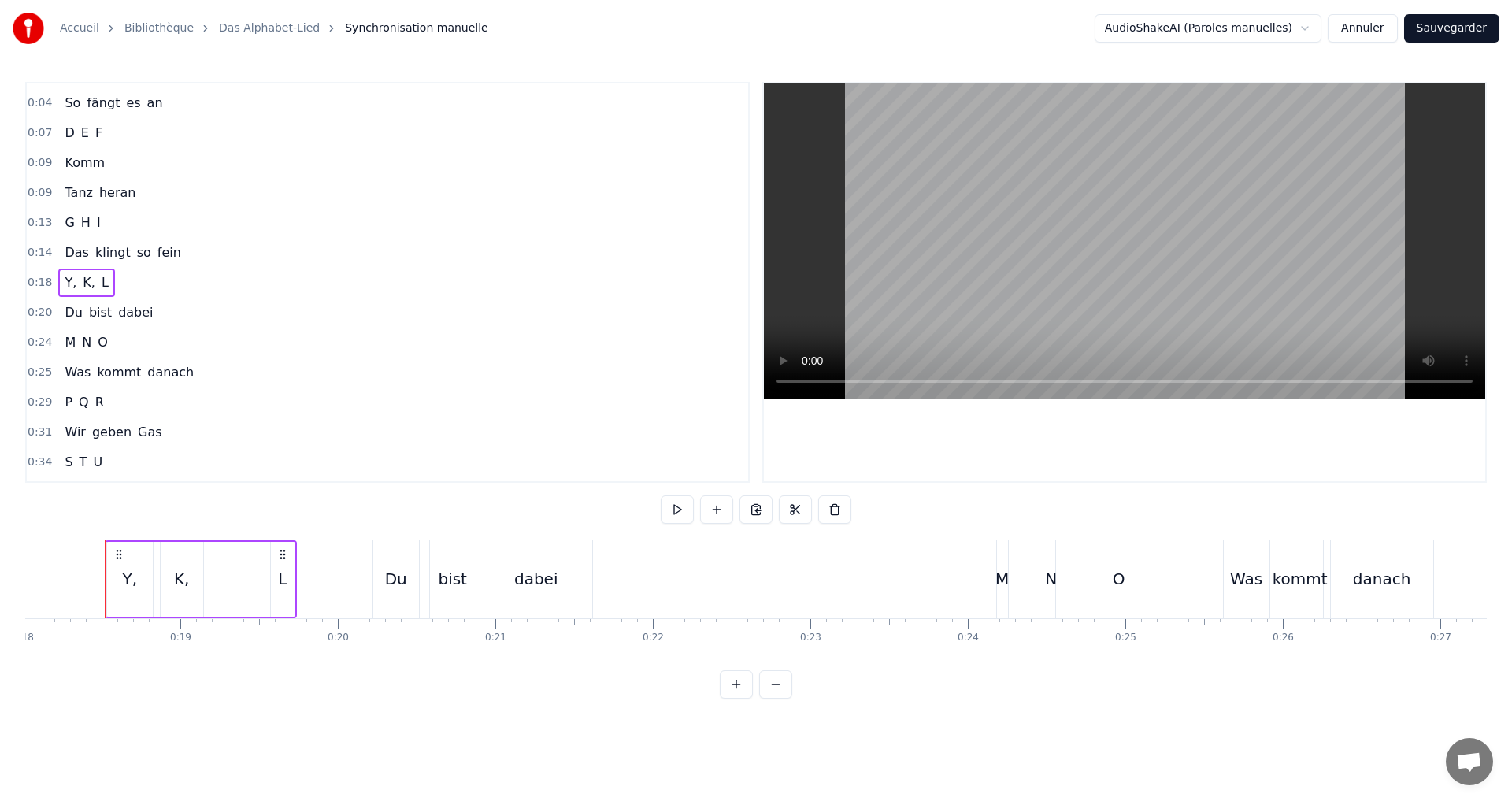
click at [124, 588] on div "Y," at bounding box center [129, 578] width 15 height 24
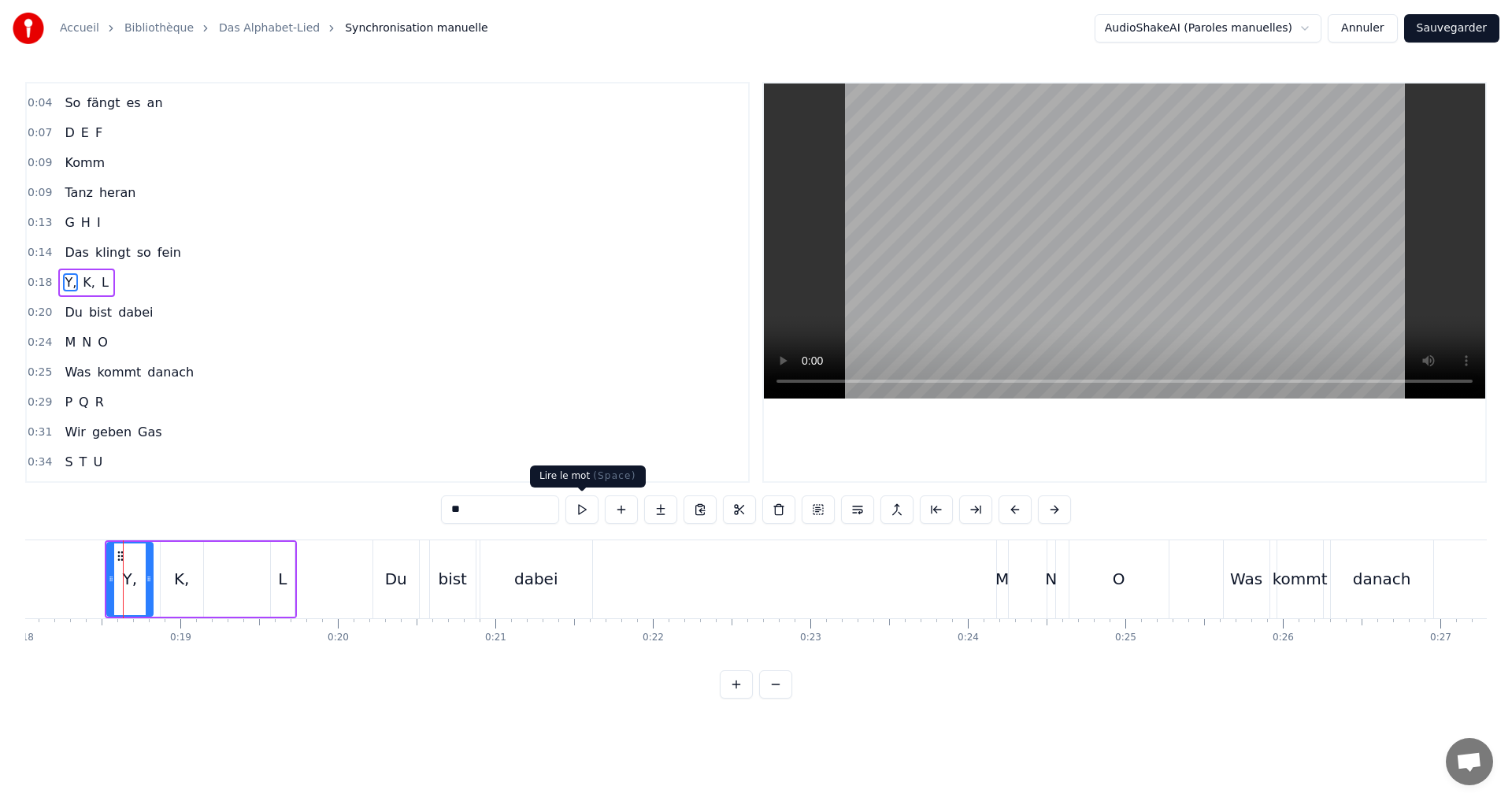
click at [505, 514] on input "**" at bounding box center [500, 509] width 118 height 28
click at [183, 583] on div "K," at bounding box center [181, 578] width 15 height 24
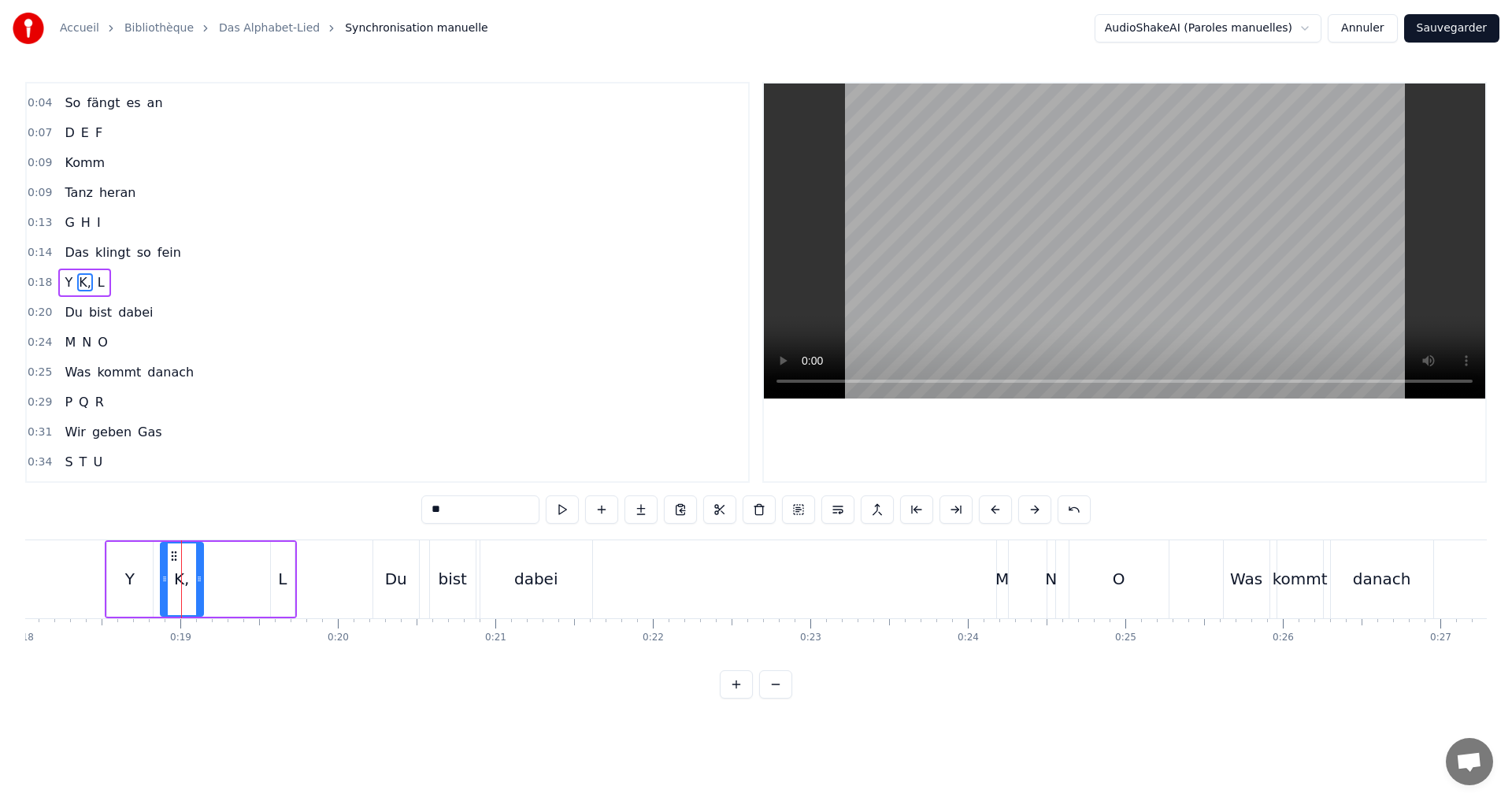
click at [475, 516] on input "**" at bounding box center [480, 509] width 118 height 28
type input "*"
click at [259, 573] on div "Y K L" at bounding box center [201, 579] width 192 height 78
click at [199, 112] on div "0:04 So fängt es an" at bounding box center [386, 103] width 721 height 30
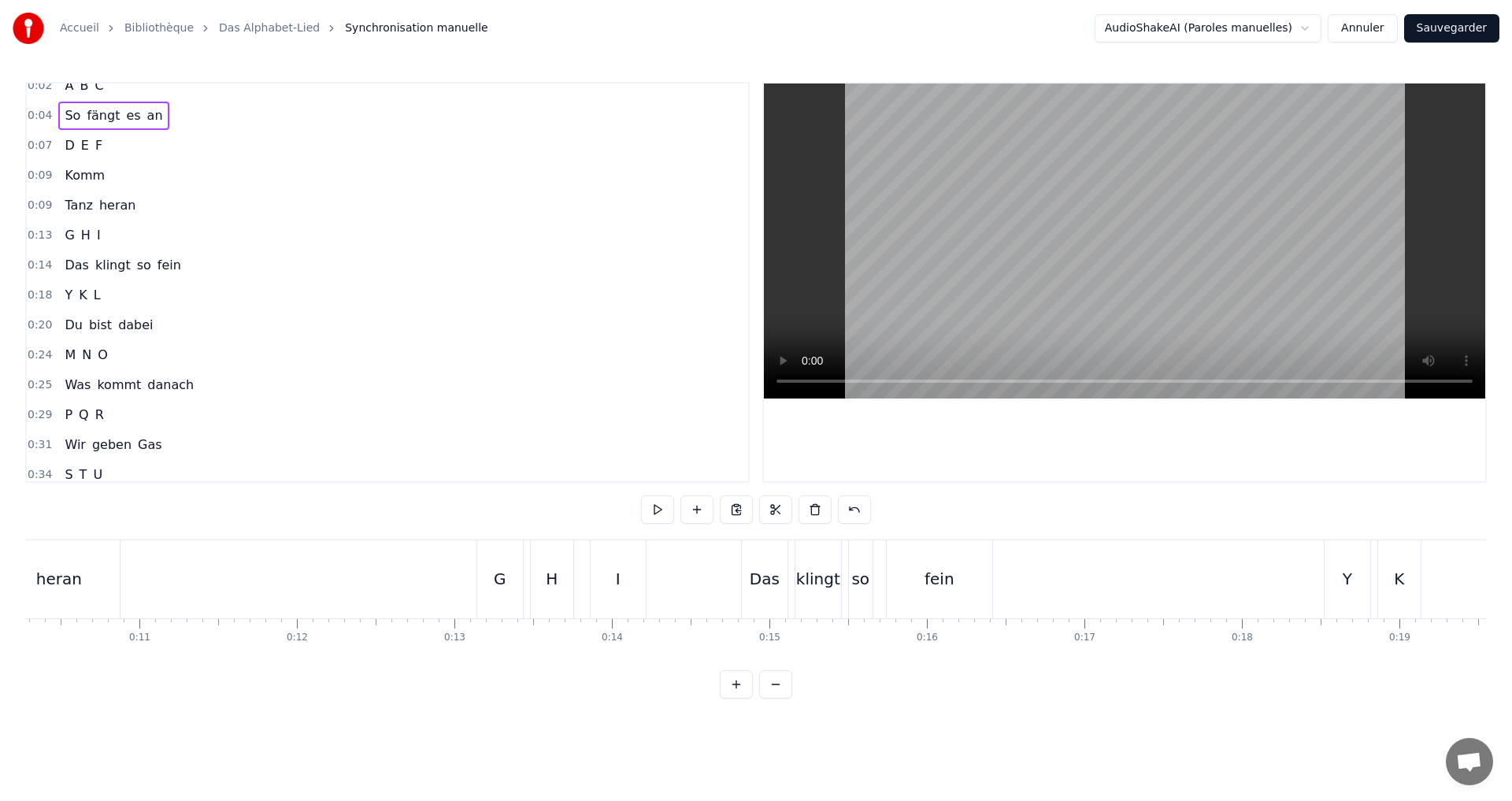
scroll to position [0, 0]
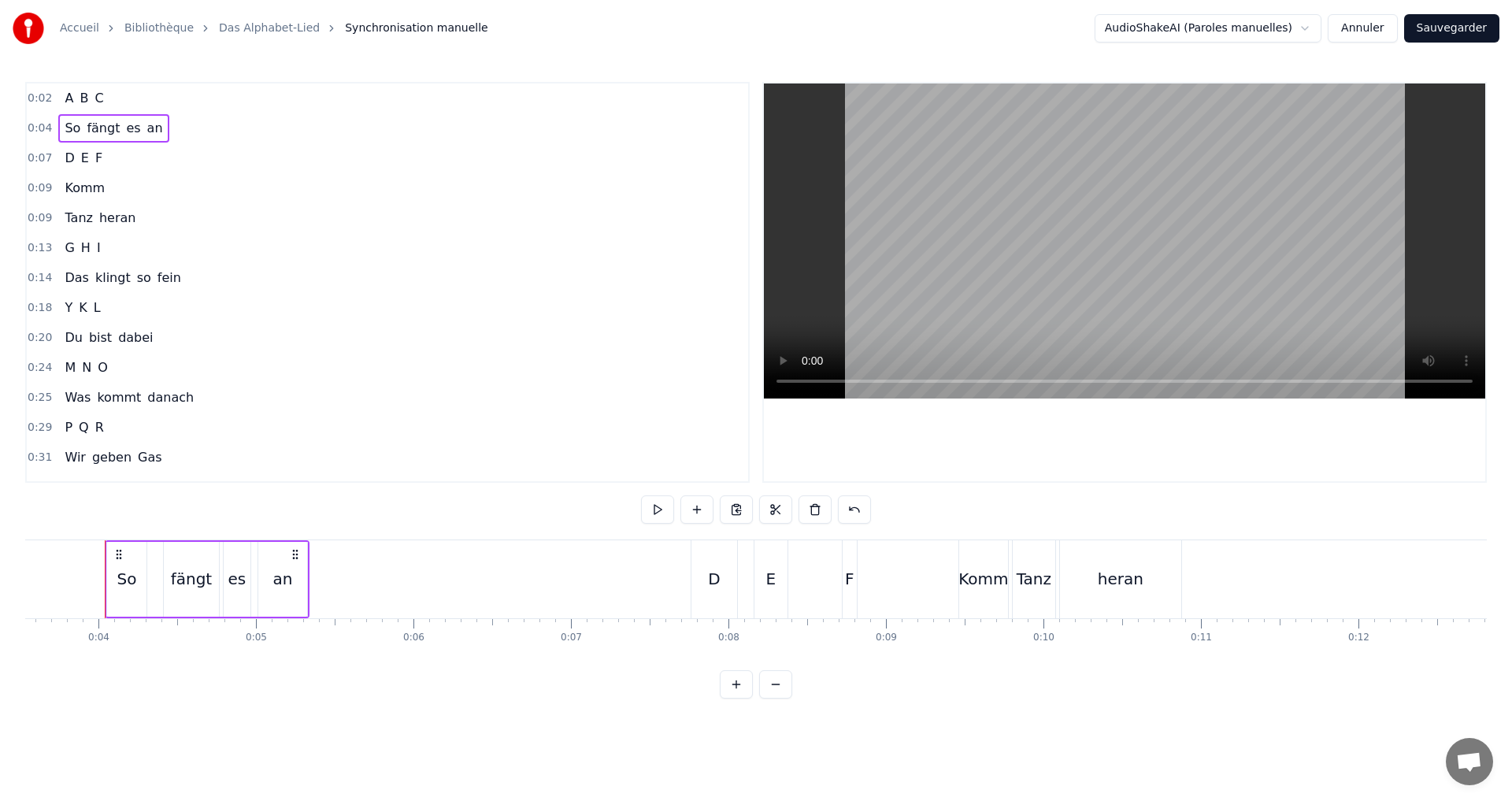
click at [167, 94] on div "0:02 A B C" at bounding box center [386, 98] width 721 height 30
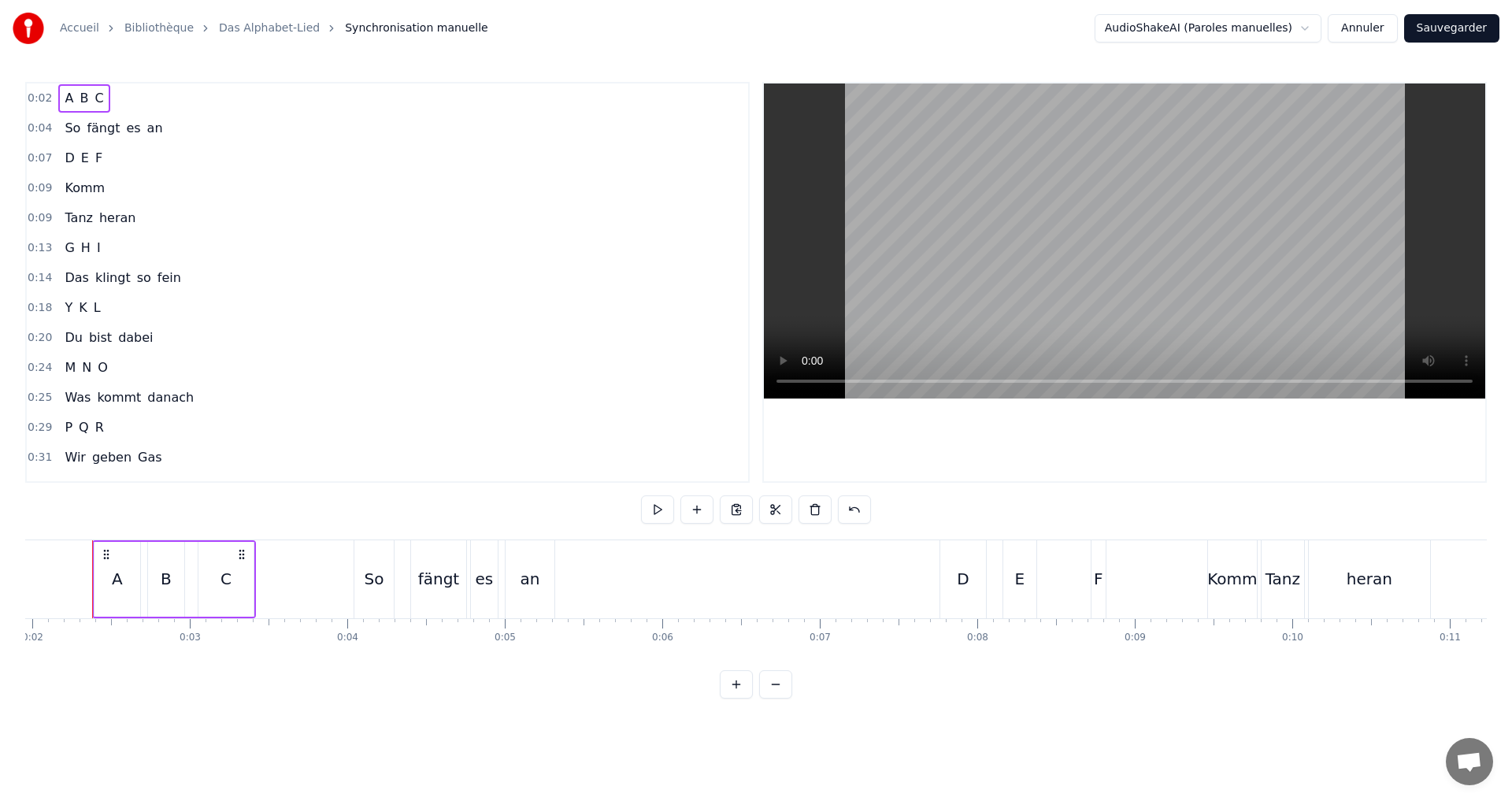
scroll to position [0, 295]
click at [127, 574] on div "A" at bounding box center [129, 578] width 11 height 24
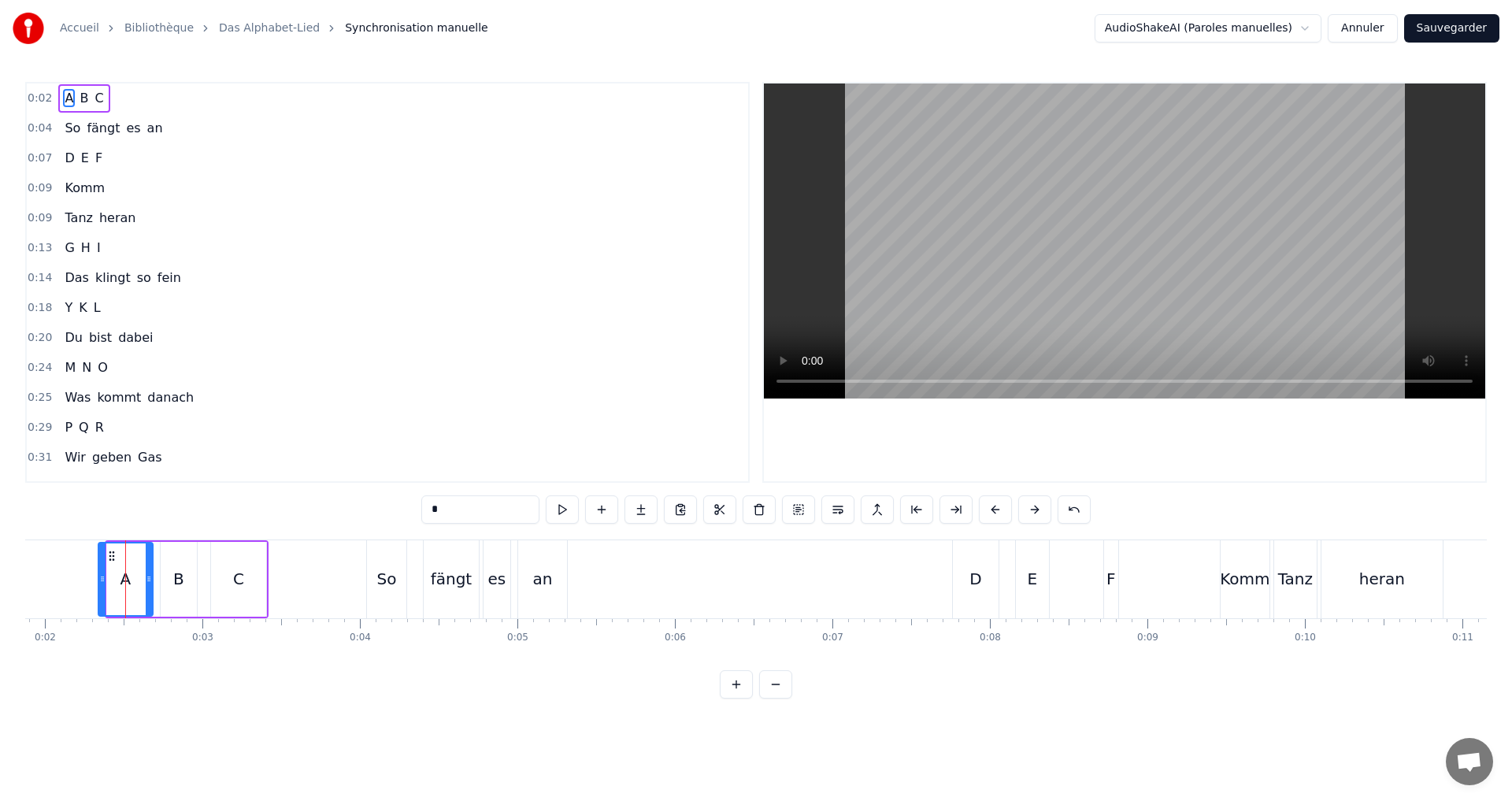
drag, startPoint x: 112, startPoint y: 574, endPoint x: 103, endPoint y: 570, distance: 9.8
click at [103, 570] on div at bounding box center [103, 578] width 7 height 72
drag, startPoint x: 147, startPoint y: 576, endPoint x: 161, endPoint y: 492, distance: 85.2
click at [138, 569] on div at bounding box center [142, 578] width 7 height 72
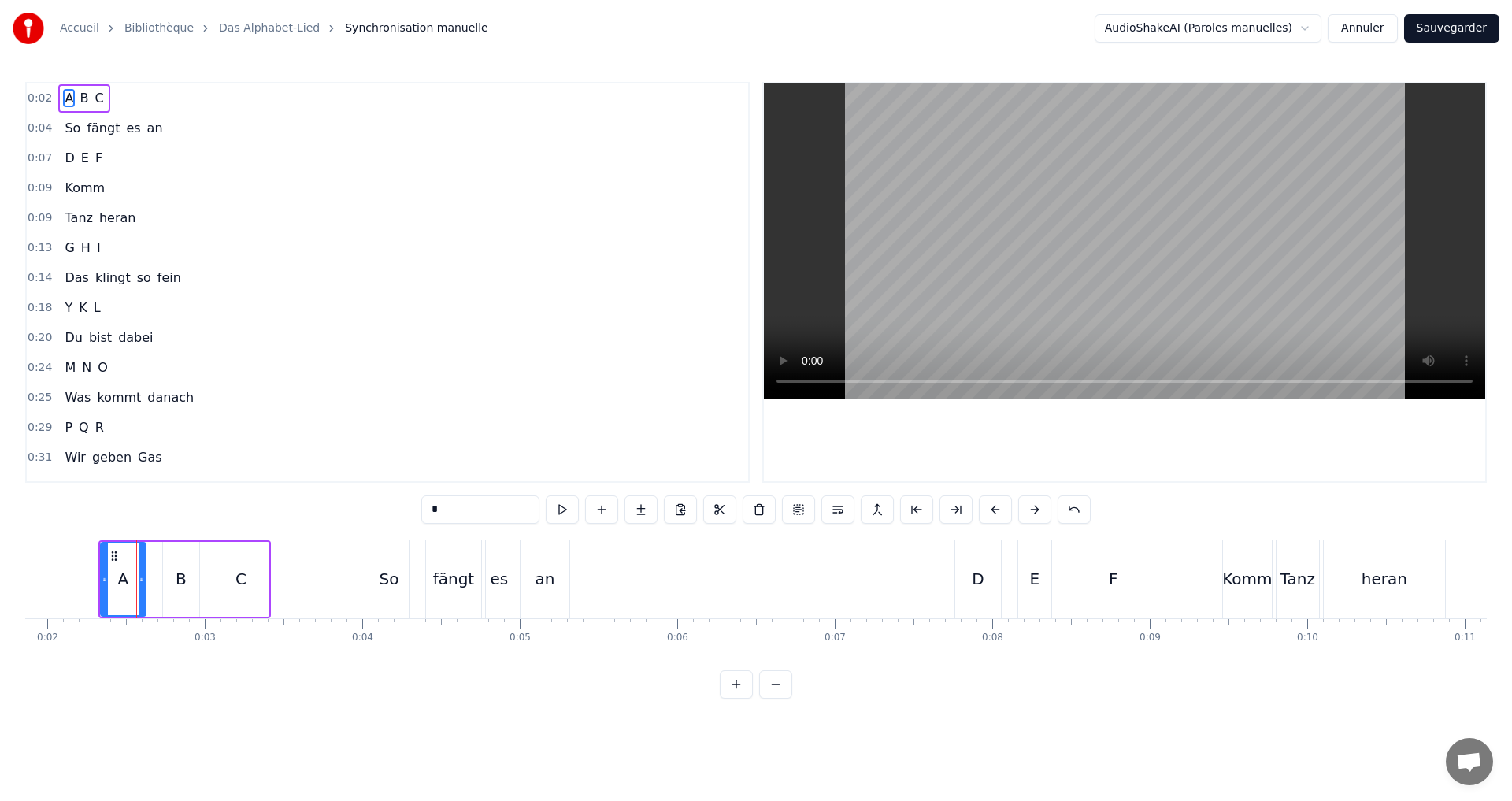
click at [154, 108] on div "0:02 A B C" at bounding box center [386, 98] width 721 height 30
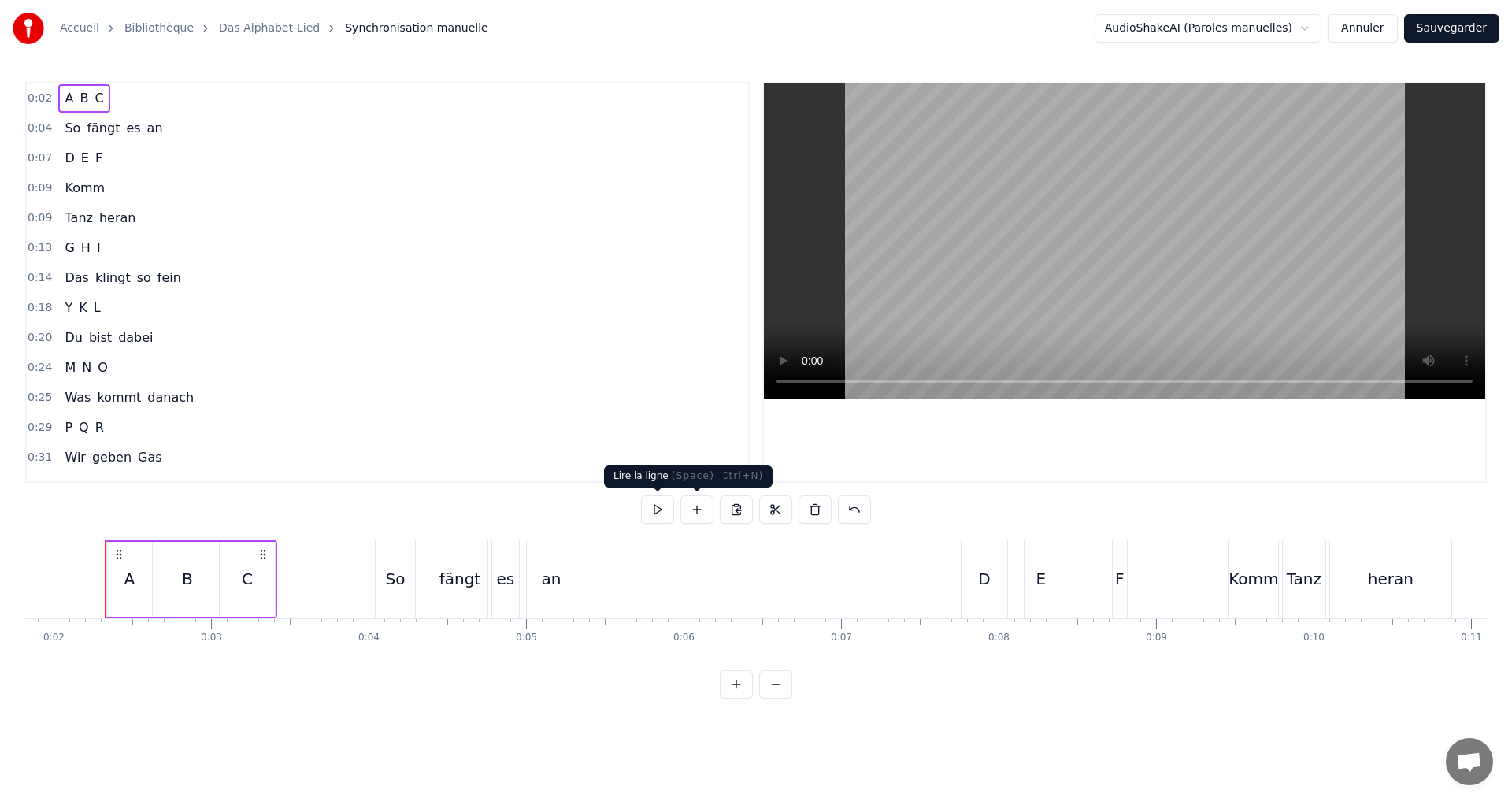
click at [657, 506] on button at bounding box center [657, 509] width 33 height 28
click at [176, 143] on div "0:02 A B C 0:04 So fängt es an 0:07 D E F 0:09 Komm 0:09 Tanz heran 0:13 G H I …" at bounding box center [386, 282] width 724 height 400
click at [179, 131] on div "0:04 So fängt es an" at bounding box center [386, 128] width 721 height 30
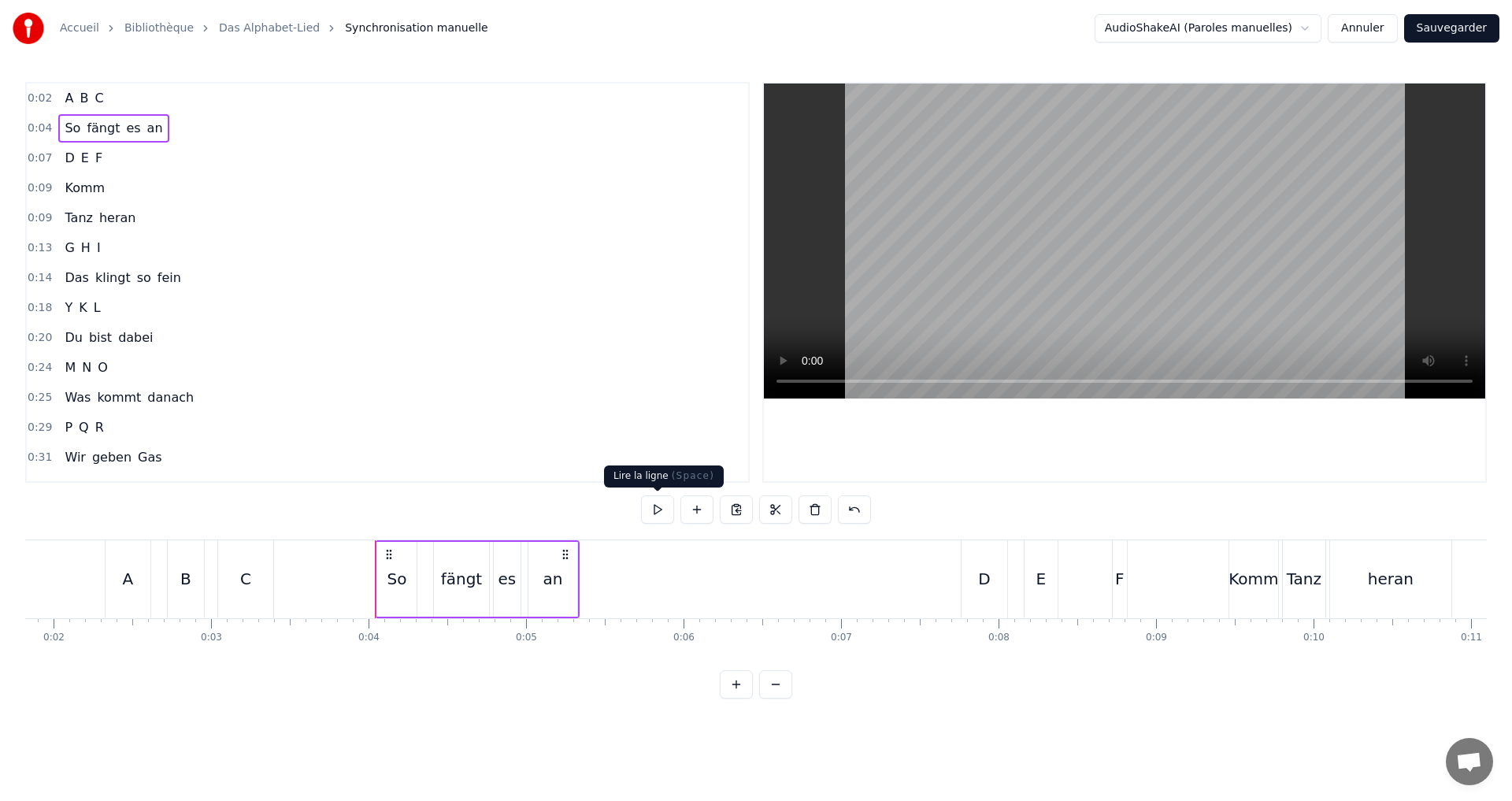
click at [666, 502] on button at bounding box center [657, 509] width 33 height 28
click at [151, 161] on div "0:07 D E F" at bounding box center [386, 158] width 721 height 30
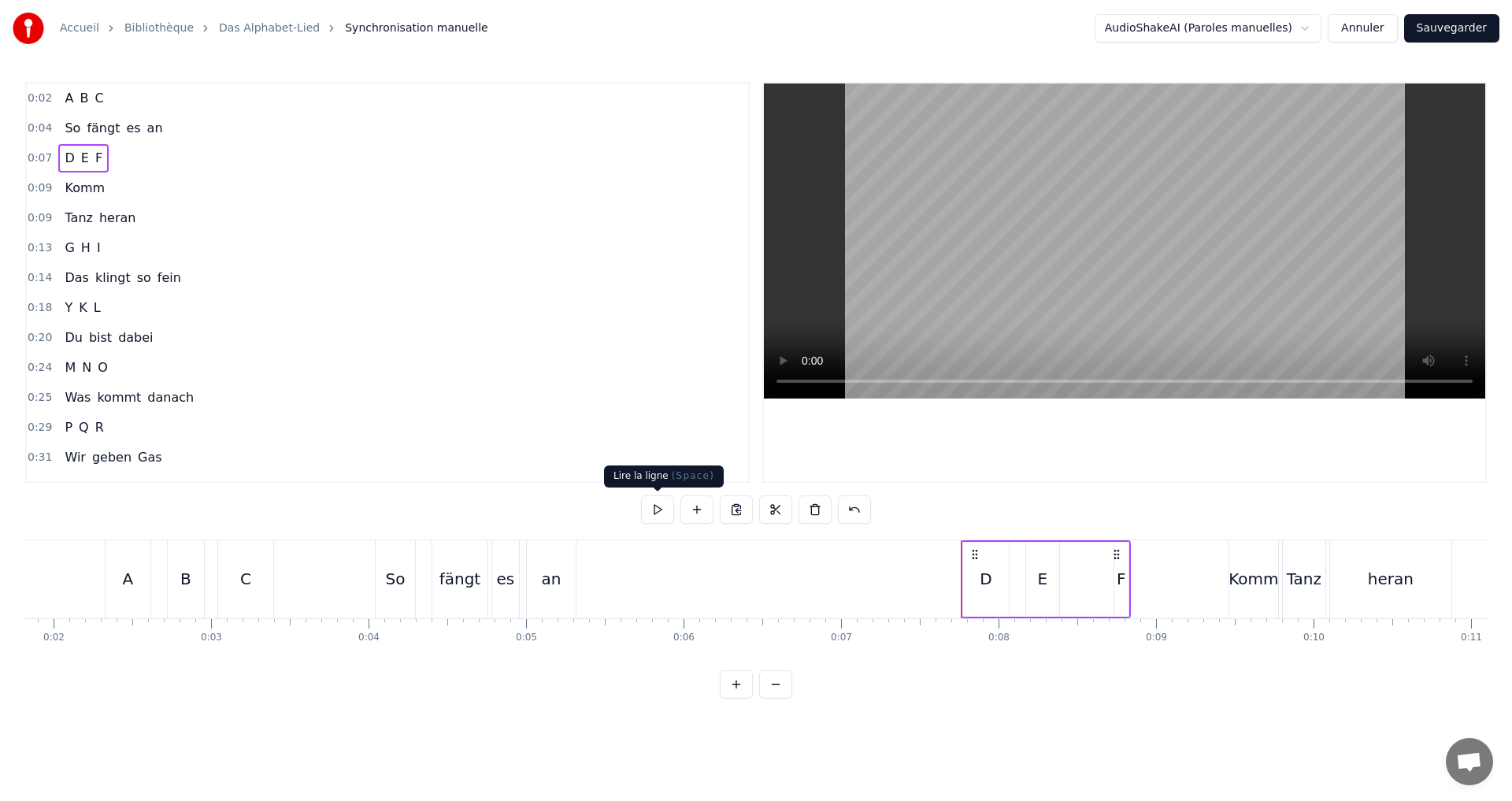
click at [655, 508] on button at bounding box center [657, 509] width 33 height 28
drag, startPoint x: 1124, startPoint y: 575, endPoint x: 1112, endPoint y: 583, distance: 14.4
click at [1122, 581] on div "F" at bounding box center [1121, 578] width 9 height 24
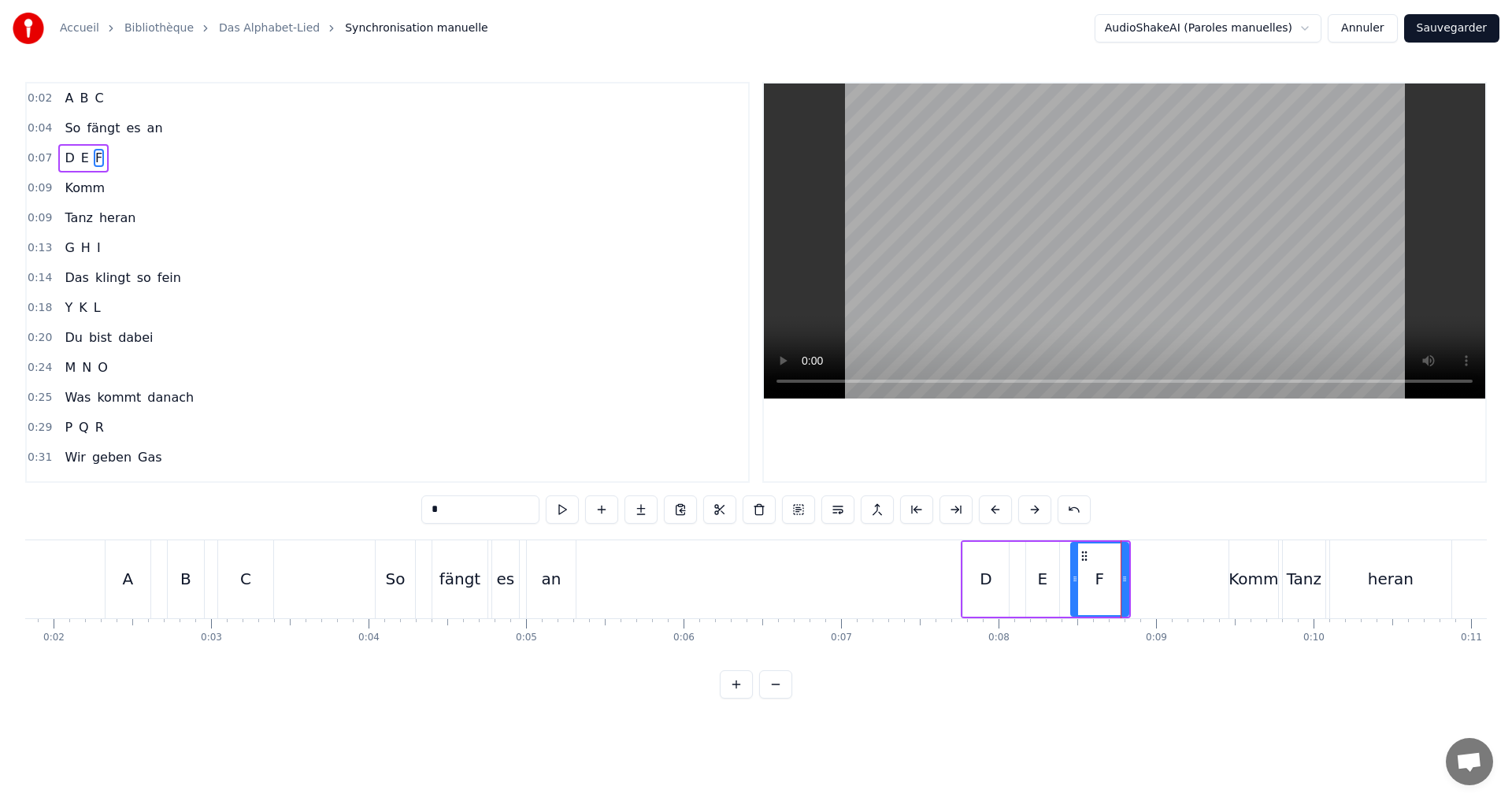
drag, startPoint x: 1116, startPoint y: 582, endPoint x: 1073, endPoint y: 572, distance: 44.1
click at [1073, 572] on div at bounding box center [1075, 578] width 7 height 72
drag, startPoint x: 1122, startPoint y: 582, endPoint x: 1111, endPoint y: 578, distance: 11.7
click at [1111, 578] on icon at bounding box center [1114, 578] width 7 height 12
click at [995, 575] on div "D" at bounding box center [985, 579] width 46 height 74
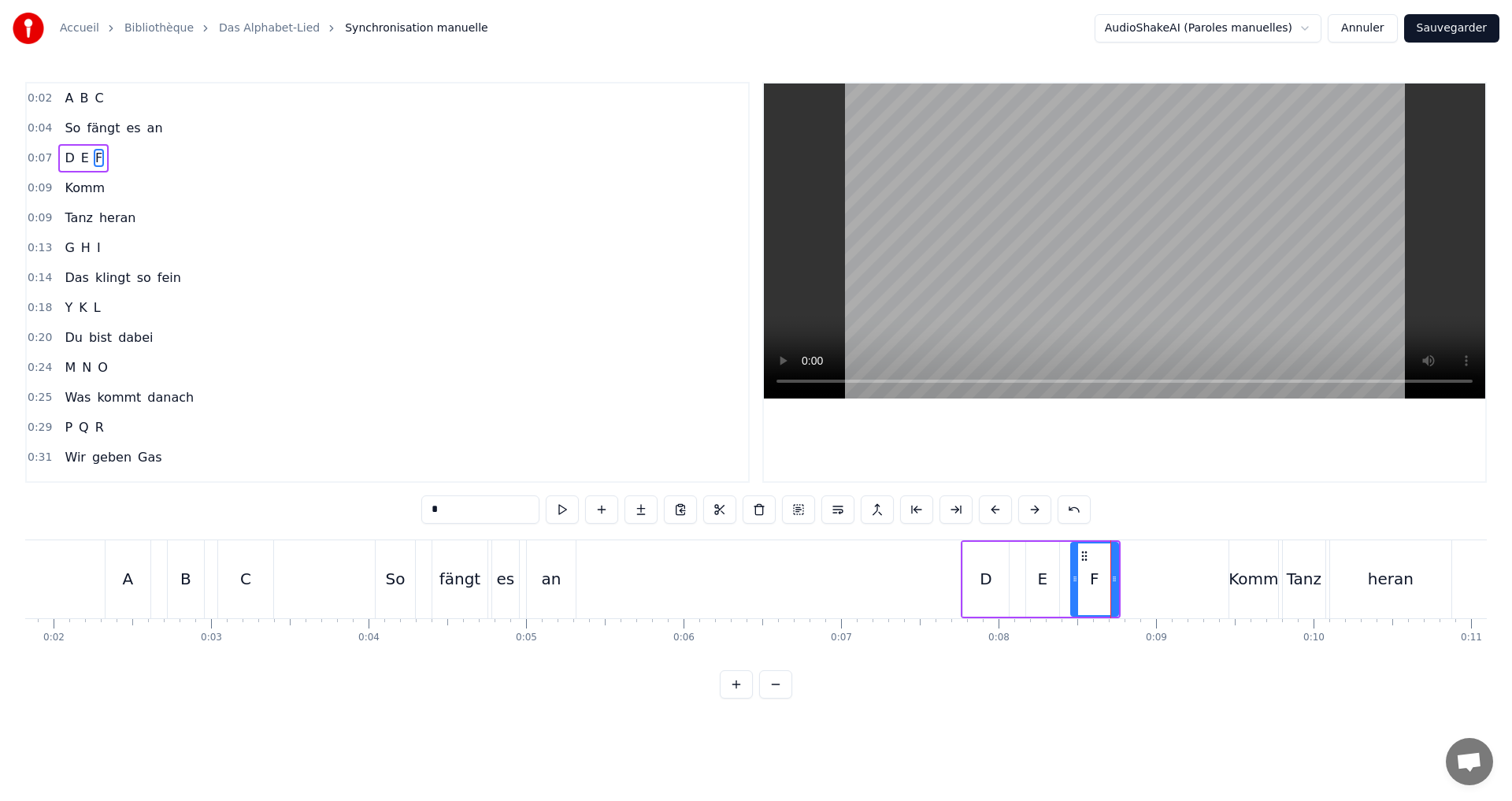
type input "*"
click at [1004, 575] on icon at bounding box center [1003, 578] width 7 height 12
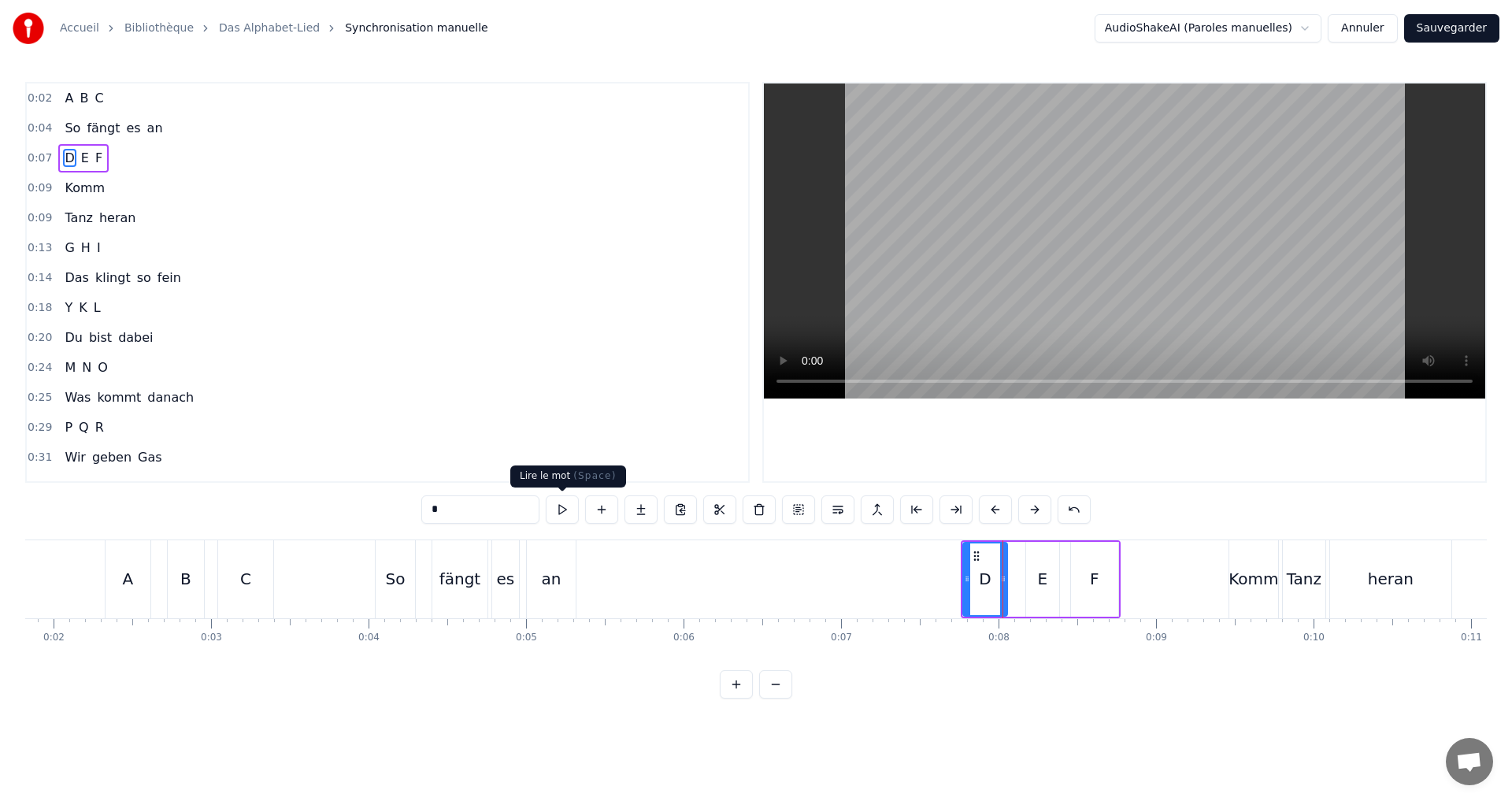
click at [563, 521] on button at bounding box center [562, 509] width 33 height 28
click at [132, 152] on div "0:07 D E F" at bounding box center [386, 158] width 721 height 30
click at [660, 510] on button at bounding box center [657, 509] width 33 height 28
click at [144, 191] on div "0:09 Komm" at bounding box center [386, 188] width 721 height 30
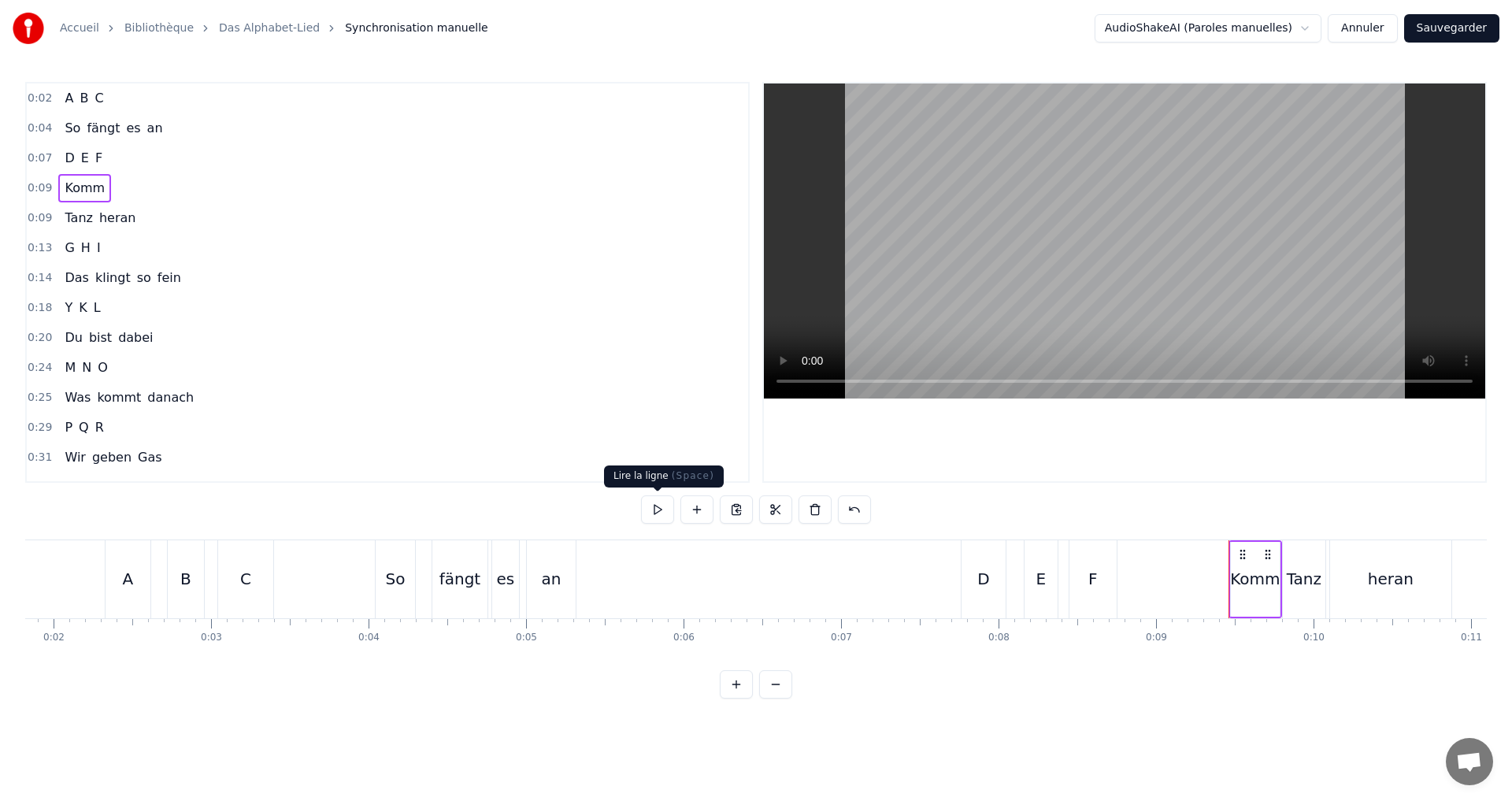
click at [648, 507] on button at bounding box center [657, 509] width 33 height 28
click at [166, 211] on div "0:09 [PERSON_NAME]" at bounding box center [386, 218] width 721 height 30
click at [660, 506] on button at bounding box center [657, 509] width 33 height 28
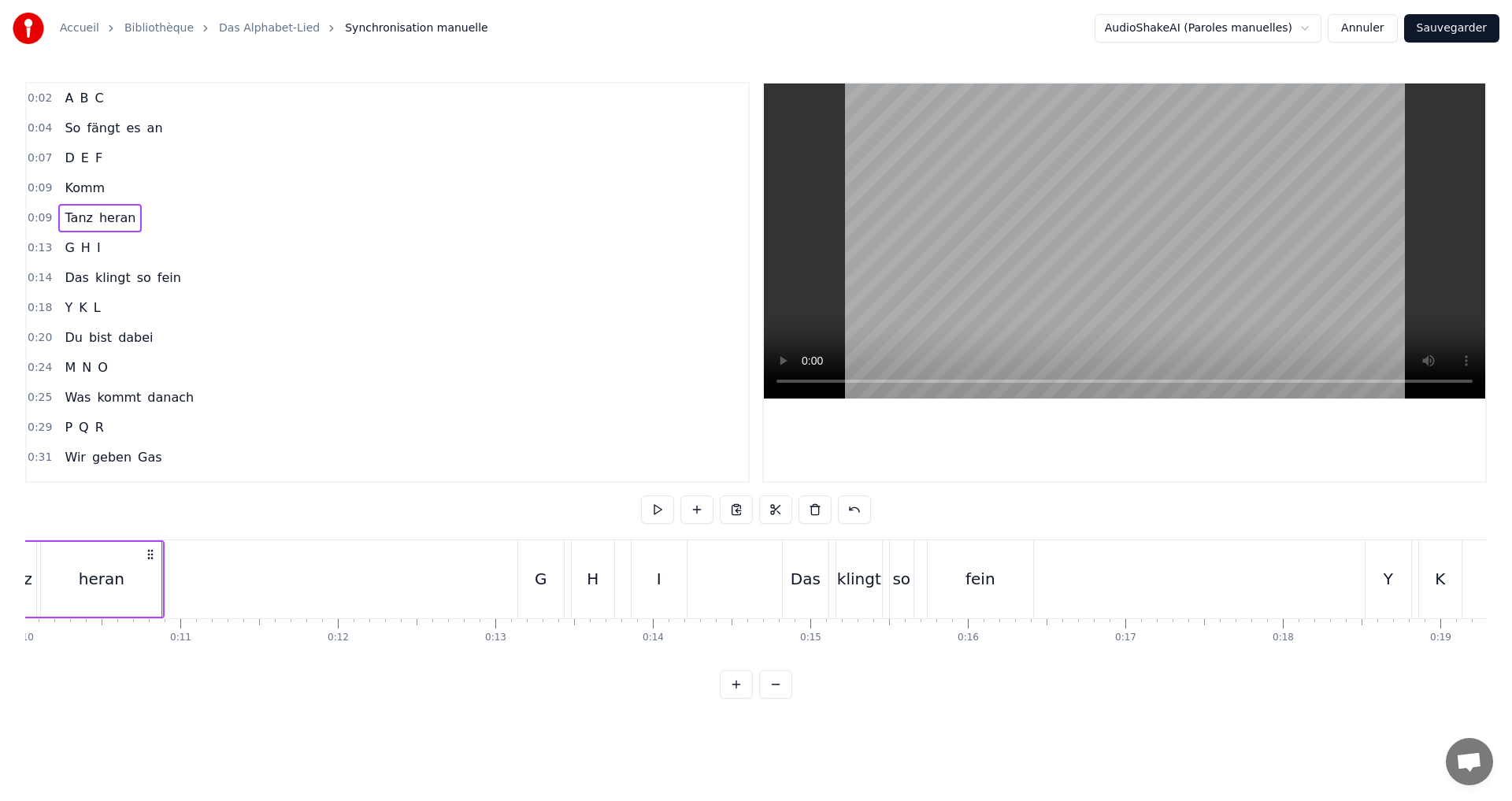
scroll to position [0, 1634]
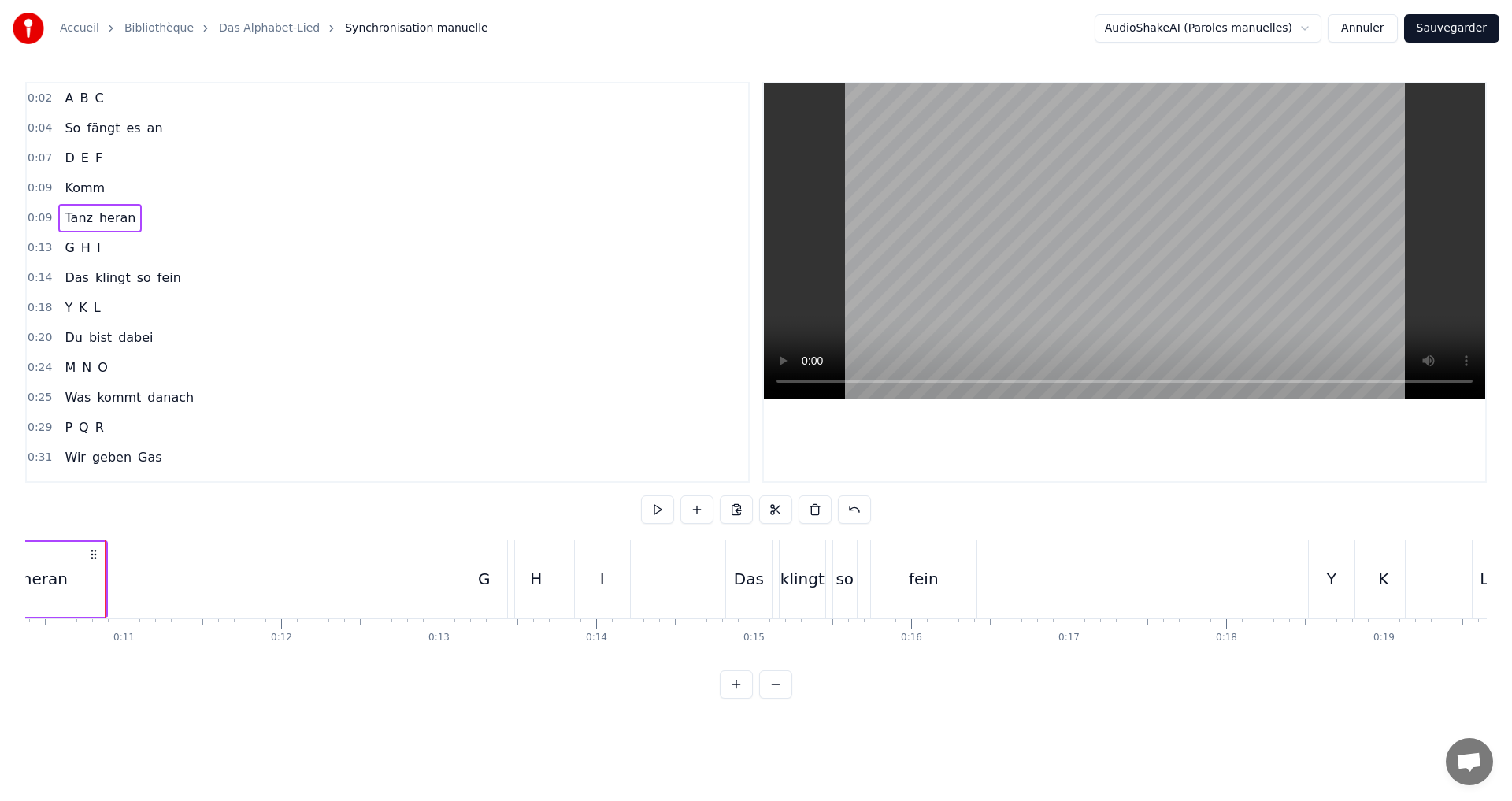
click at [142, 246] on div "0:13 G H I" at bounding box center [386, 248] width 721 height 30
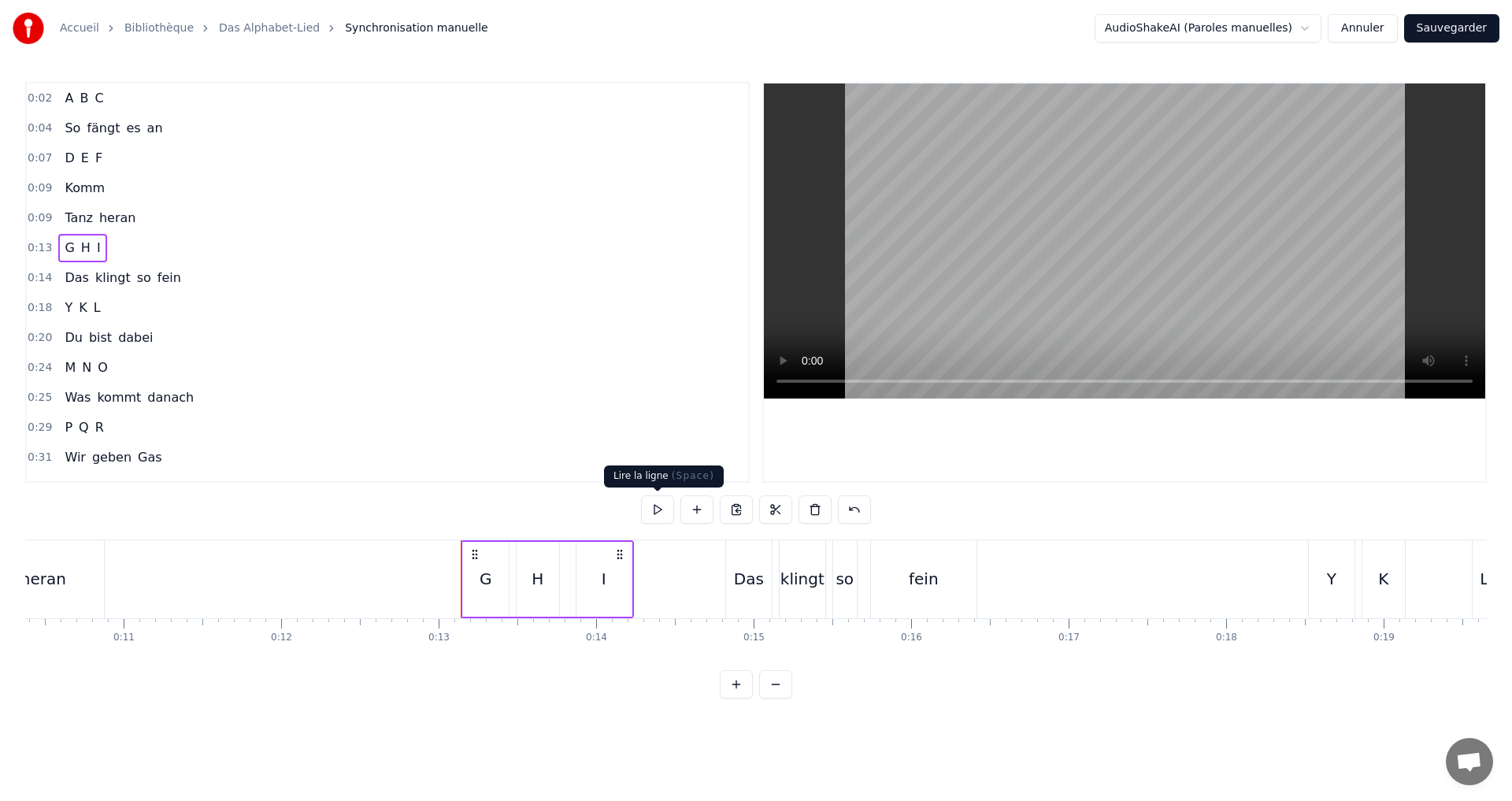
click at [655, 507] on button at bounding box center [657, 509] width 33 height 28
click at [532, 573] on div "H" at bounding box center [537, 578] width 12 height 24
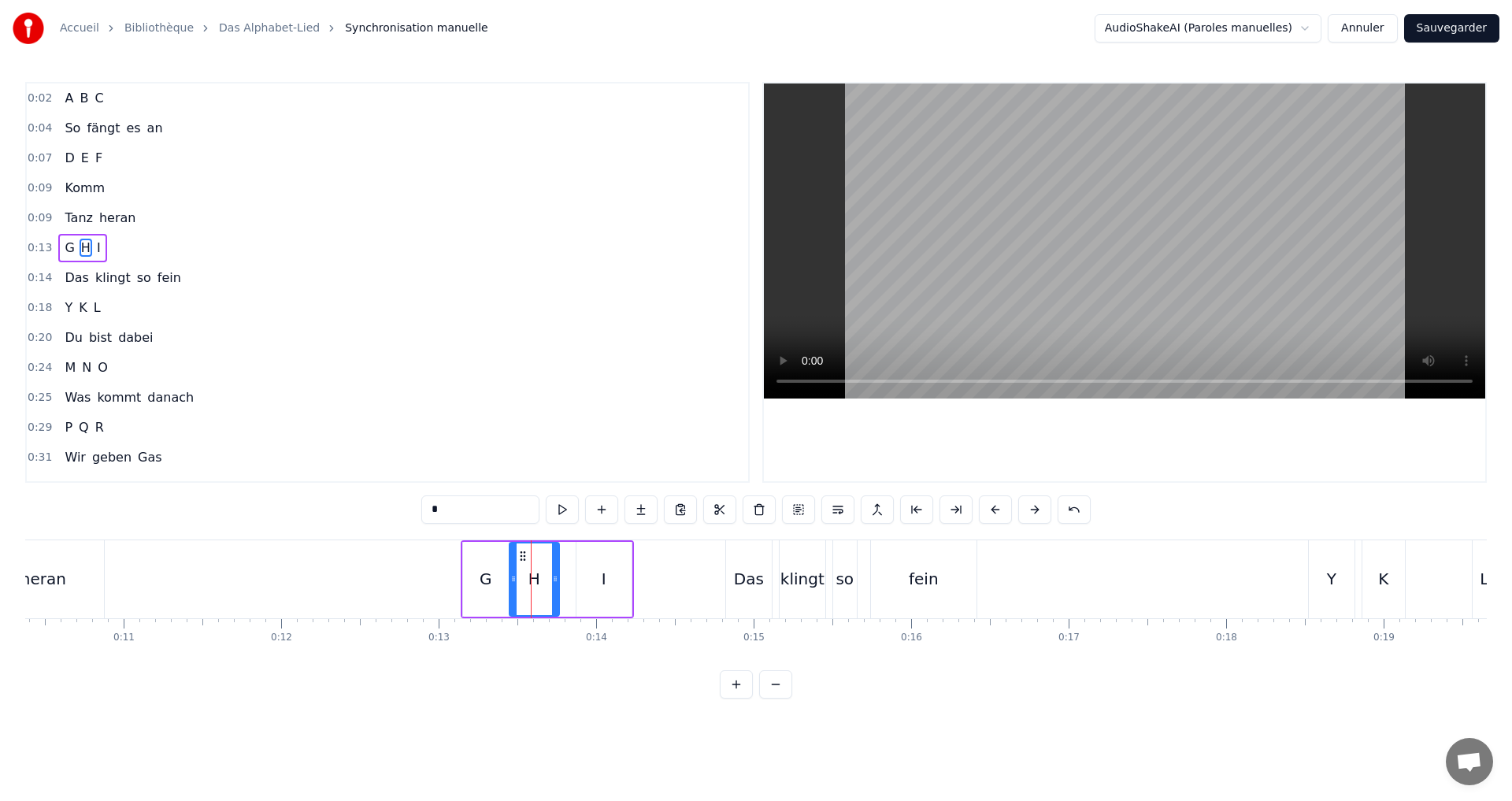
click at [514, 574] on icon at bounding box center [513, 578] width 7 height 12
click at [547, 581] on icon at bounding box center [550, 578] width 7 height 12
click at [156, 251] on div "0:13 G H I" at bounding box center [386, 248] width 721 height 30
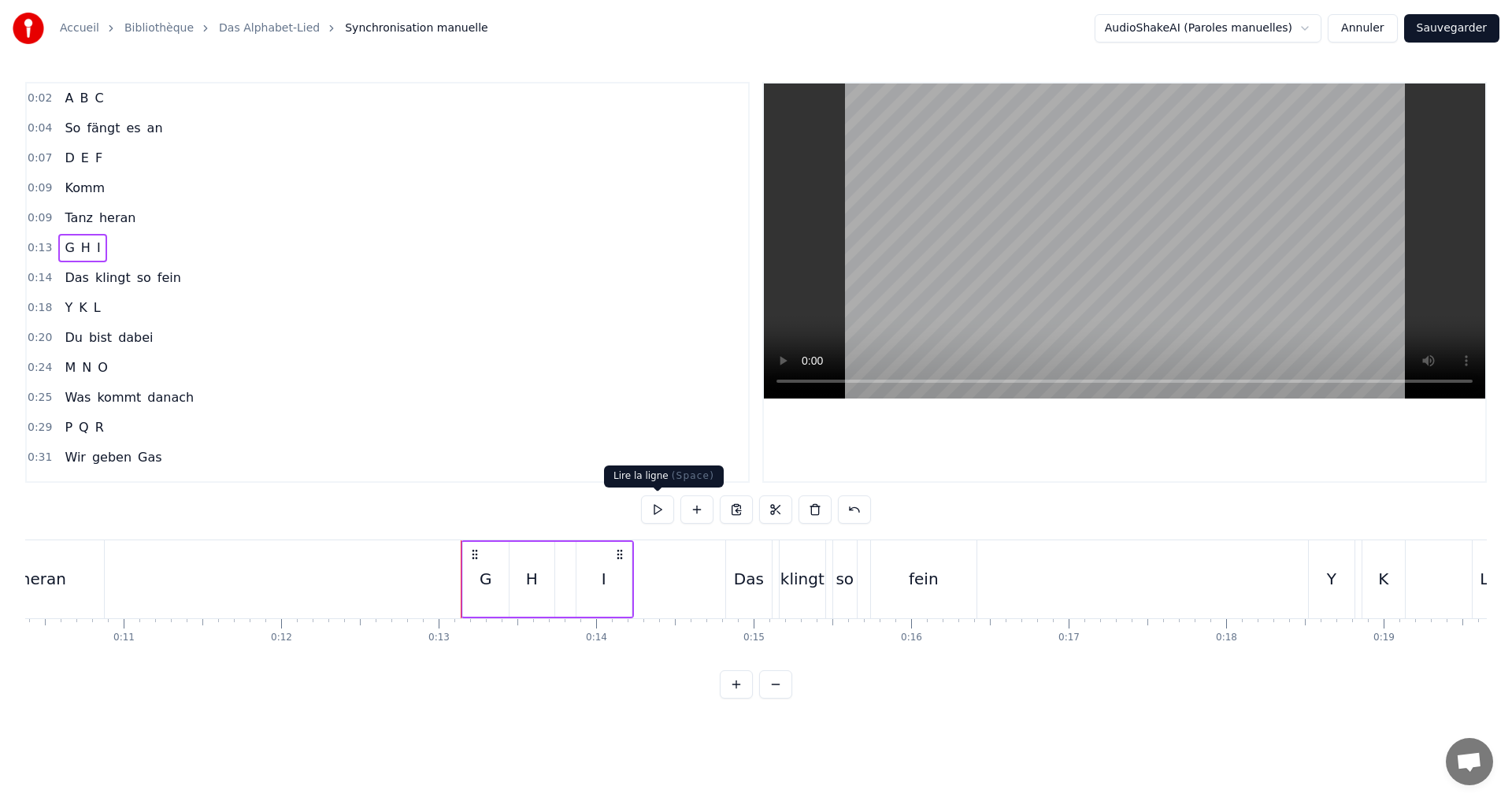
click at [650, 512] on button at bounding box center [657, 509] width 33 height 28
click at [233, 283] on div "0:14 Das klingt so fein" at bounding box center [386, 278] width 721 height 30
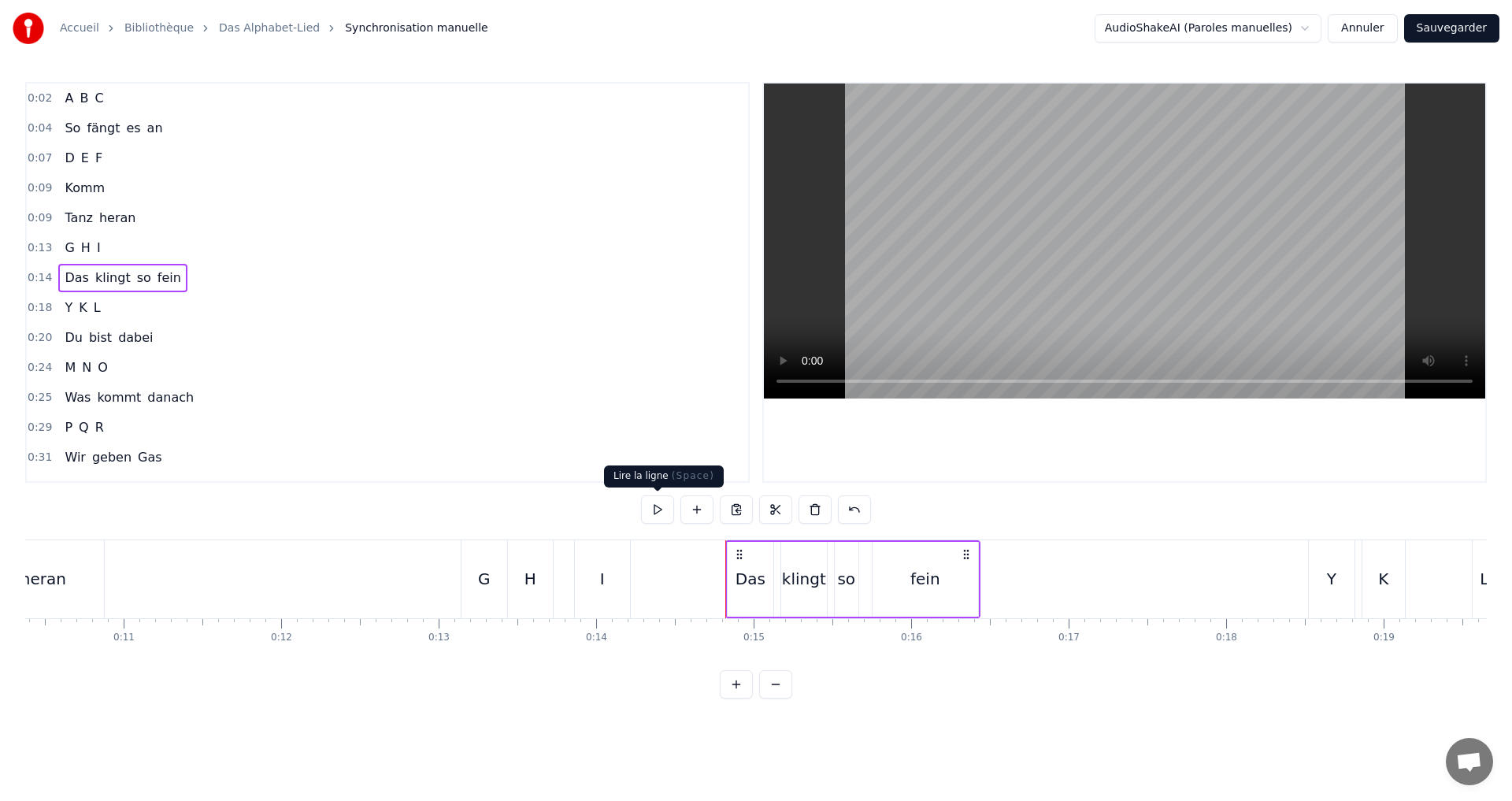
click at [664, 511] on button at bounding box center [657, 509] width 33 height 28
click at [170, 305] on div "0:18 Y K L" at bounding box center [386, 308] width 721 height 30
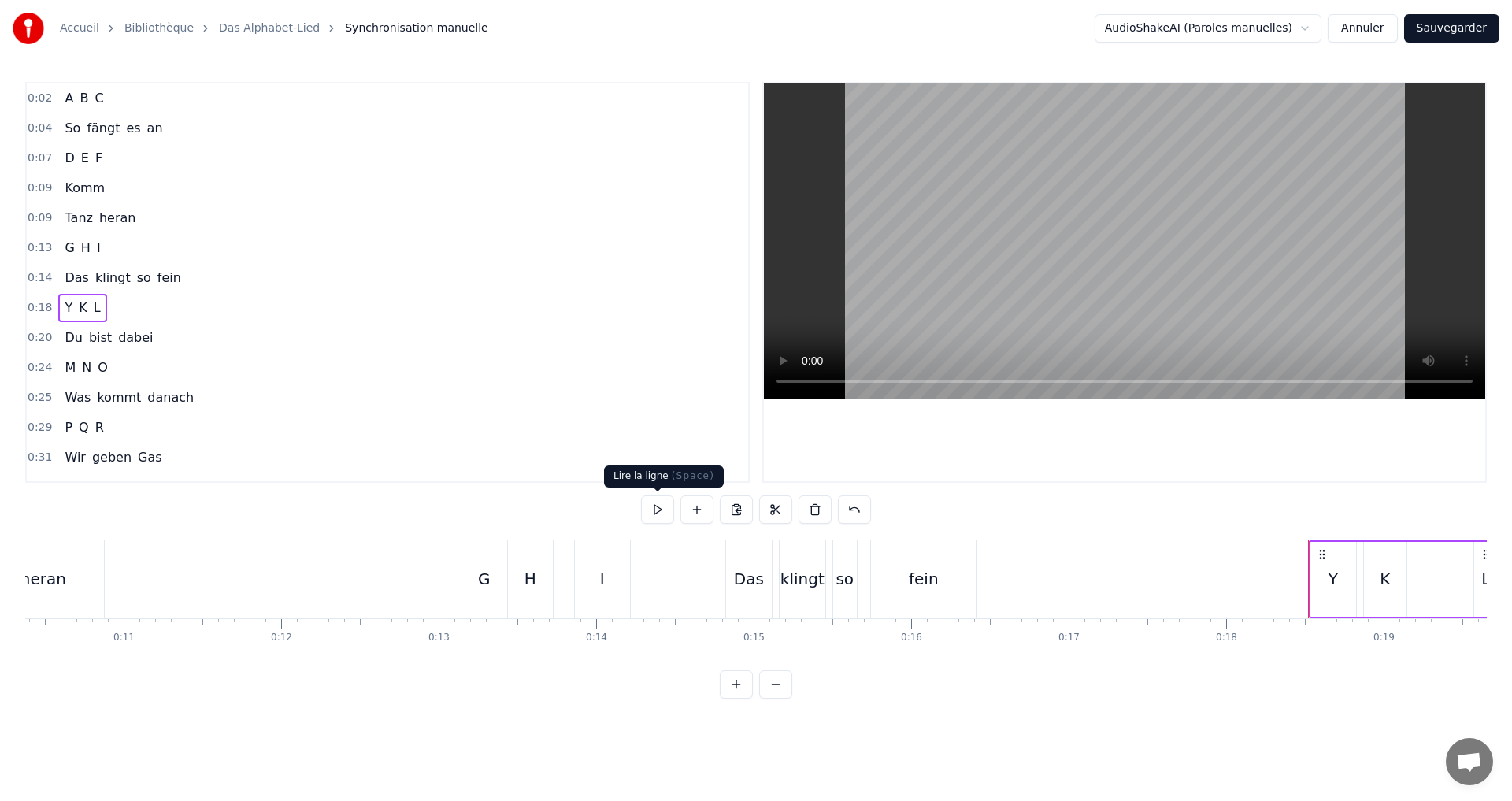
click at [659, 510] on button at bounding box center [657, 509] width 33 height 28
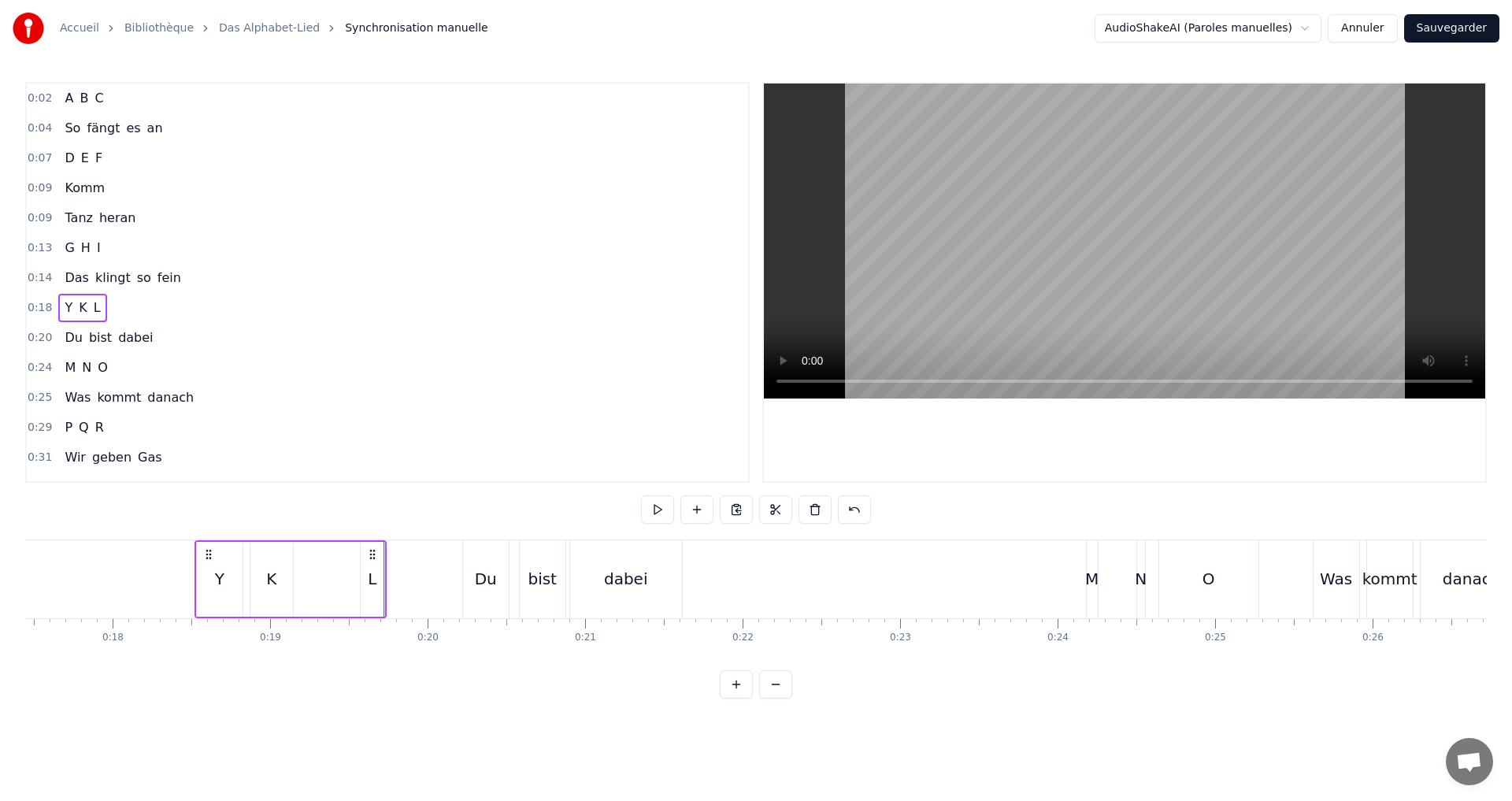
scroll to position [0, 2737]
click at [219, 574] on div "Y" at bounding box center [229, 579] width 46 height 74
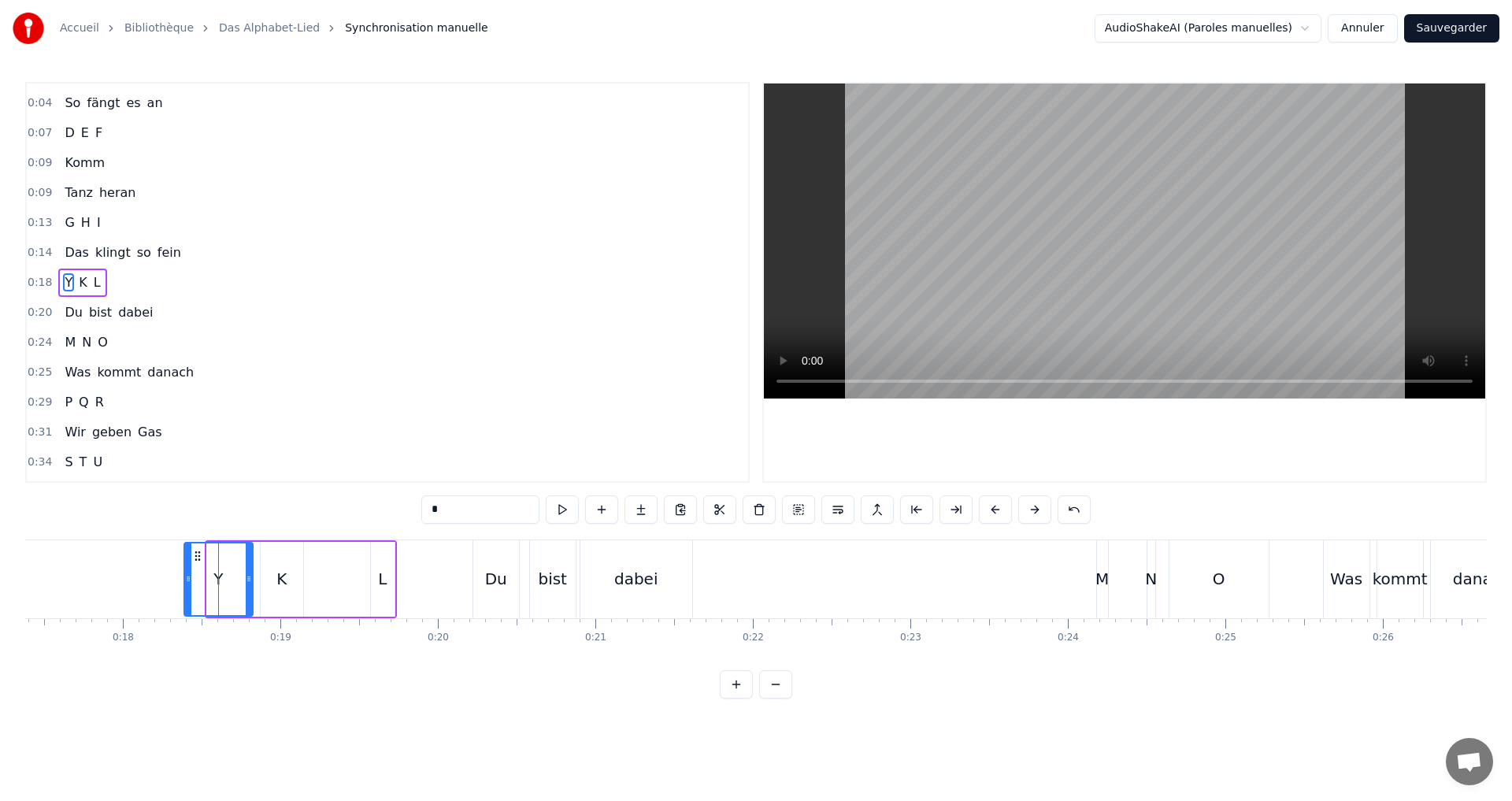
drag, startPoint x: 209, startPoint y: 580, endPoint x: 185, endPoint y: 574, distance: 24.7
click at [185, 574] on icon at bounding box center [189, 578] width 7 height 12
drag, startPoint x: 247, startPoint y: 583, endPoint x: 237, endPoint y: 582, distance: 10.0
click at [236, 580] on icon at bounding box center [233, 578] width 7 height 12
click at [282, 586] on div "K" at bounding box center [281, 578] width 10 height 24
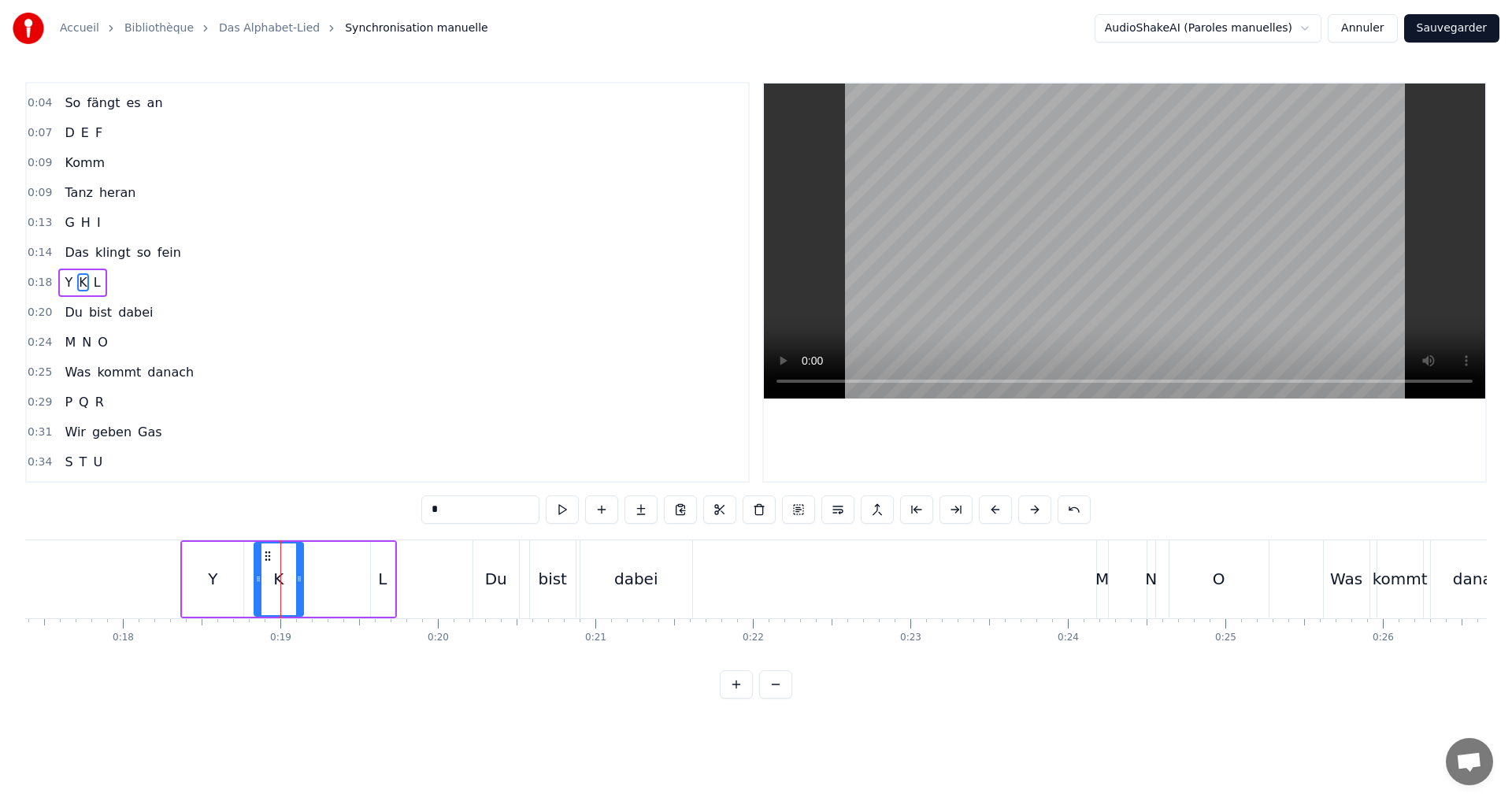
click at [257, 579] on icon at bounding box center [258, 578] width 7 height 12
click at [290, 578] on icon at bounding box center [292, 578] width 7 height 12
click at [371, 583] on div "L" at bounding box center [382, 579] width 24 height 74
type input "*"
click at [324, 574] on icon at bounding box center [322, 578] width 7 height 12
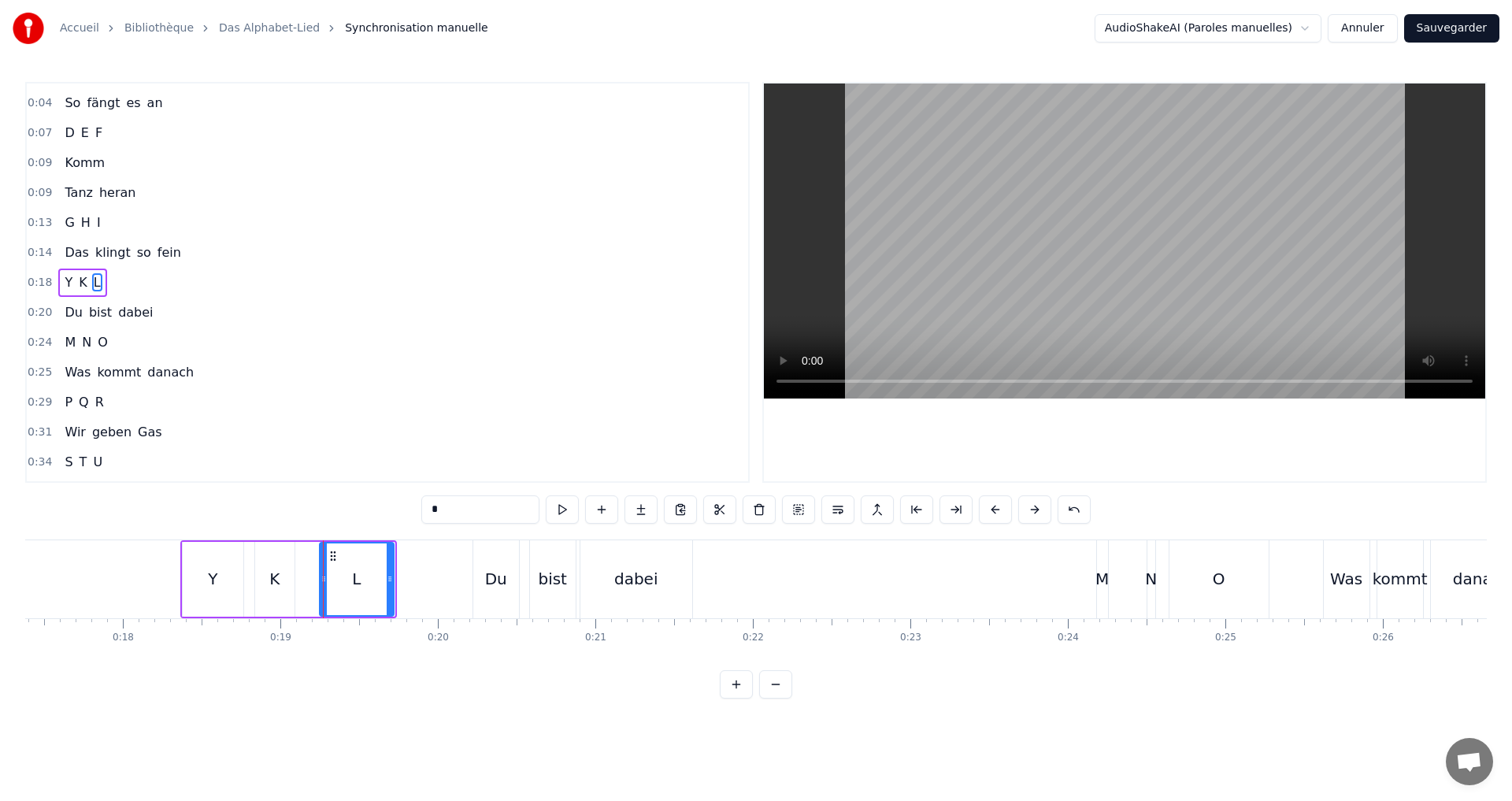
drag, startPoint x: 390, startPoint y: 589, endPoint x: 379, endPoint y: 583, distance: 12.5
click at [389, 588] on div at bounding box center [390, 578] width 7 height 72
click at [320, 582] on div "L" at bounding box center [356, 579] width 75 height 74
click at [318, 580] on icon at bounding box center [318, 578] width 7 height 12
click at [170, 290] on div "0:18 Y K L" at bounding box center [386, 282] width 721 height 30
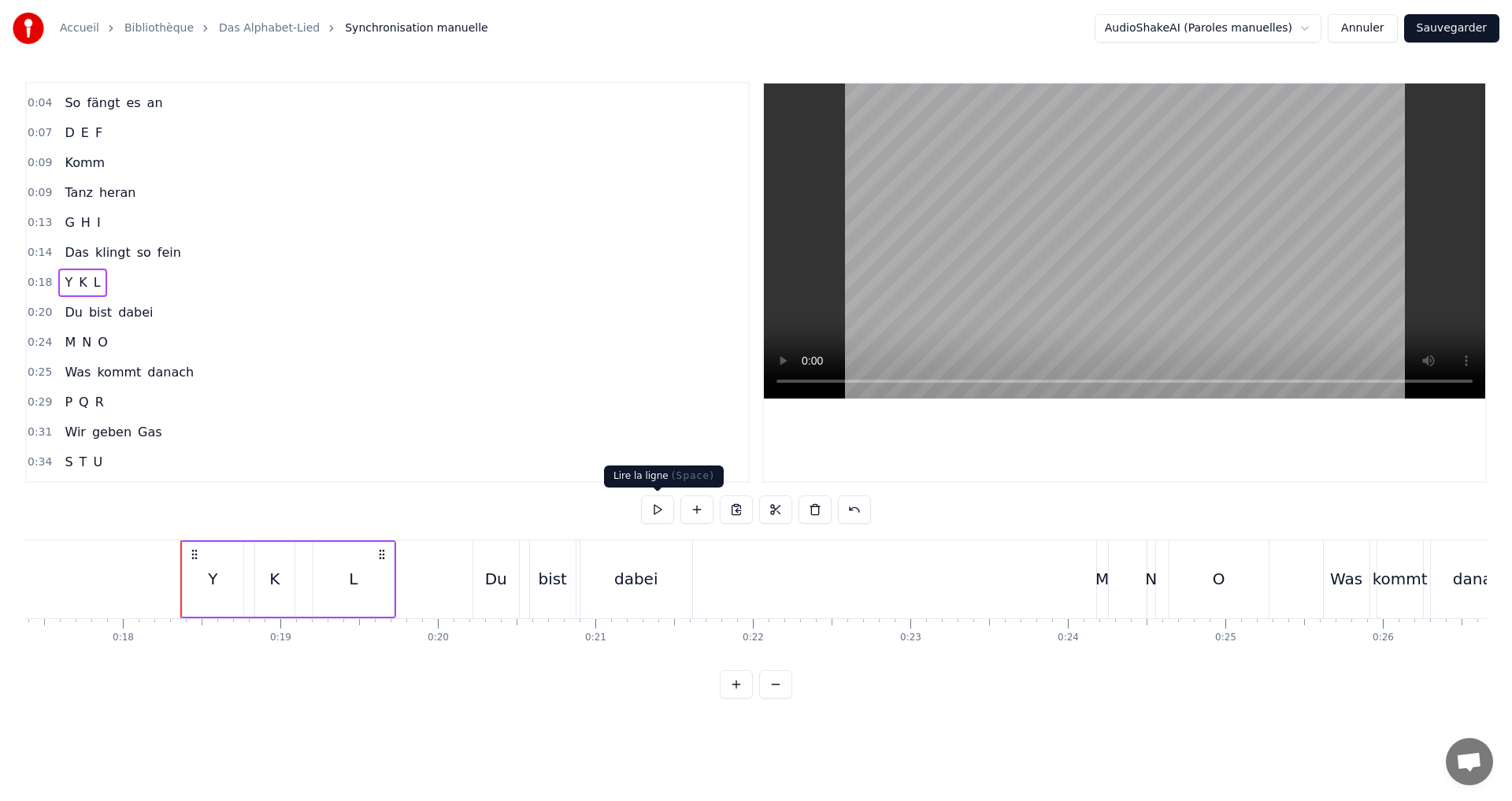
click at [650, 510] on button at bounding box center [657, 509] width 33 height 28
click at [182, 306] on div "0:20 Du bist dabei" at bounding box center [386, 313] width 721 height 30
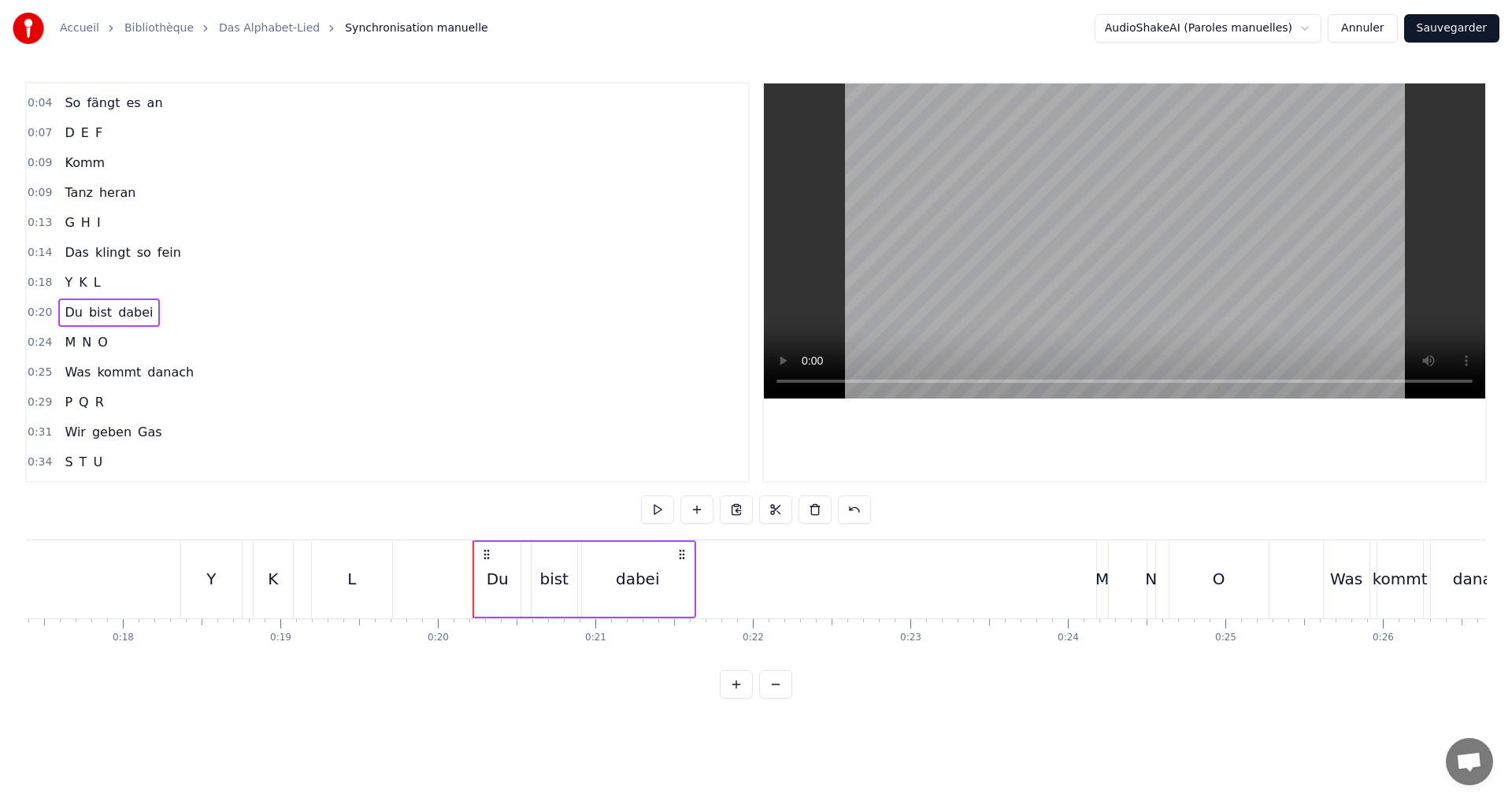
click at [656, 506] on button at bounding box center [657, 509] width 33 height 28
click at [488, 579] on div "Du" at bounding box center [497, 578] width 22 height 24
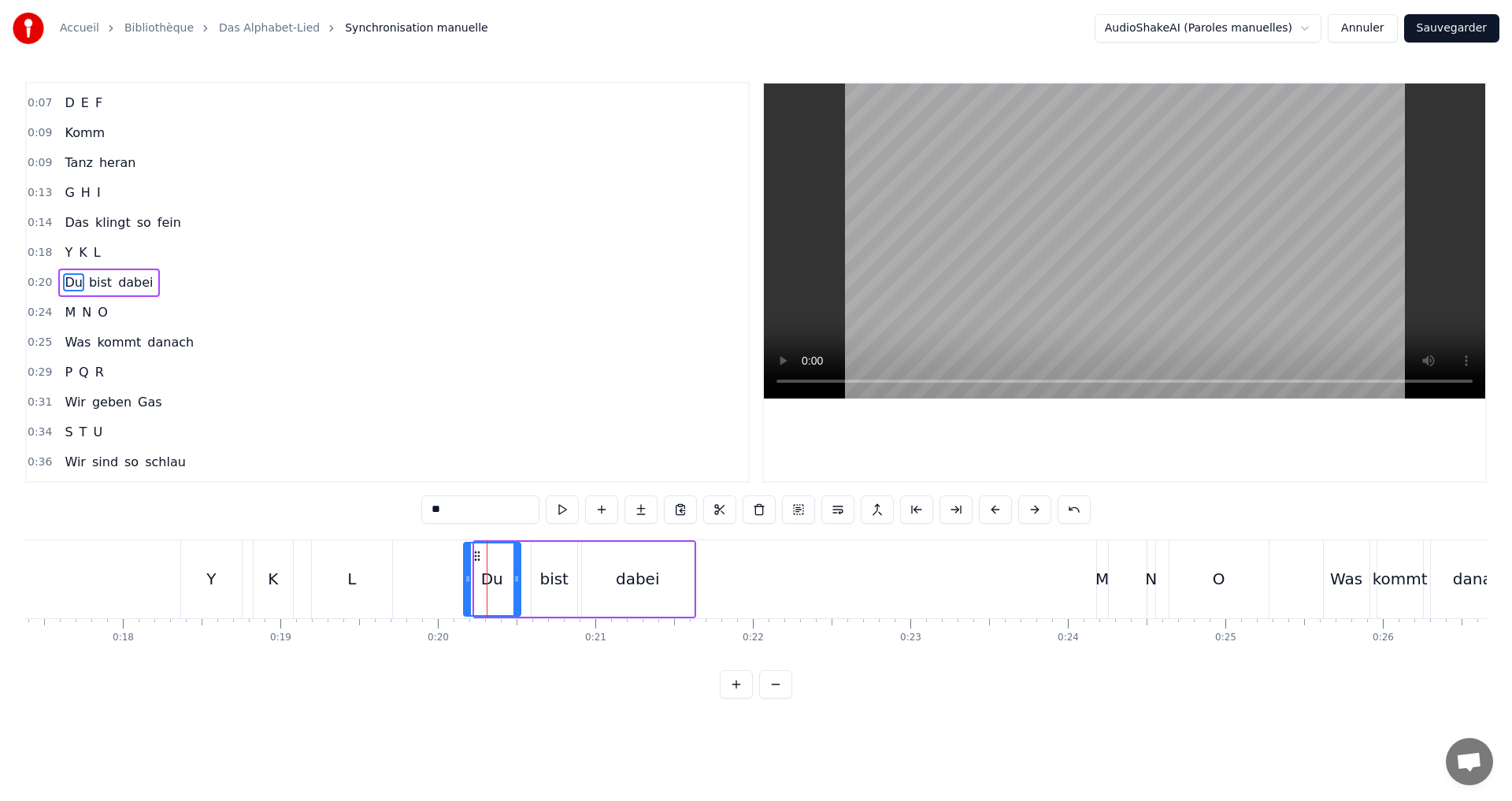
drag, startPoint x: 478, startPoint y: 578, endPoint x: 466, endPoint y: 574, distance: 12.6
click at [466, 574] on icon at bounding box center [468, 578] width 7 height 12
click at [514, 576] on icon at bounding box center [511, 578] width 7 height 12
click at [158, 300] on div "0:24 M N O" at bounding box center [386, 313] width 721 height 30
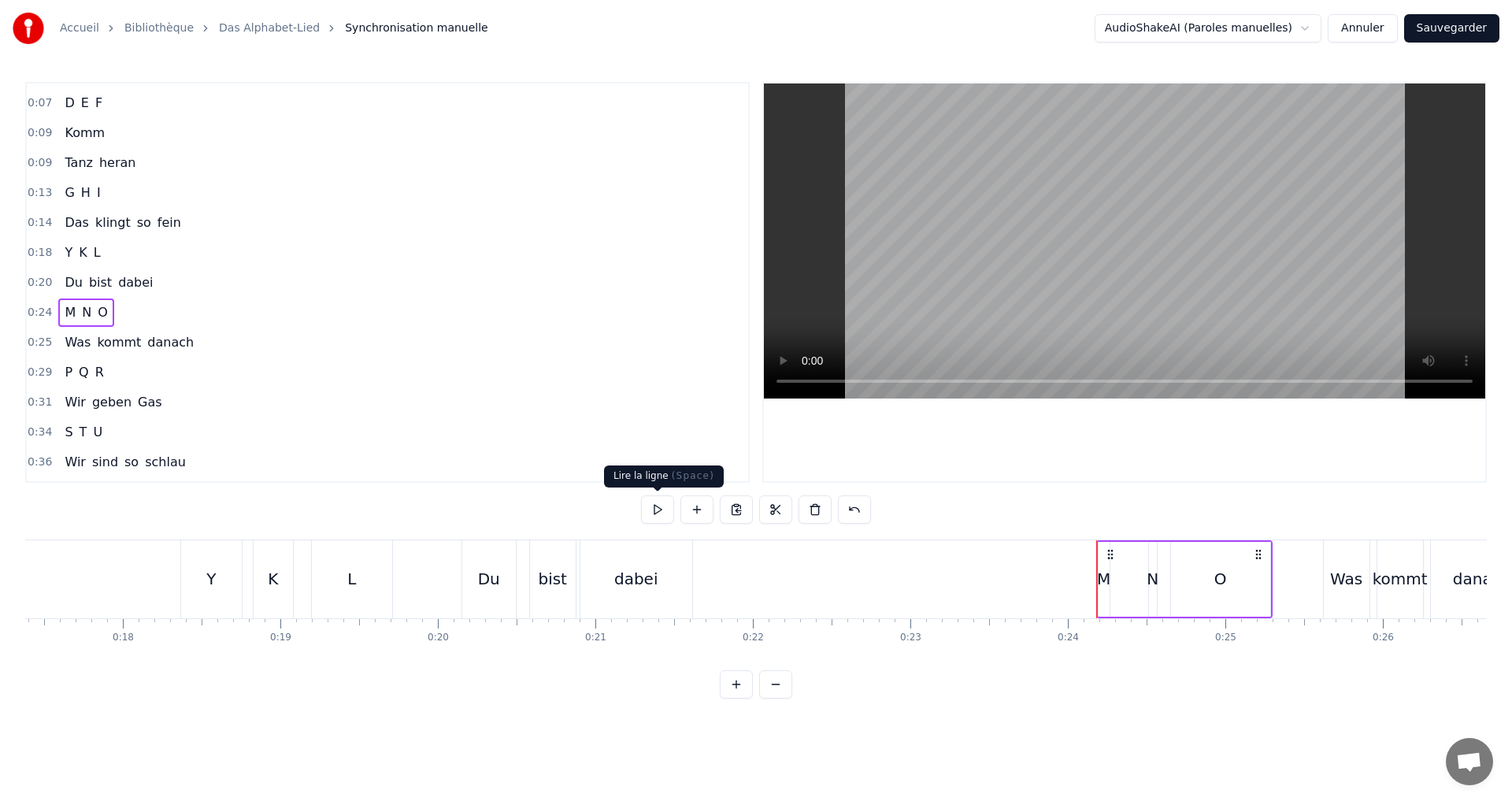
click at [650, 512] on button at bounding box center [657, 509] width 33 height 28
click at [666, 520] on button at bounding box center [657, 509] width 33 height 28
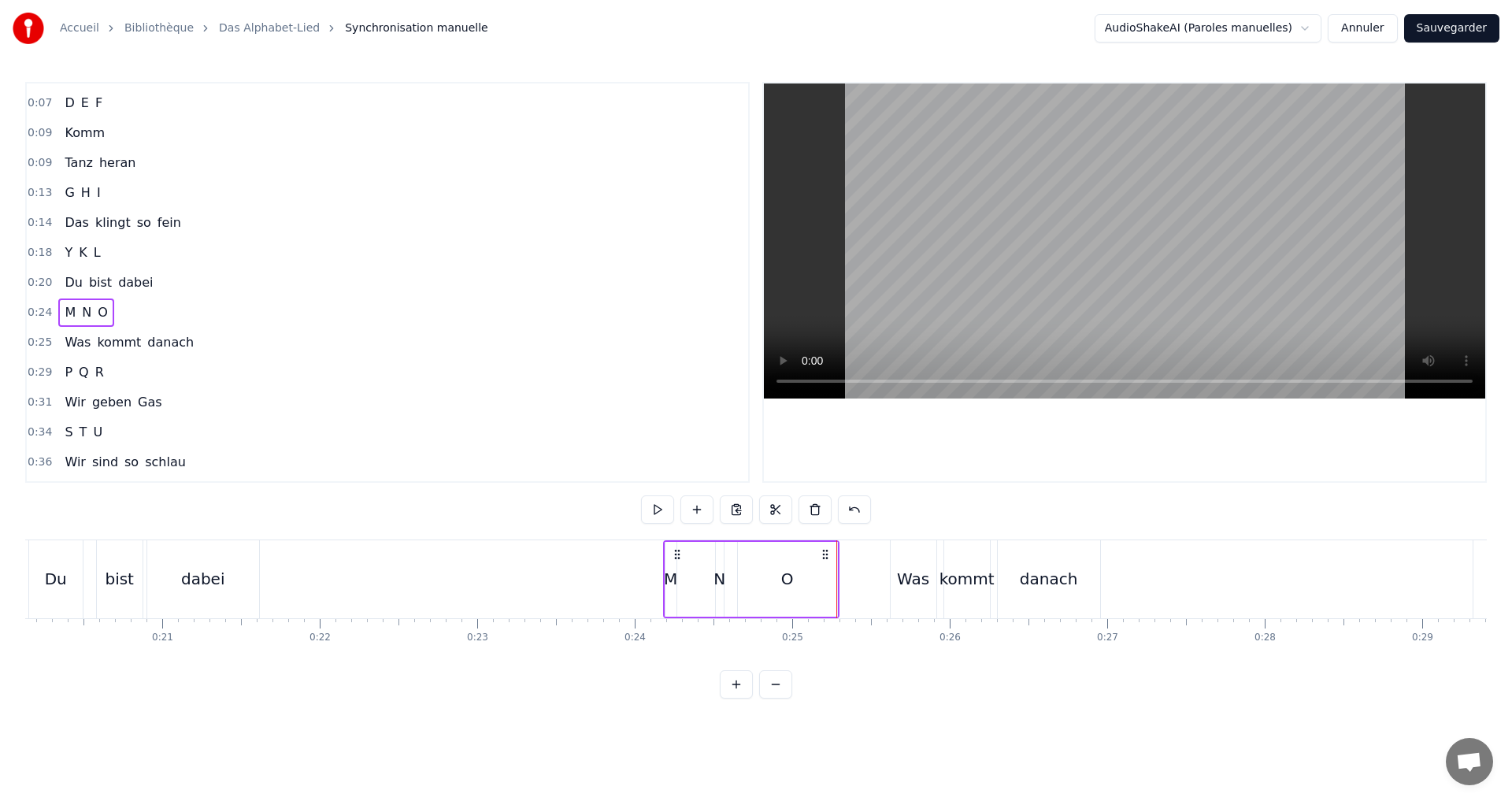
scroll to position [0, 3180]
